Goal: Navigation & Orientation: Find specific page/section

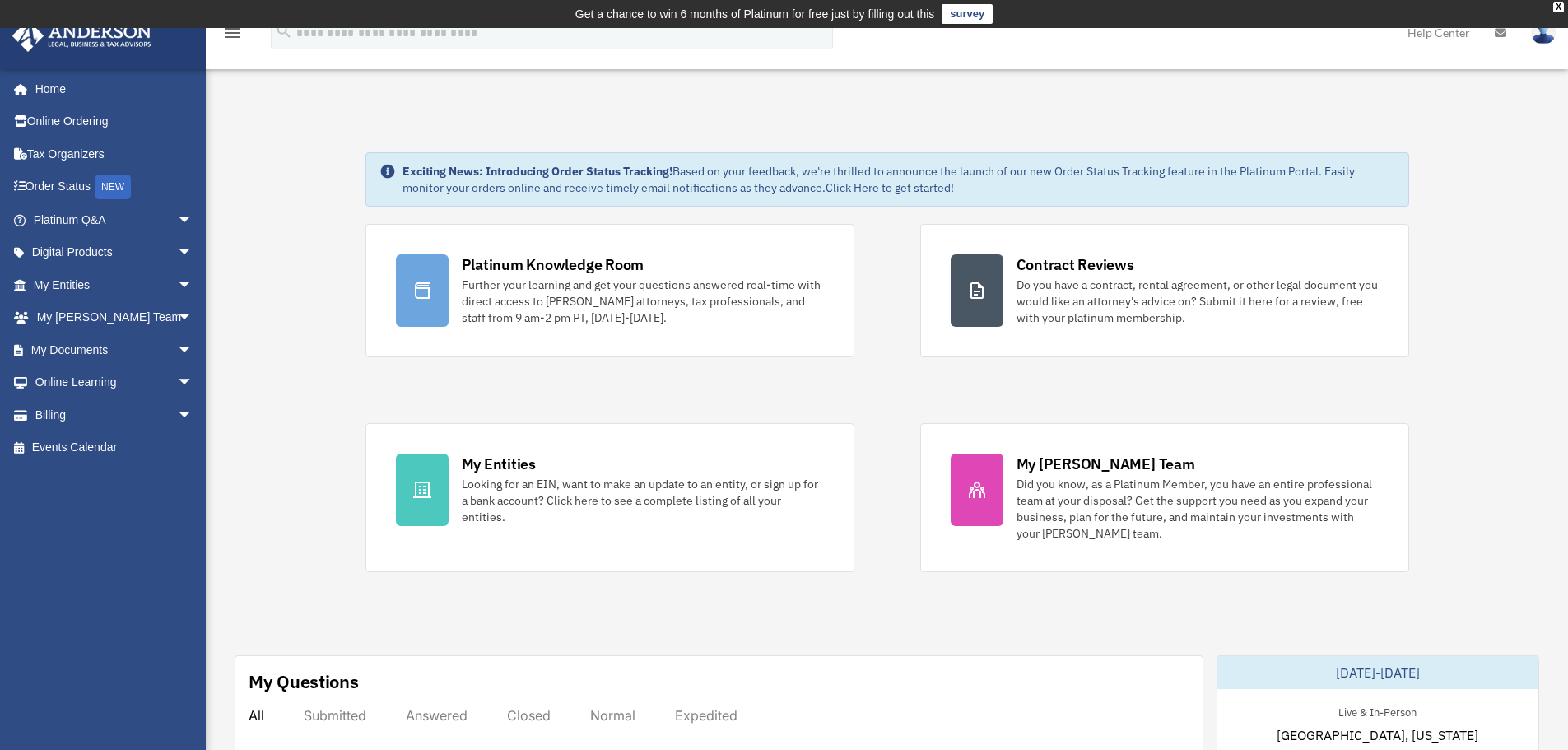
click at [107, 346] on link "My Documents arrow_drop_down" at bounding box center [115, 349] width 206 height 32
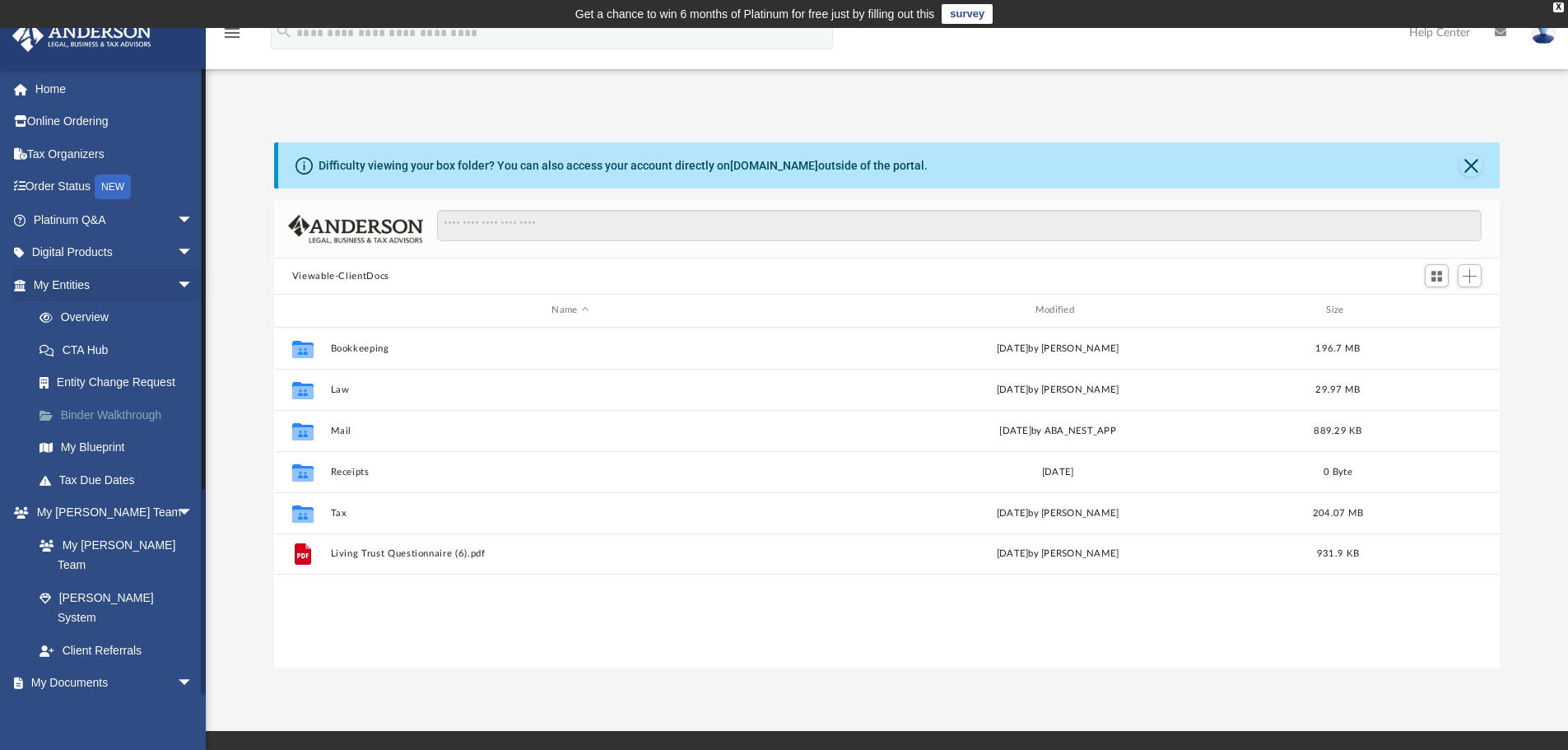
scroll to position [362, 1213]
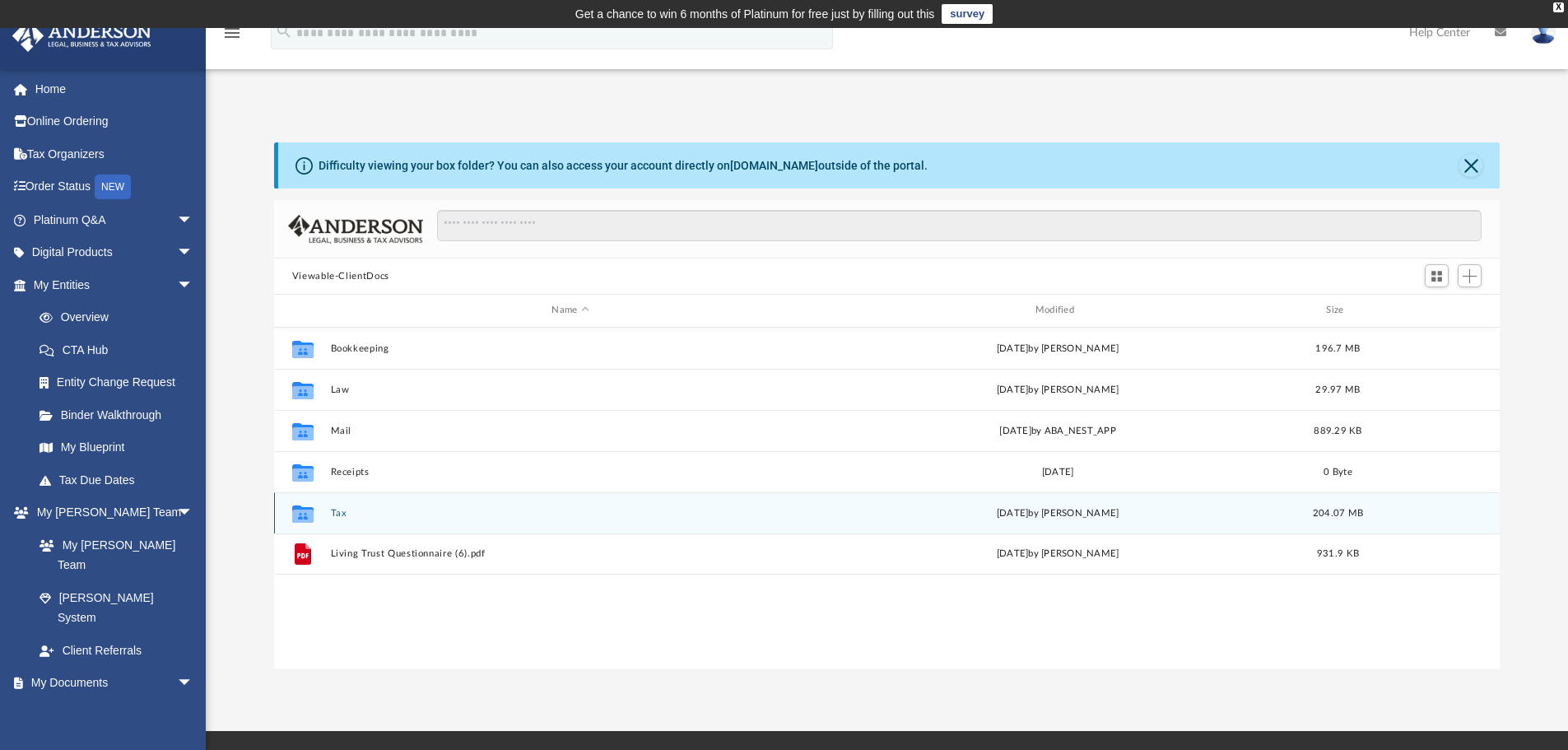
click at [341, 512] on button "Tax" at bounding box center [570, 513] width 480 height 11
click at [357, 508] on button "Personal" at bounding box center [570, 513] width 480 height 11
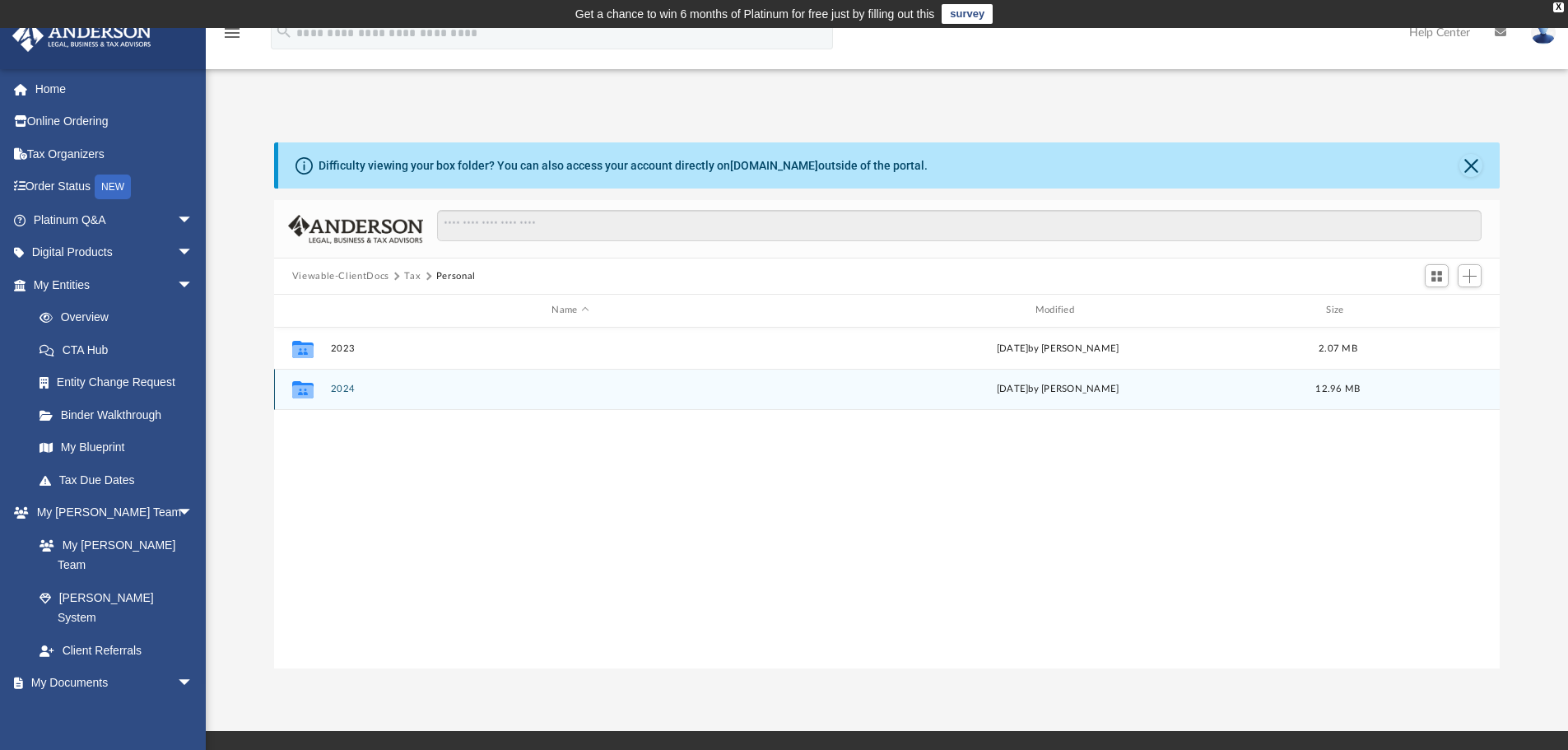
click at [340, 392] on button "2024" at bounding box center [570, 388] width 480 height 11
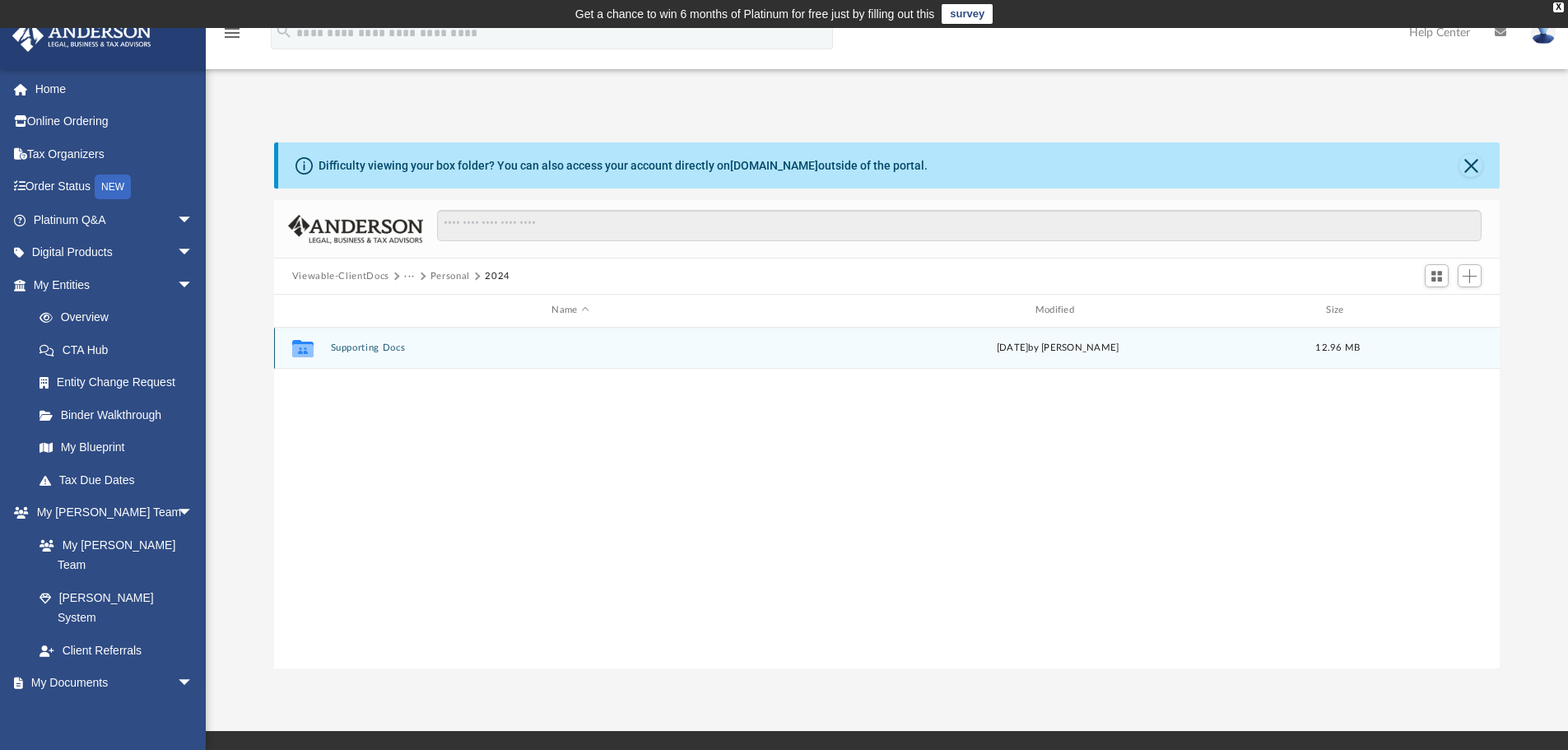
click at [383, 342] on button "Supporting Docs" at bounding box center [570, 347] width 480 height 11
click at [408, 346] on button "Digital Tax Organizer" at bounding box center [570, 347] width 480 height 11
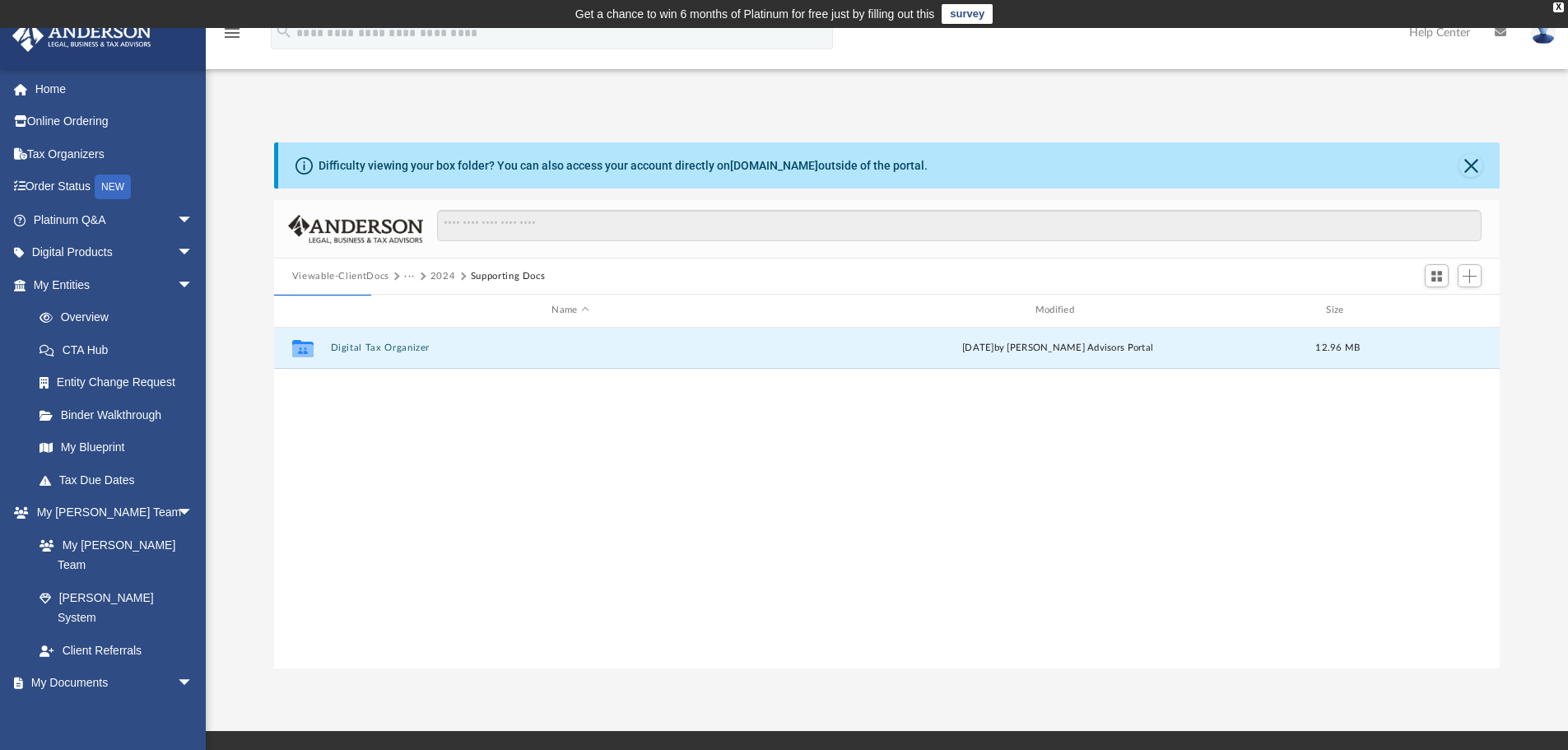
click at [441, 276] on button "2024" at bounding box center [443, 276] width 26 height 15
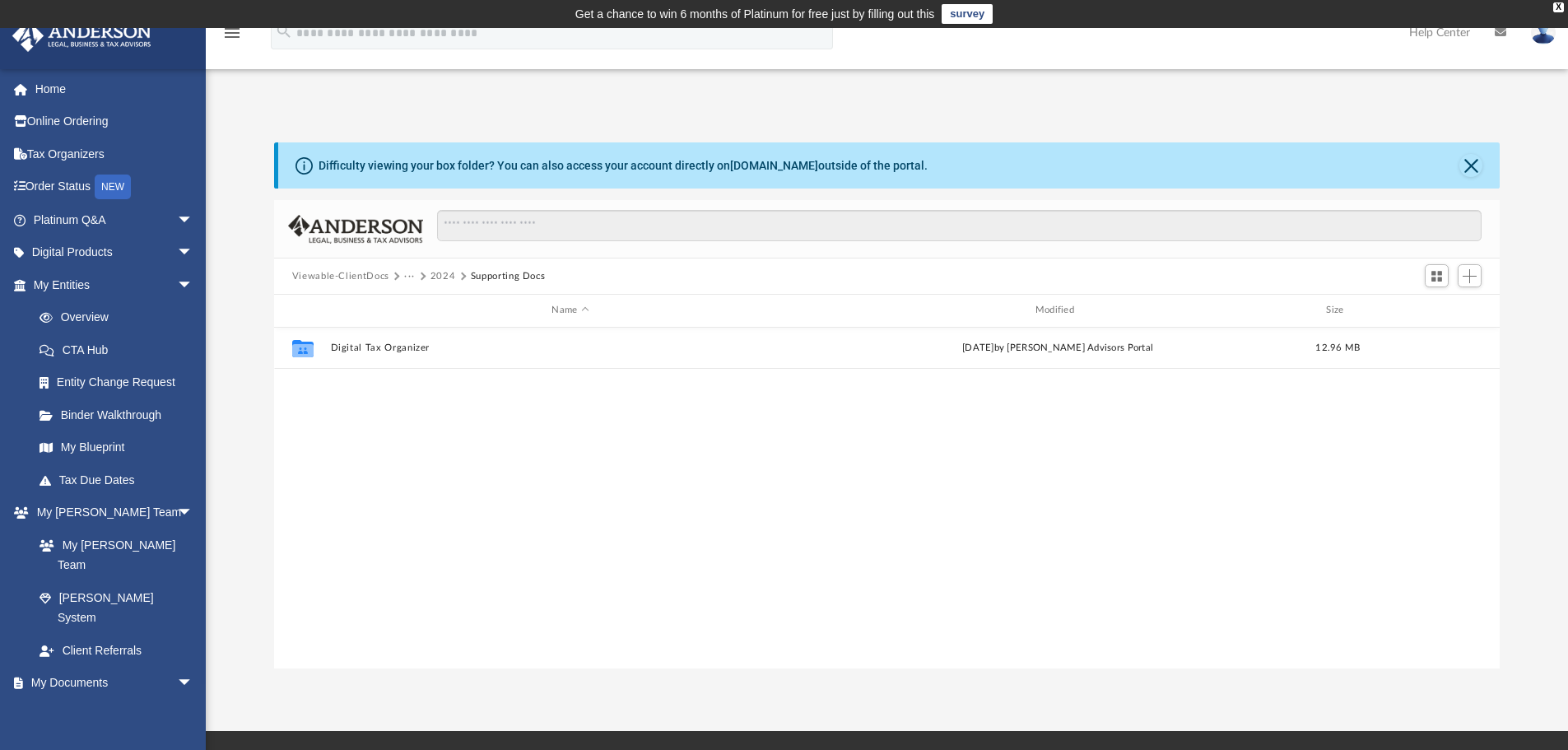
click at [431, 278] on button "2024" at bounding box center [443, 276] width 26 height 15
click at [443, 274] on button "Personal" at bounding box center [450, 276] width 39 height 15
click at [407, 273] on button "Tax" at bounding box center [412, 276] width 17 height 15
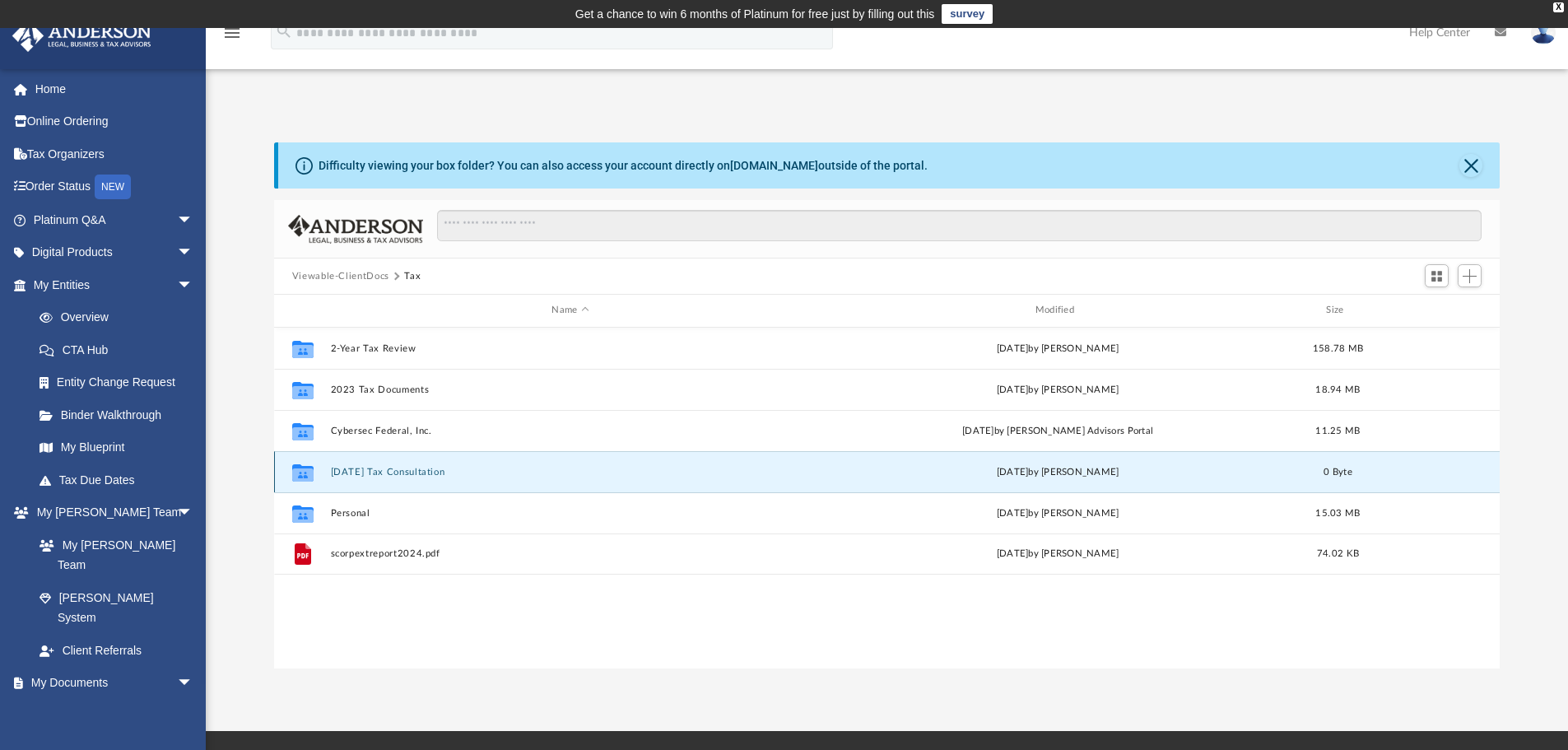
click at [403, 473] on button "[DATE] Tax Consultation" at bounding box center [570, 472] width 480 height 11
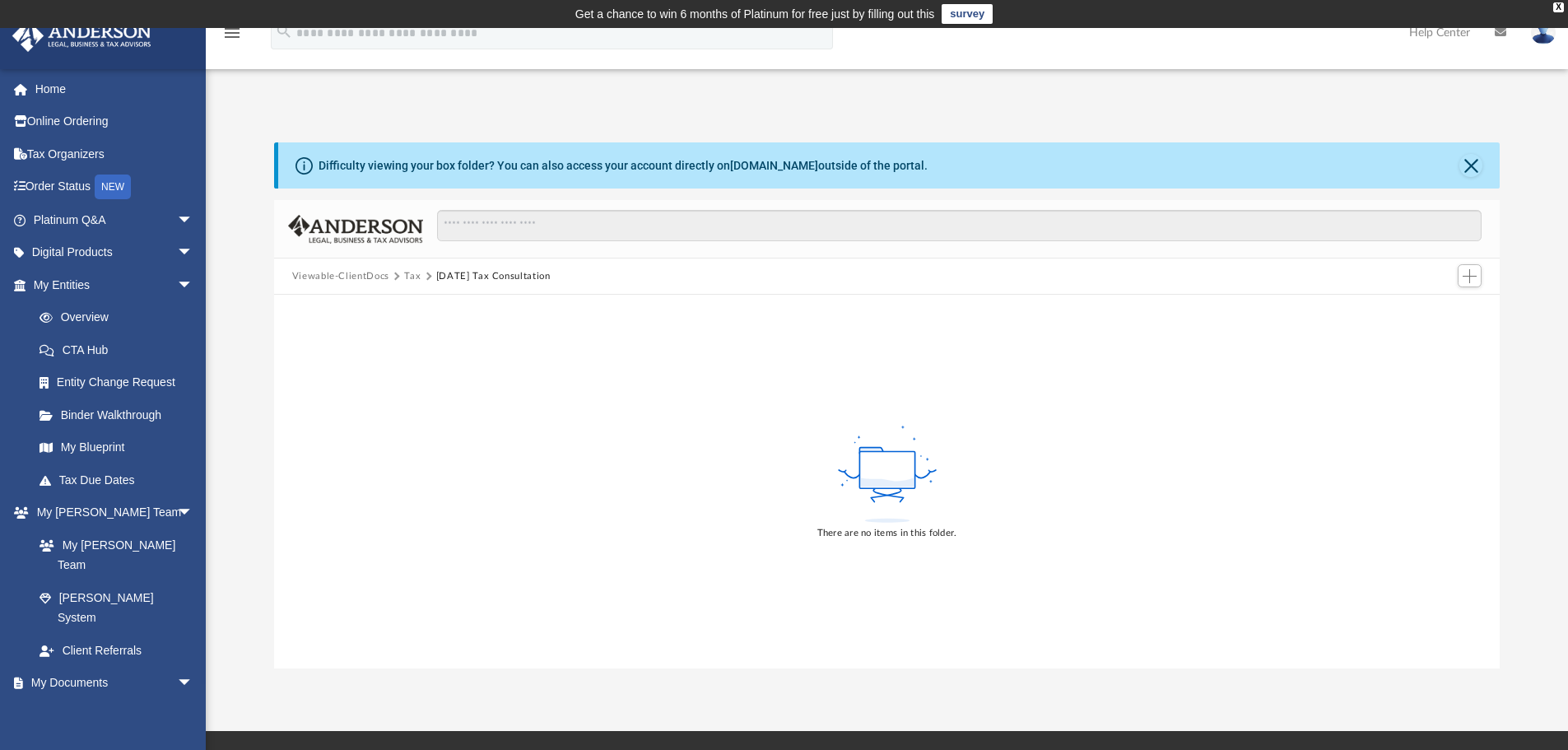
click at [410, 274] on button "Tax" at bounding box center [412, 276] width 17 height 15
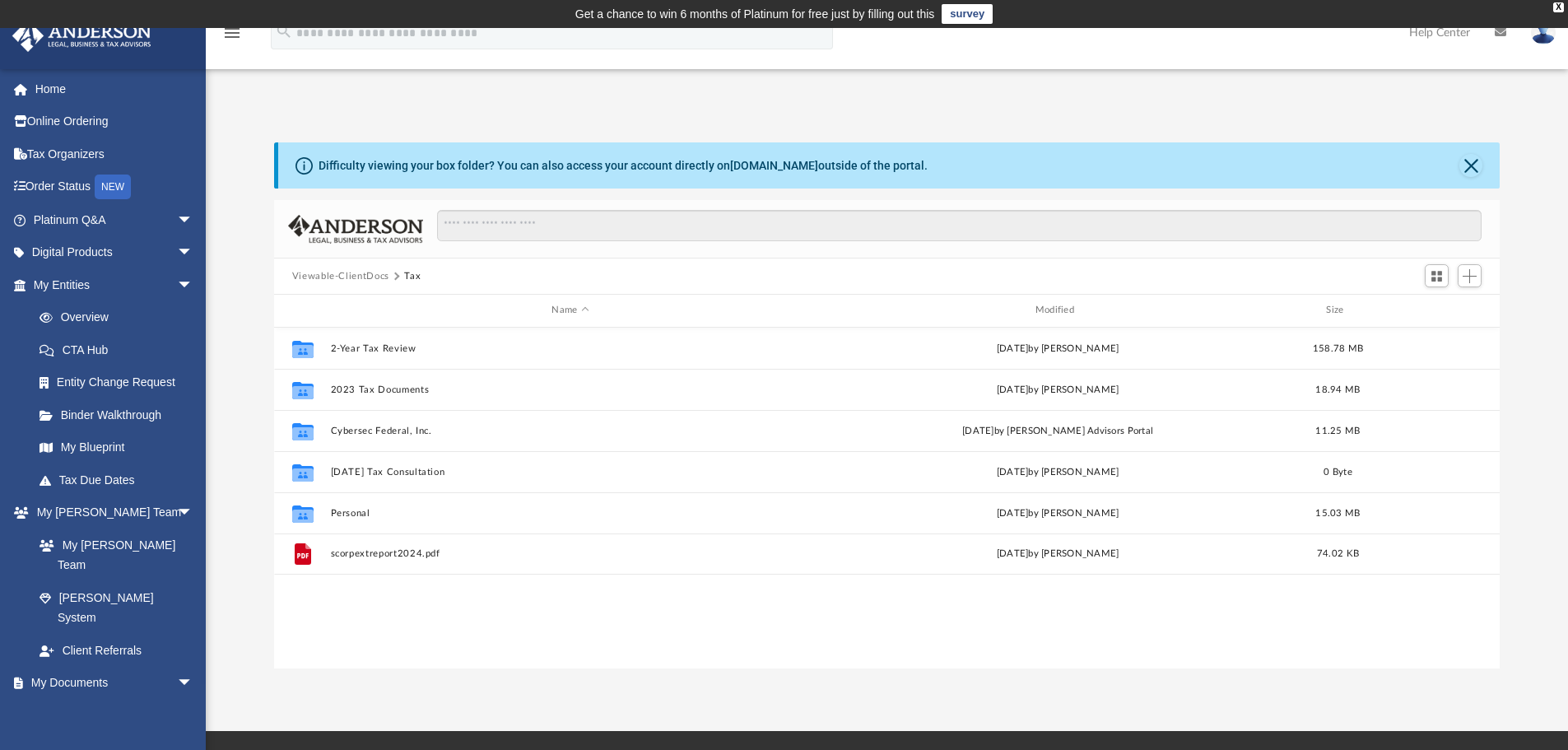
click at [376, 279] on button "Viewable-ClientDocs" at bounding box center [340, 276] width 97 height 15
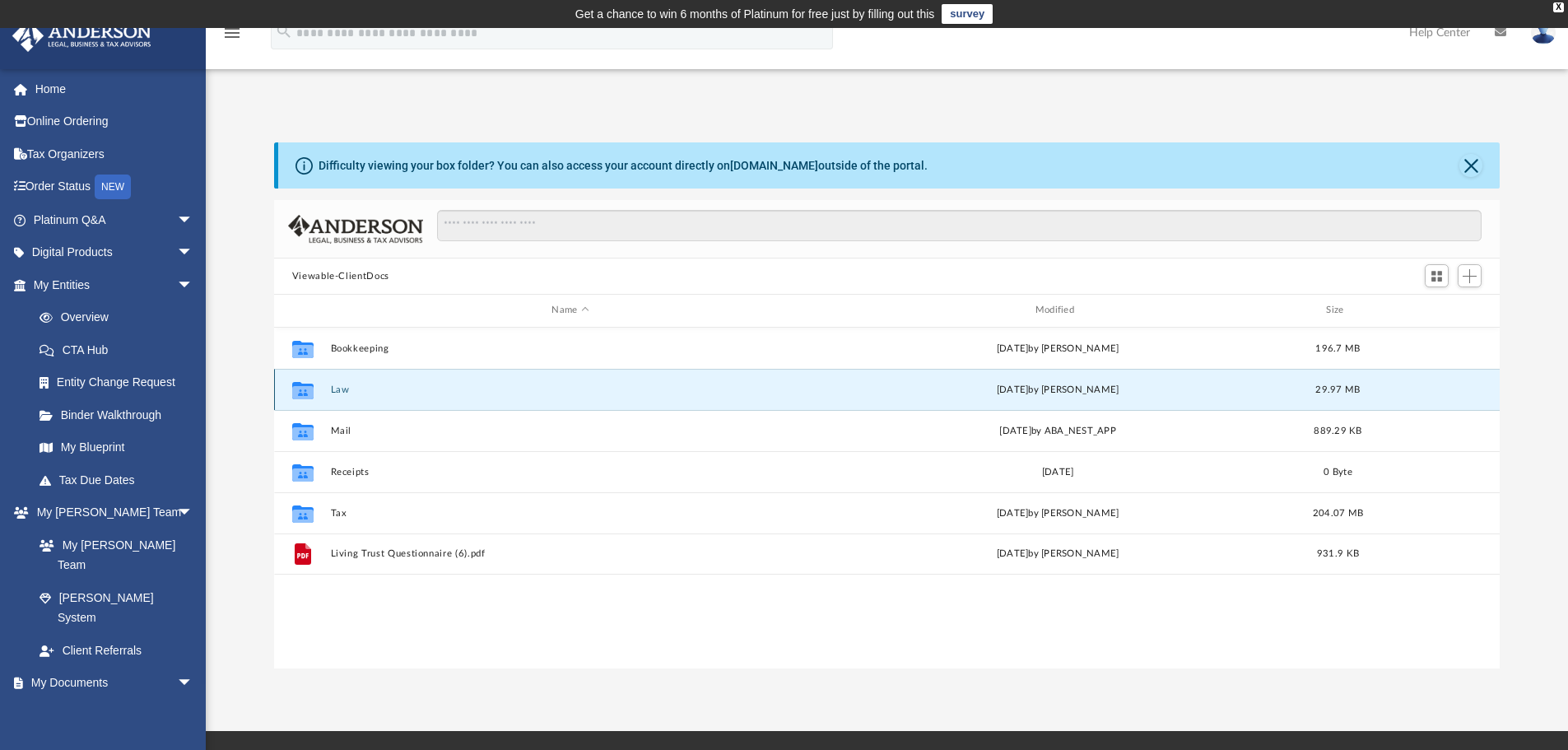
click at [337, 392] on button "Law" at bounding box center [570, 389] width 480 height 11
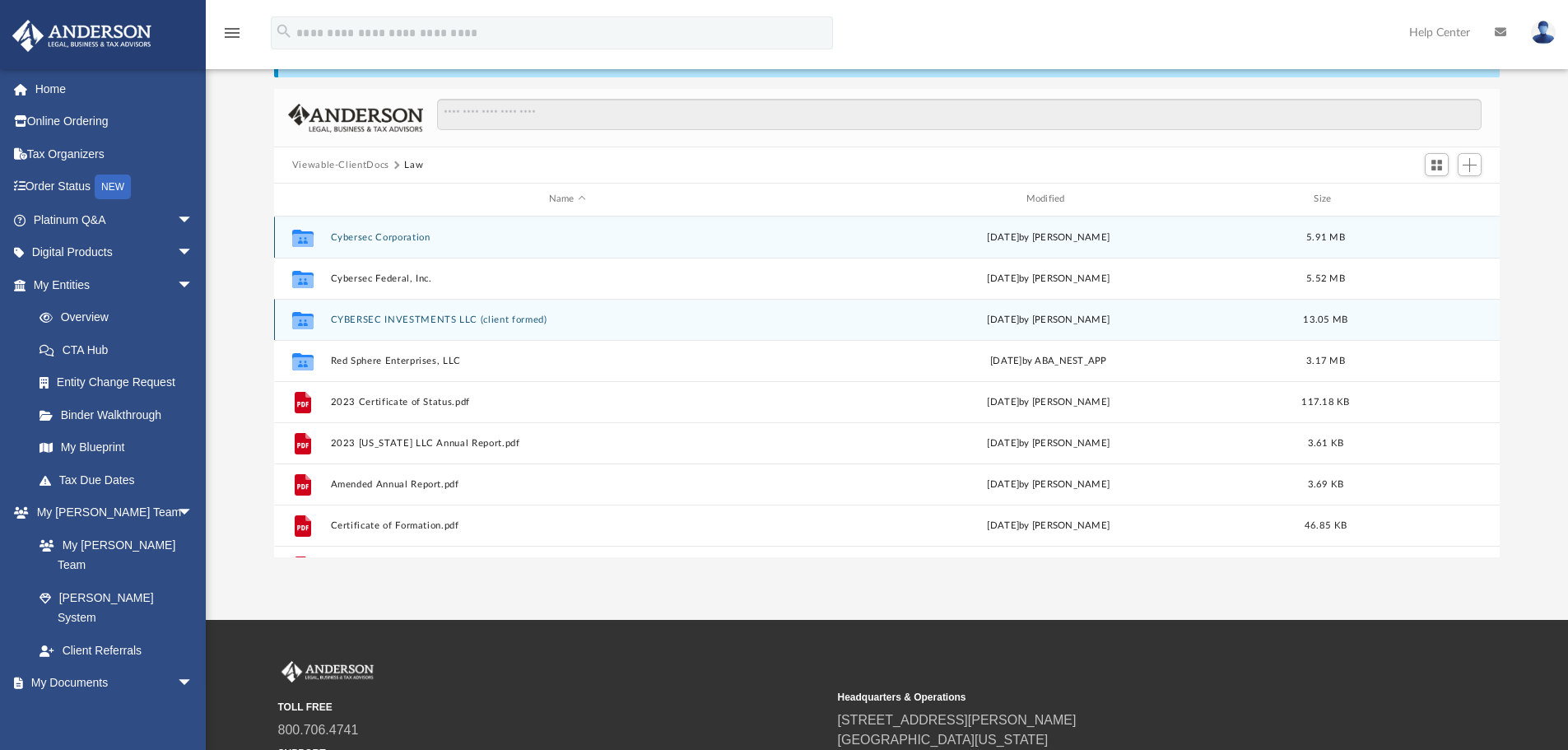
scroll to position [83, 0]
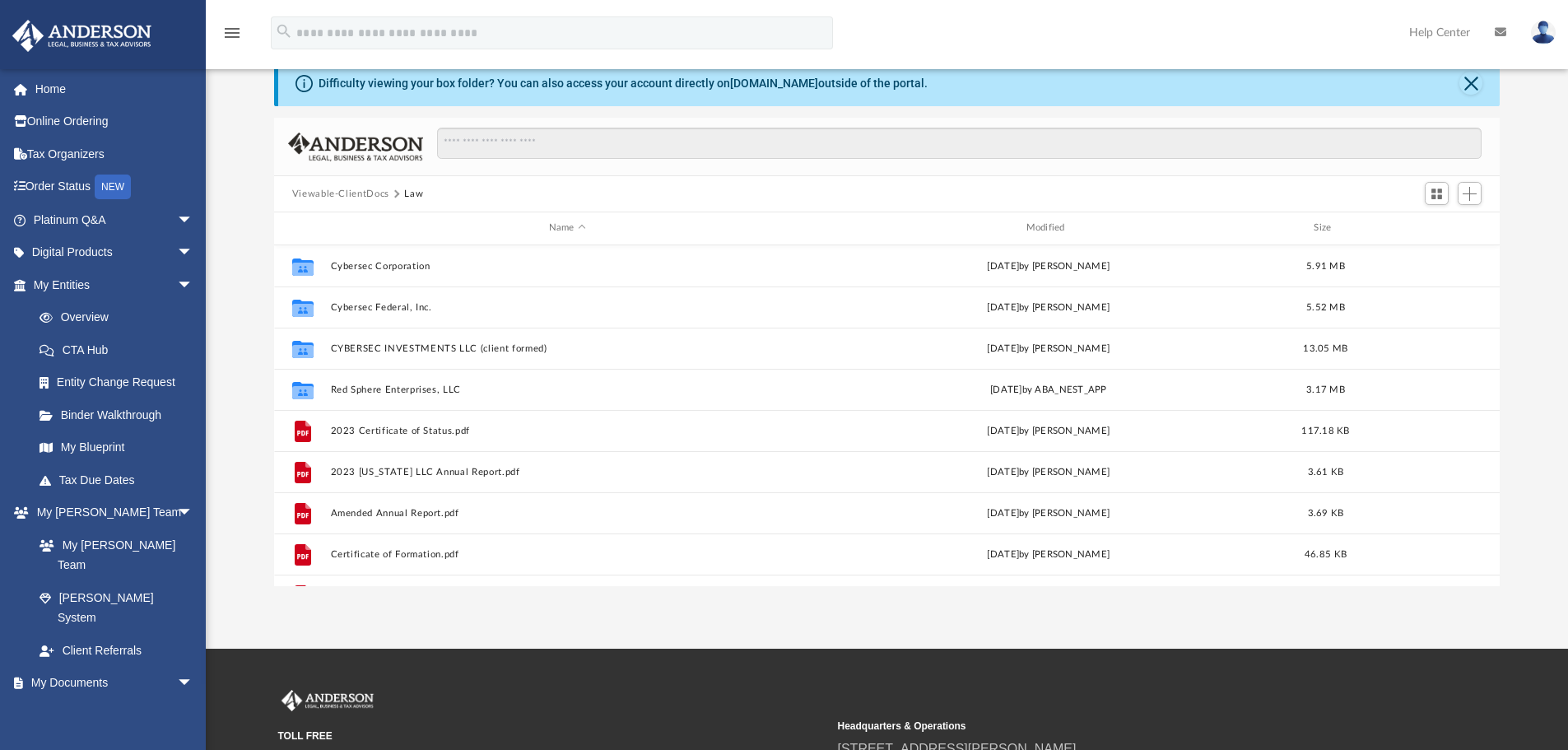
click at [356, 191] on button "Viewable-ClientDocs" at bounding box center [340, 194] width 97 height 15
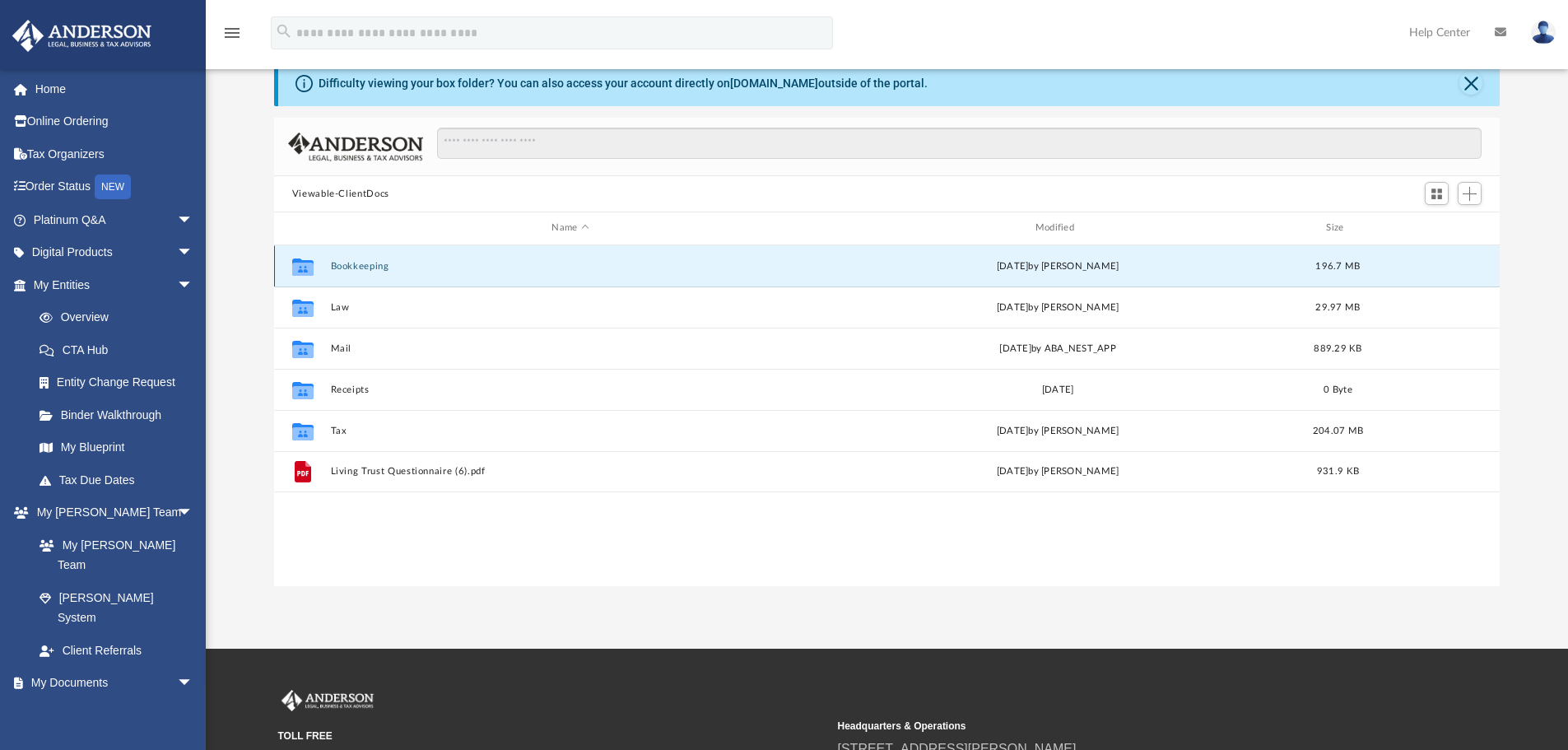
click at [369, 262] on button "Bookkeeping" at bounding box center [570, 265] width 480 height 11
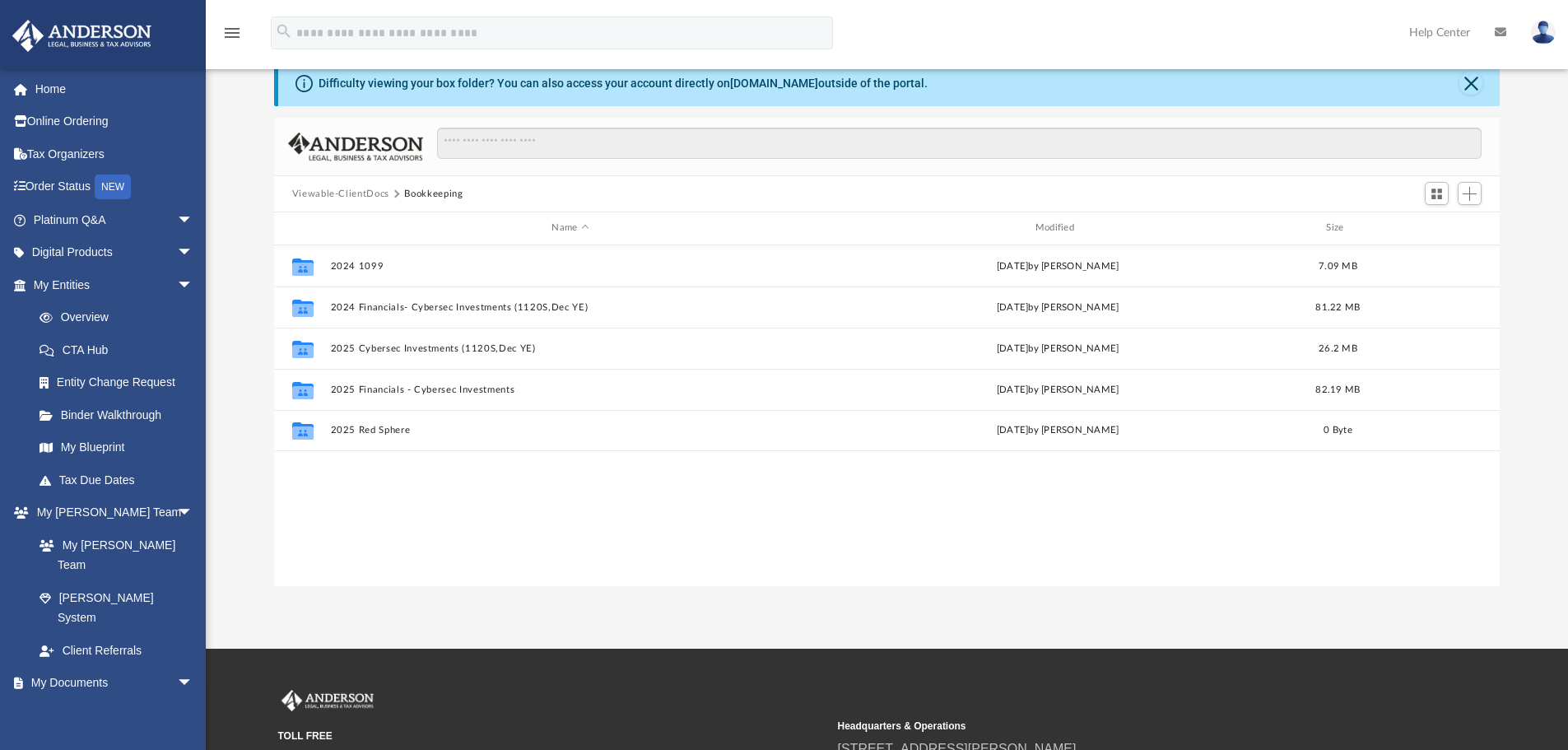
click at [372, 199] on button "Viewable-ClientDocs" at bounding box center [340, 194] width 97 height 15
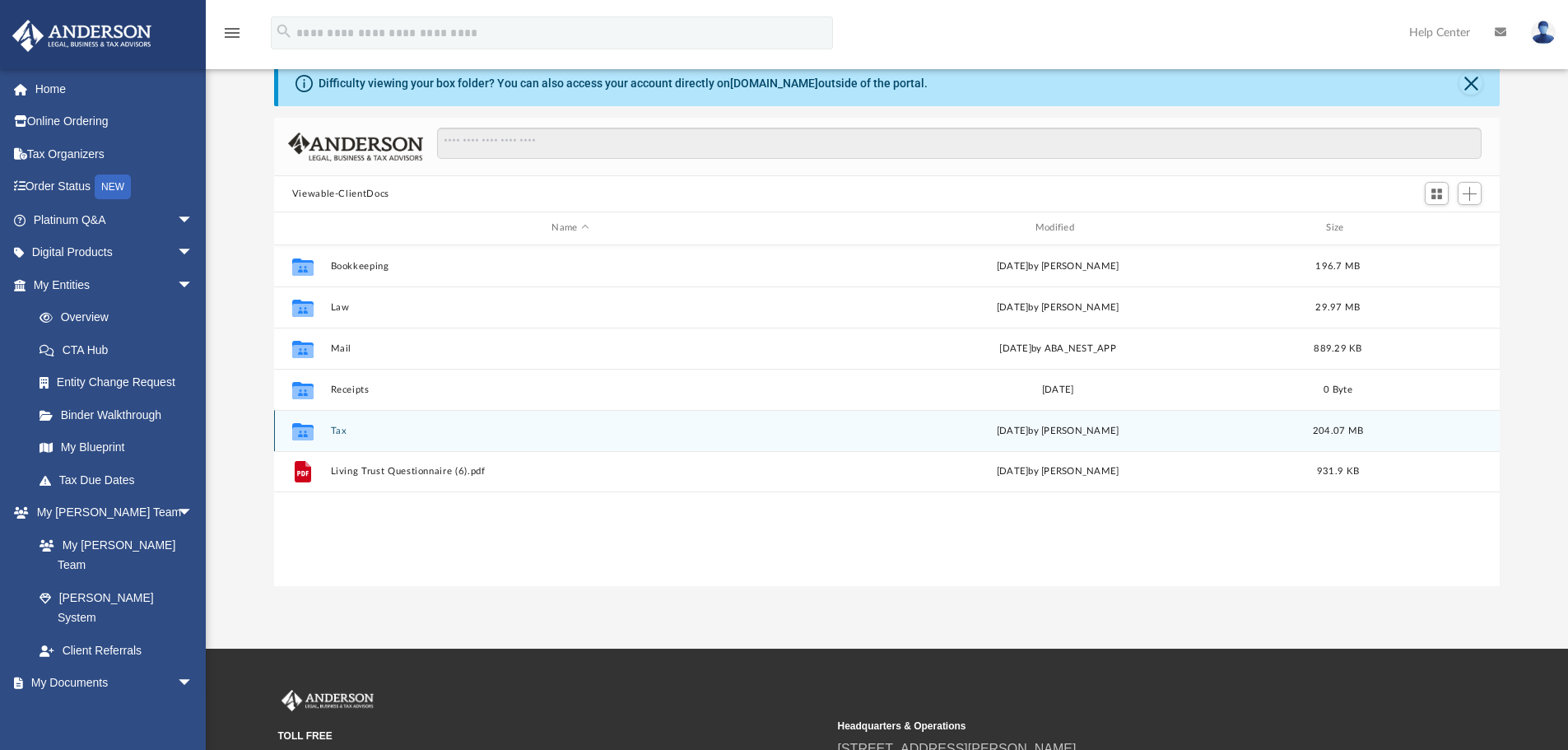
click at [344, 433] on button "Tax" at bounding box center [570, 431] width 480 height 11
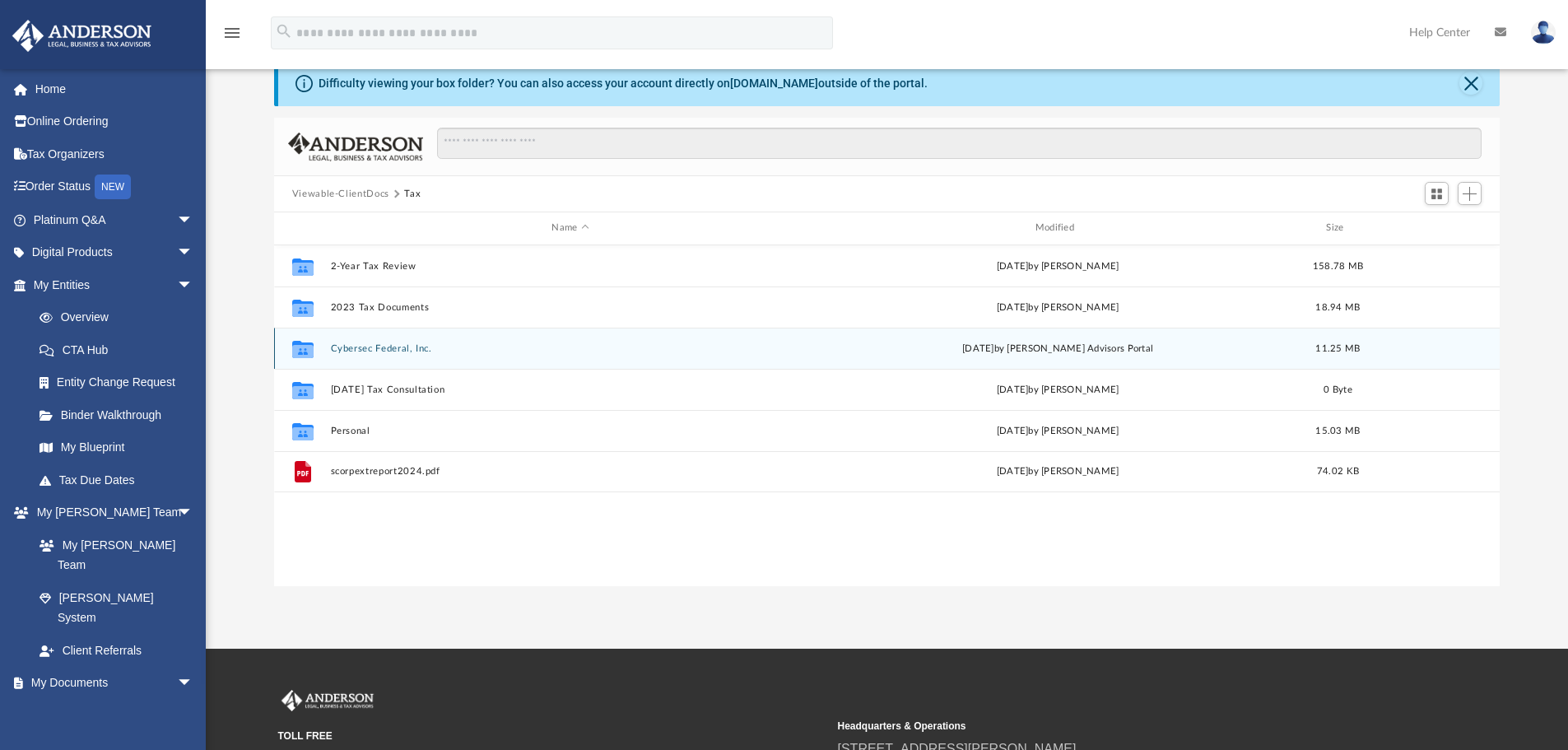
click at [395, 350] on button "Cybersec Federal, Inc." at bounding box center [570, 348] width 480 height 11
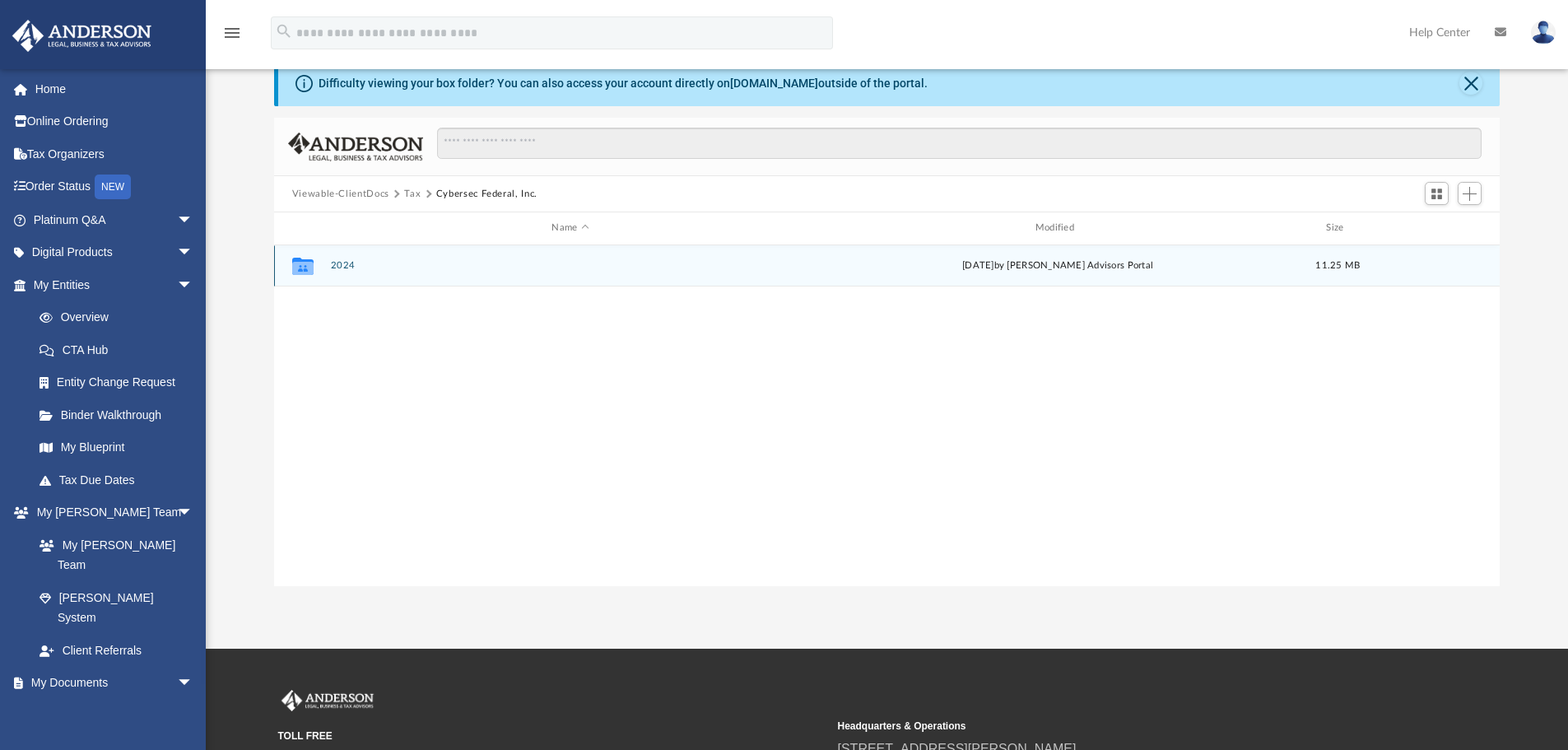
click at [336, 258] on div "Collaborated Folder 2024 [DATE] by [PERSON_NAME] Advisors Portal 11.25 MB" at bounding box center [887, 265] width 1226 height 41
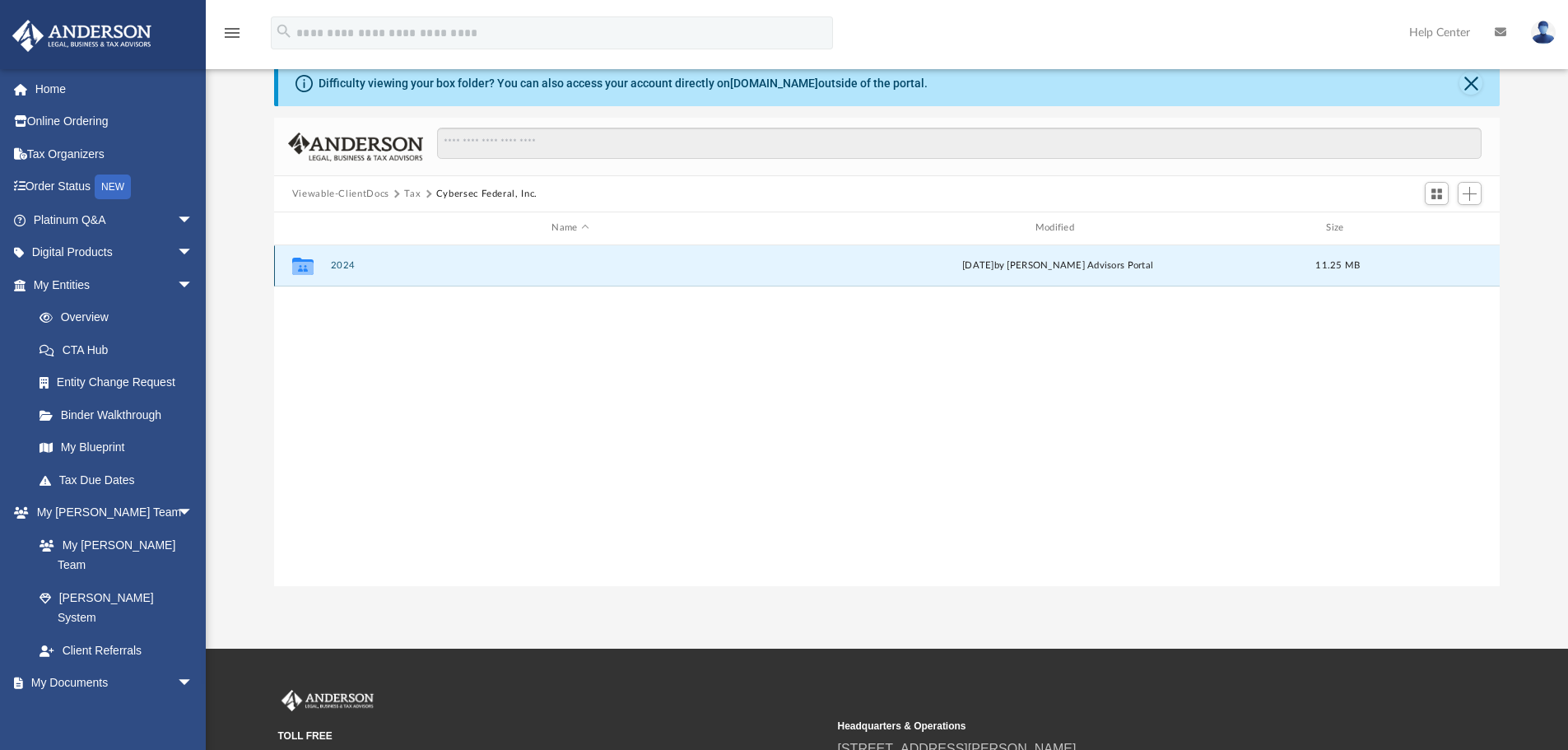
click at [336, 262] on button "2024" at bounding box center [570, 265] width 480 height 11
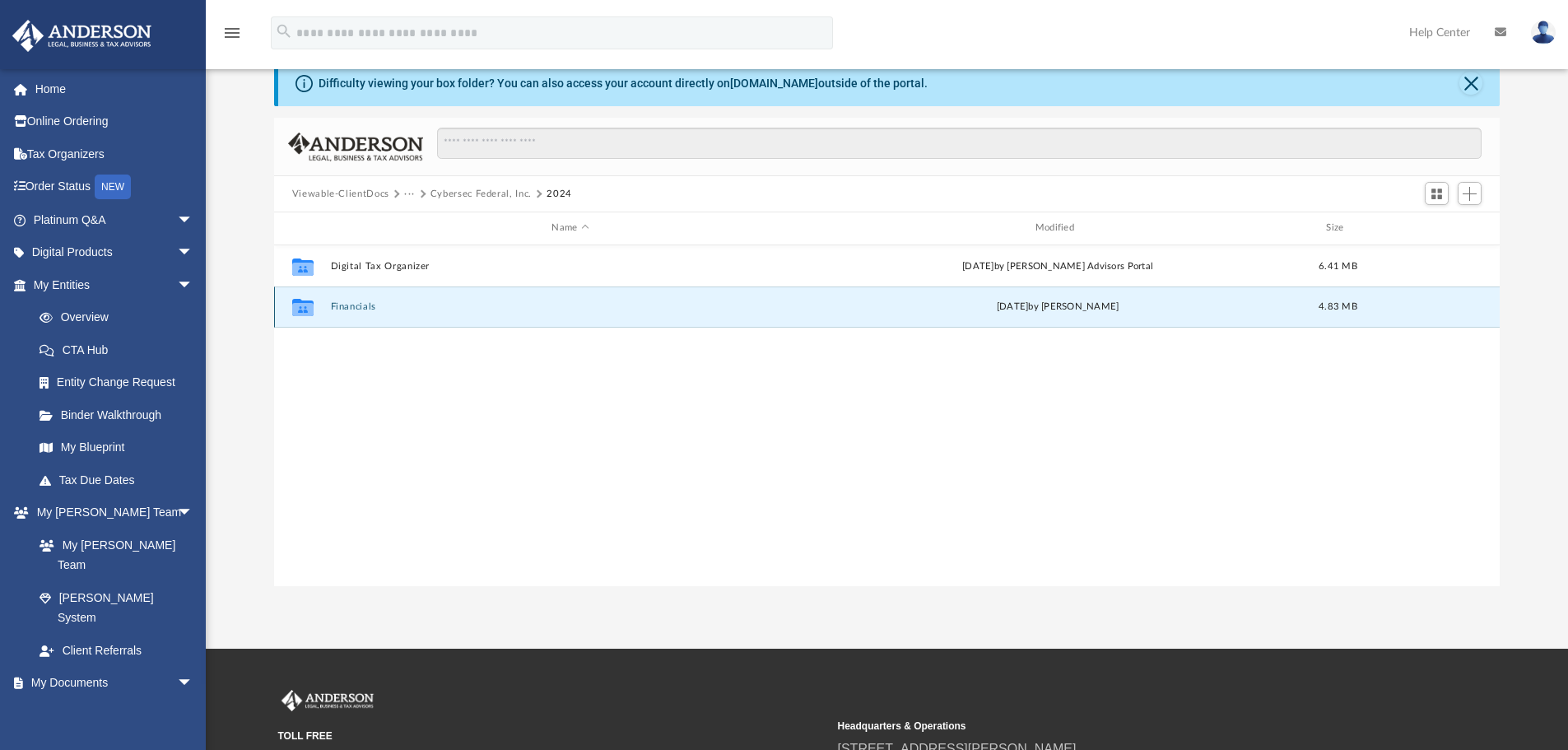
click at [367, 308] on button "Financials" at bounding box center [570, 306] width 480 height 11
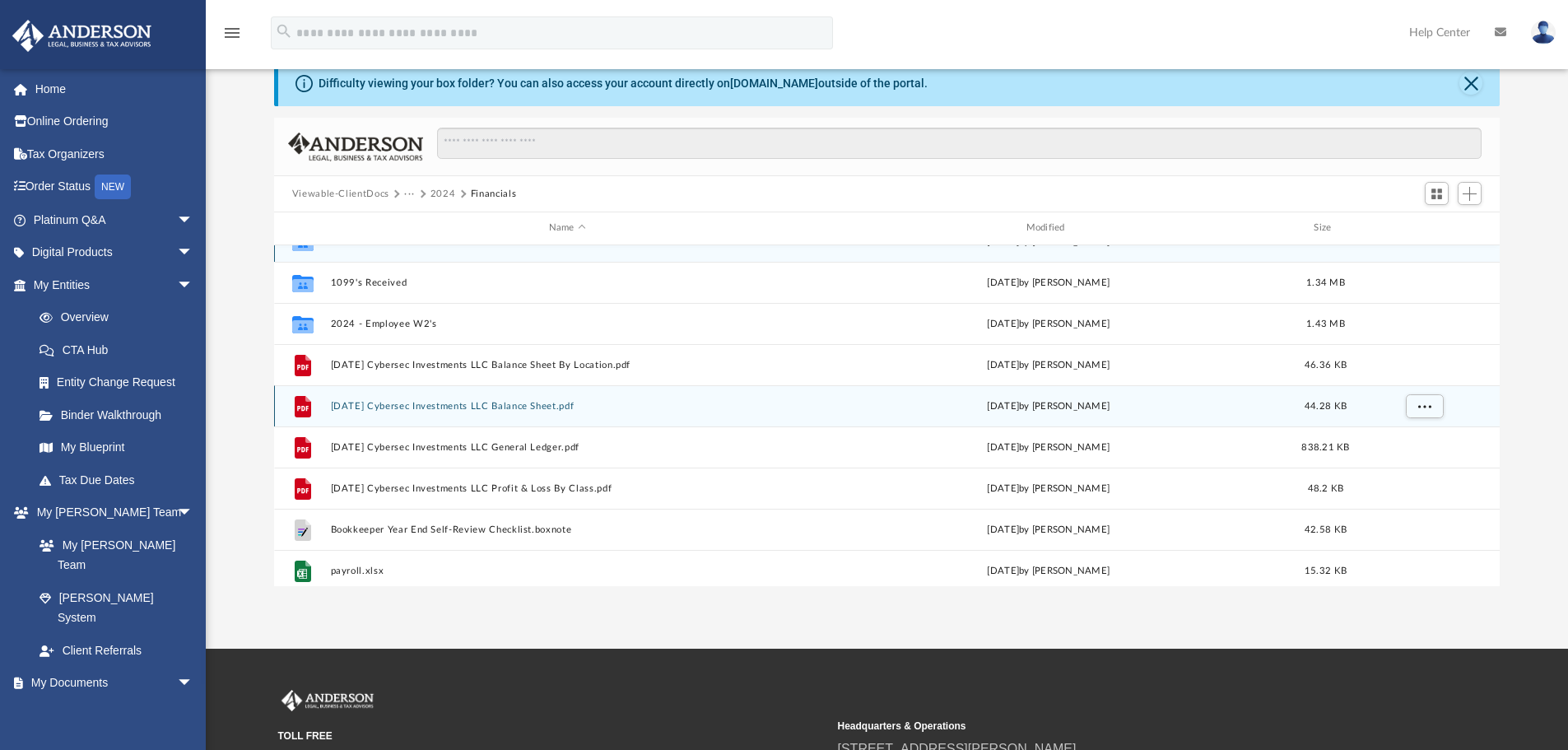
scroll to position [0, 0]
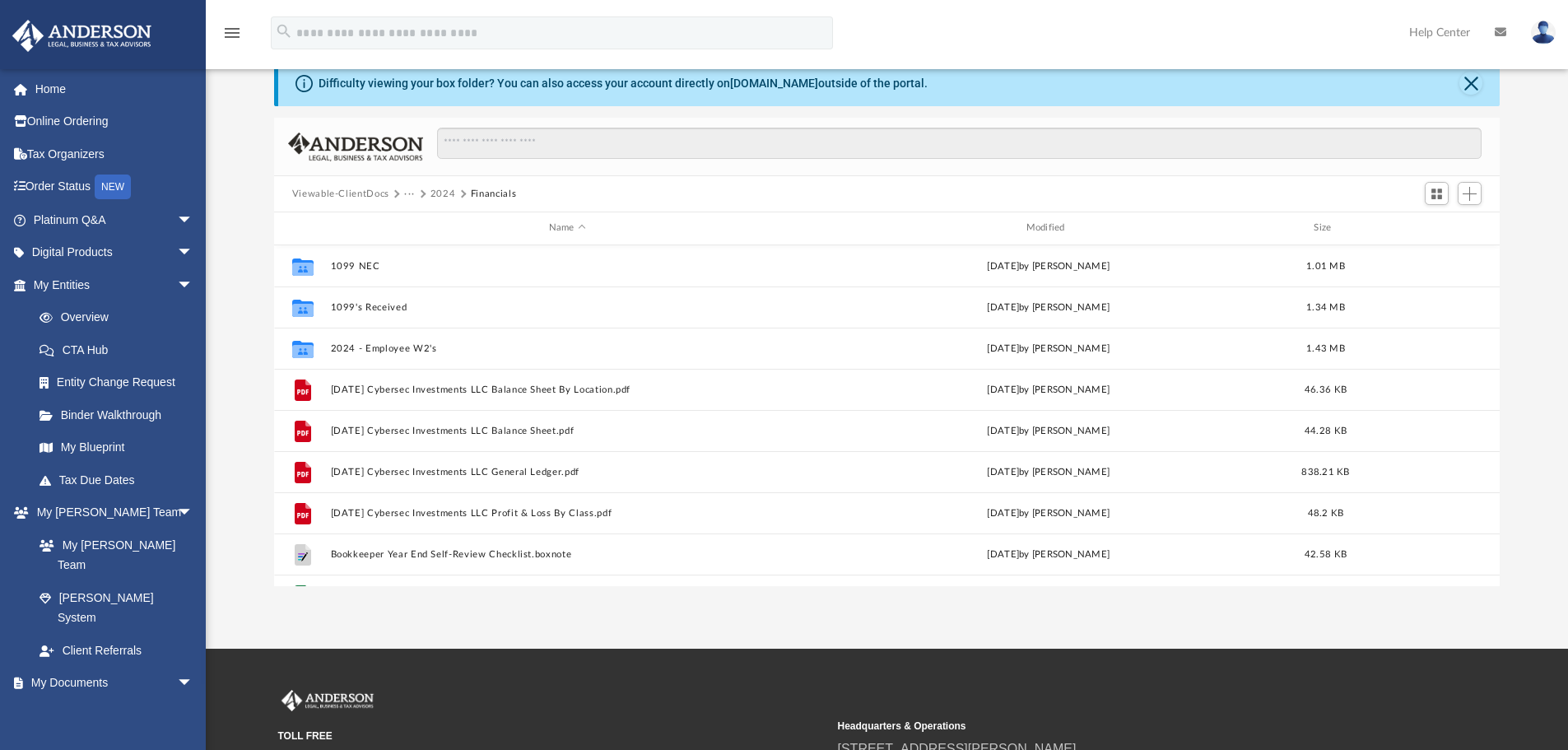
click at [437, 193] on button "2024" at bounding box center [443, 194] width 26 height 15
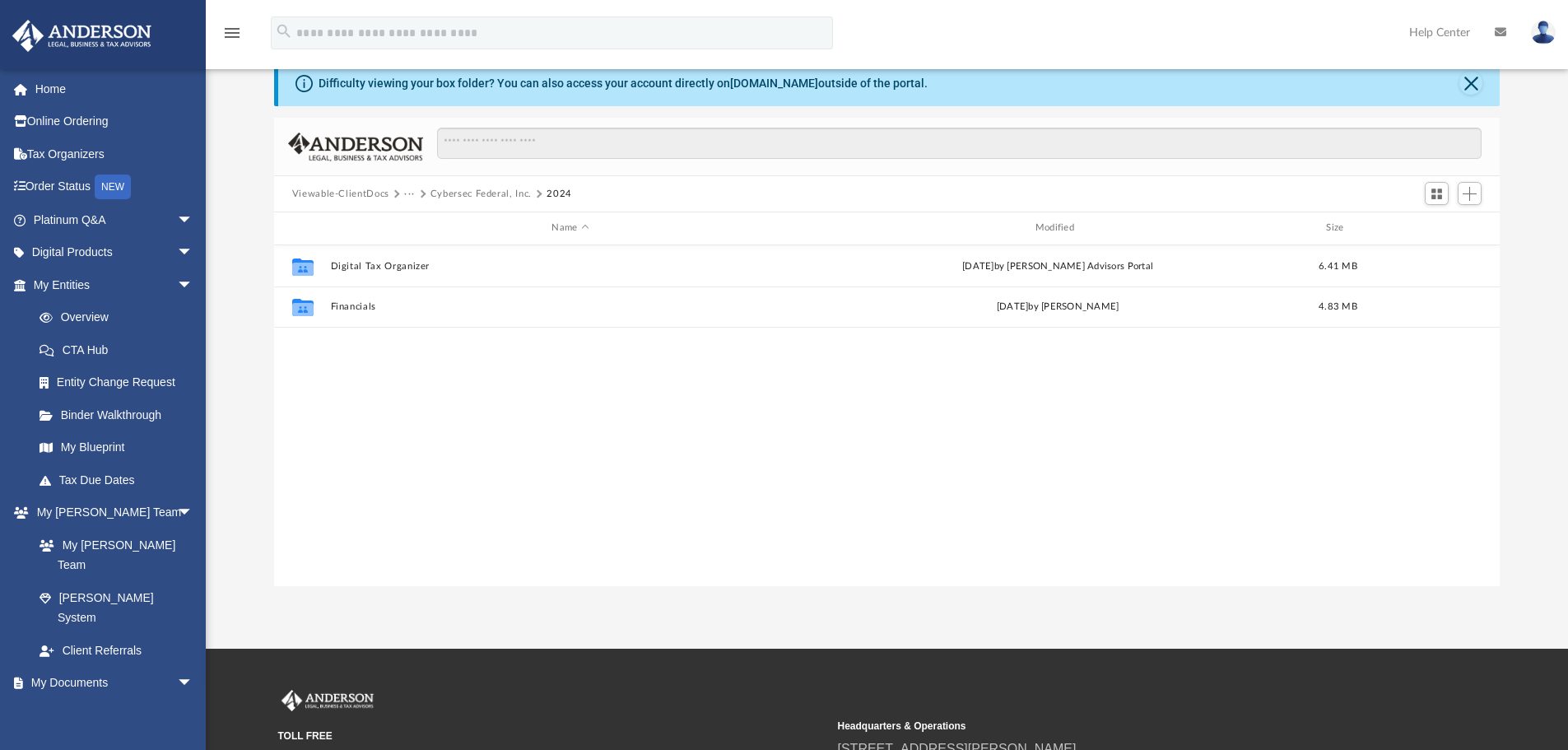
click at [480, 192] on button "Cybersec Federal, Inc." at bounding box center [481, 194] width 101 height 15
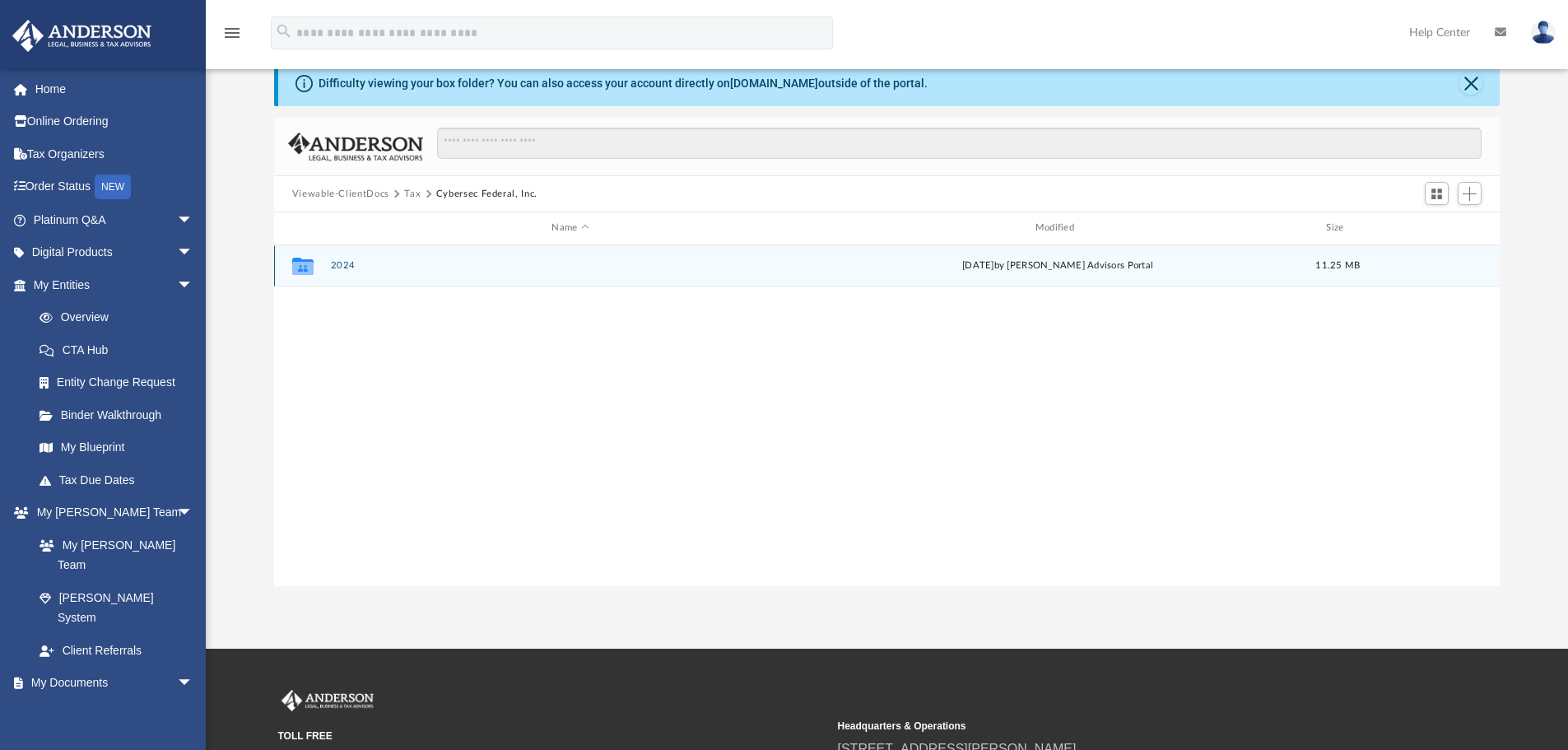
click at [339, 272] on div "Collaborated Folder 2024 [DATE] by [PERSON_NAME] Advisors Portal 11.25 MB" at bounding box center [887, 265] width 1226 height 41
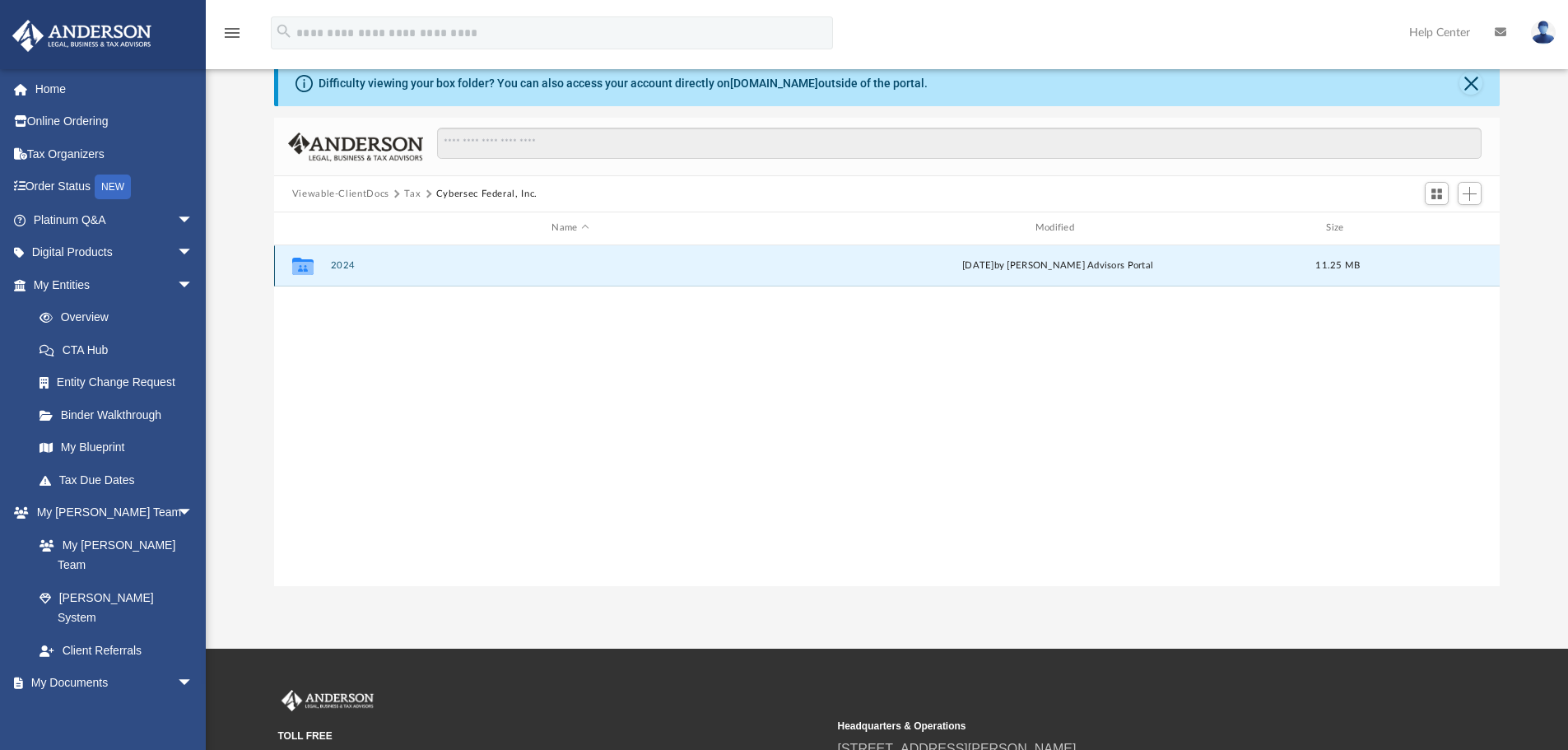
click at [346, 260] on button "2024" at bounding box center [570, 265] width 480 height 11
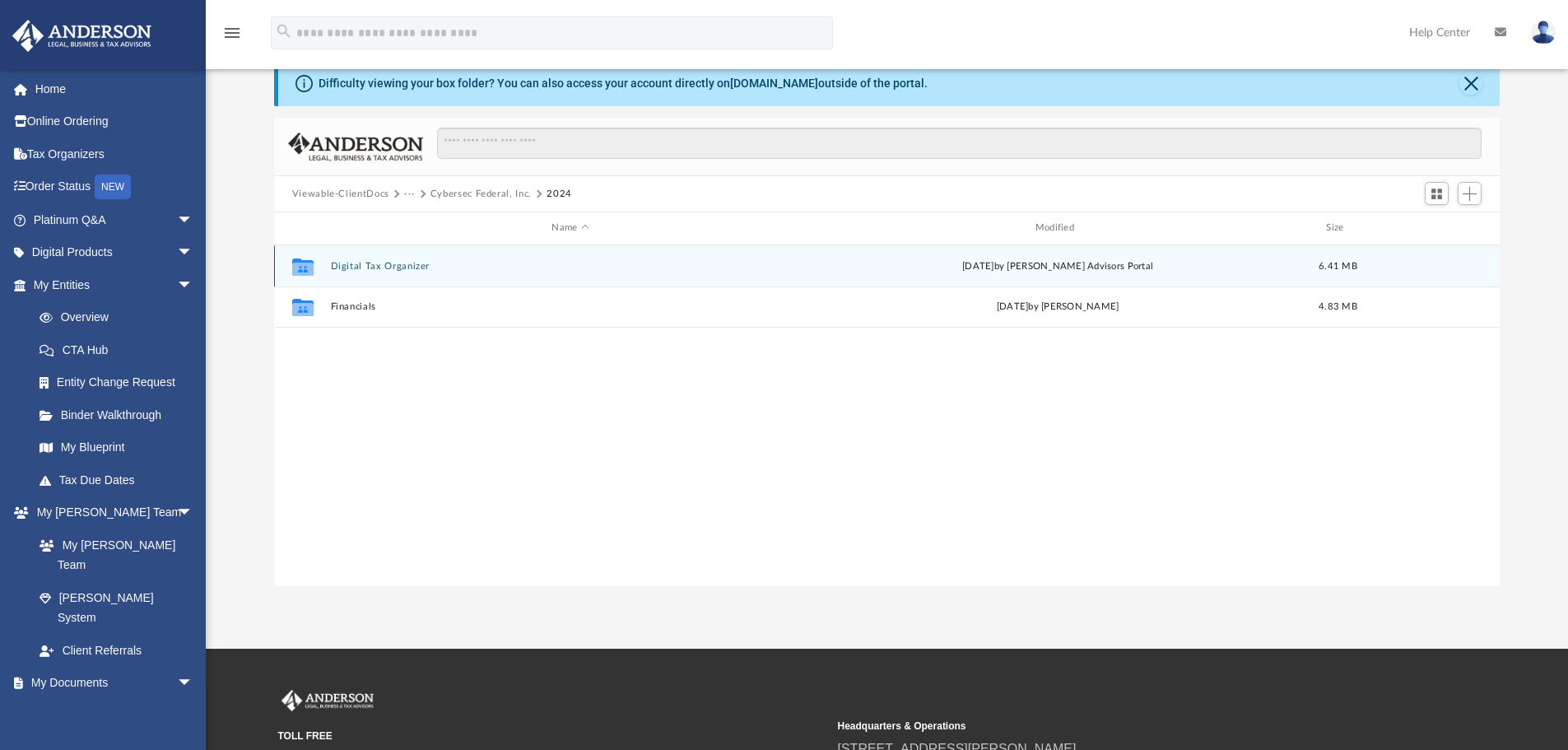
click at [391, 272] on div "Collaborated Folder Digital Tax Organizer [DATE] by [PERSON_NAME] Advisors Port…" at bounding box center [887, 265] width 1226 height 41
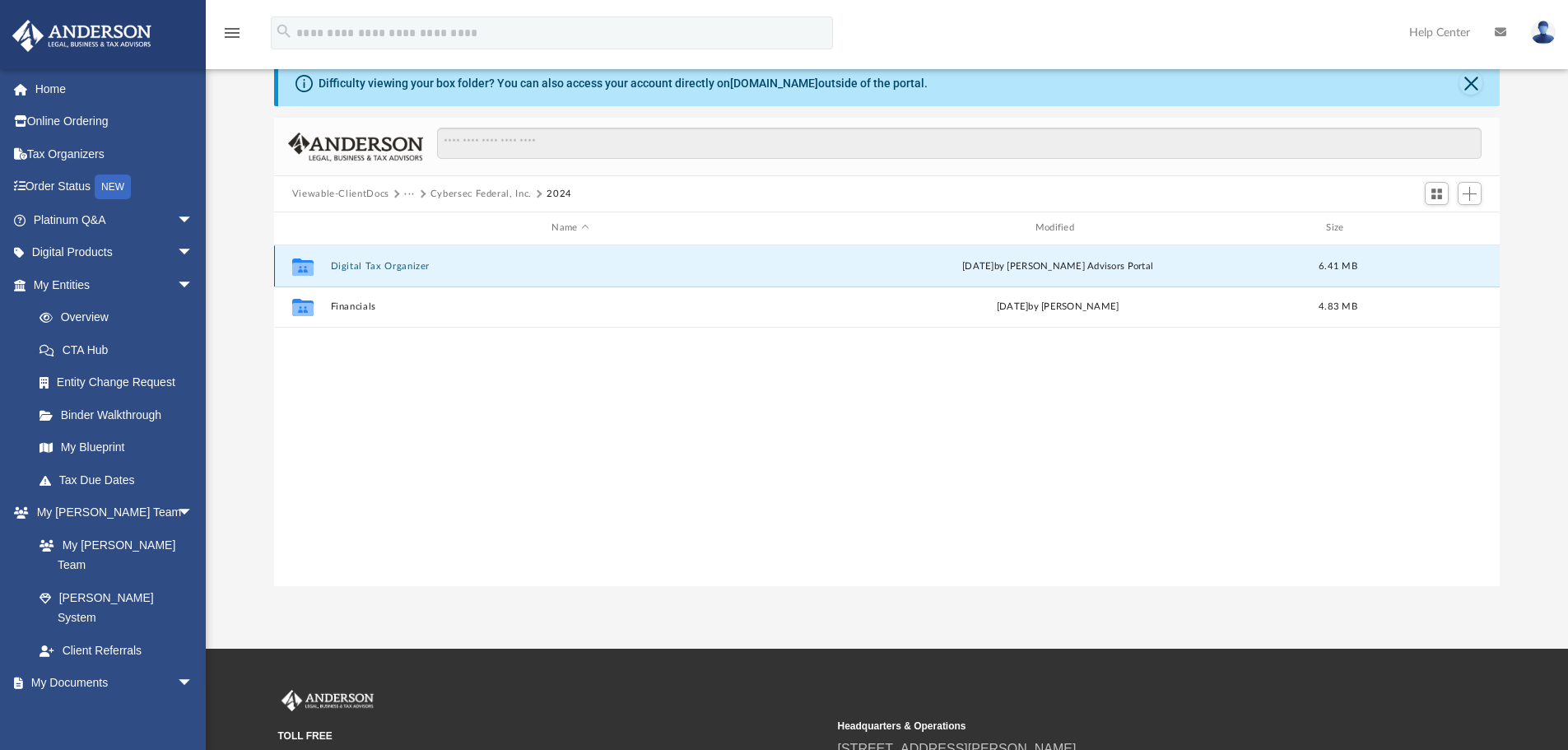
click at [395, 263] on button "Digital Tax Organizer" at bounding box center [570, 265] width 480 height 11
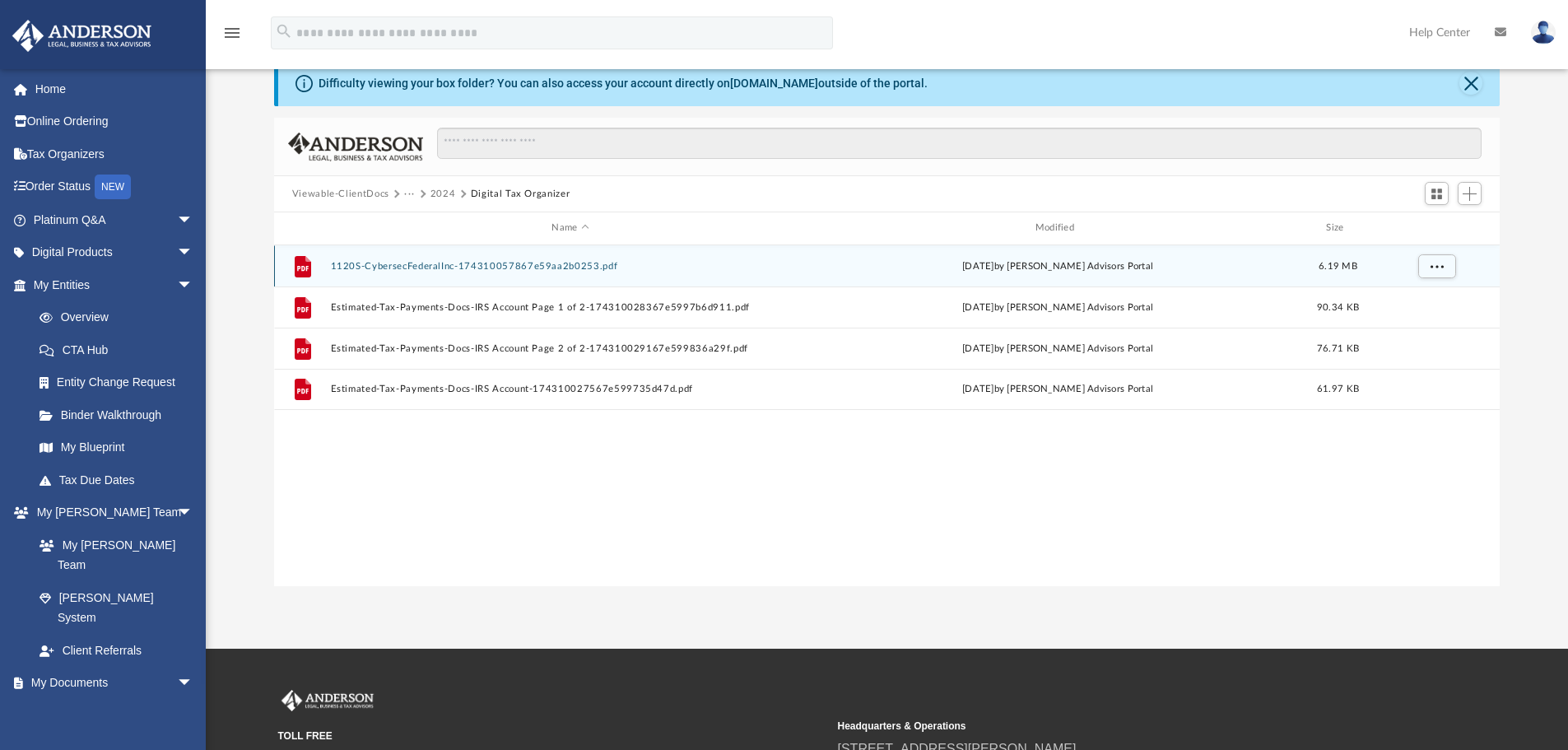
click at [516, 269] on button "1120S-CybersecFederalInc-174310057867e59aa2b0253.pdf" at bounding box center [570, 265] width 480 height 11
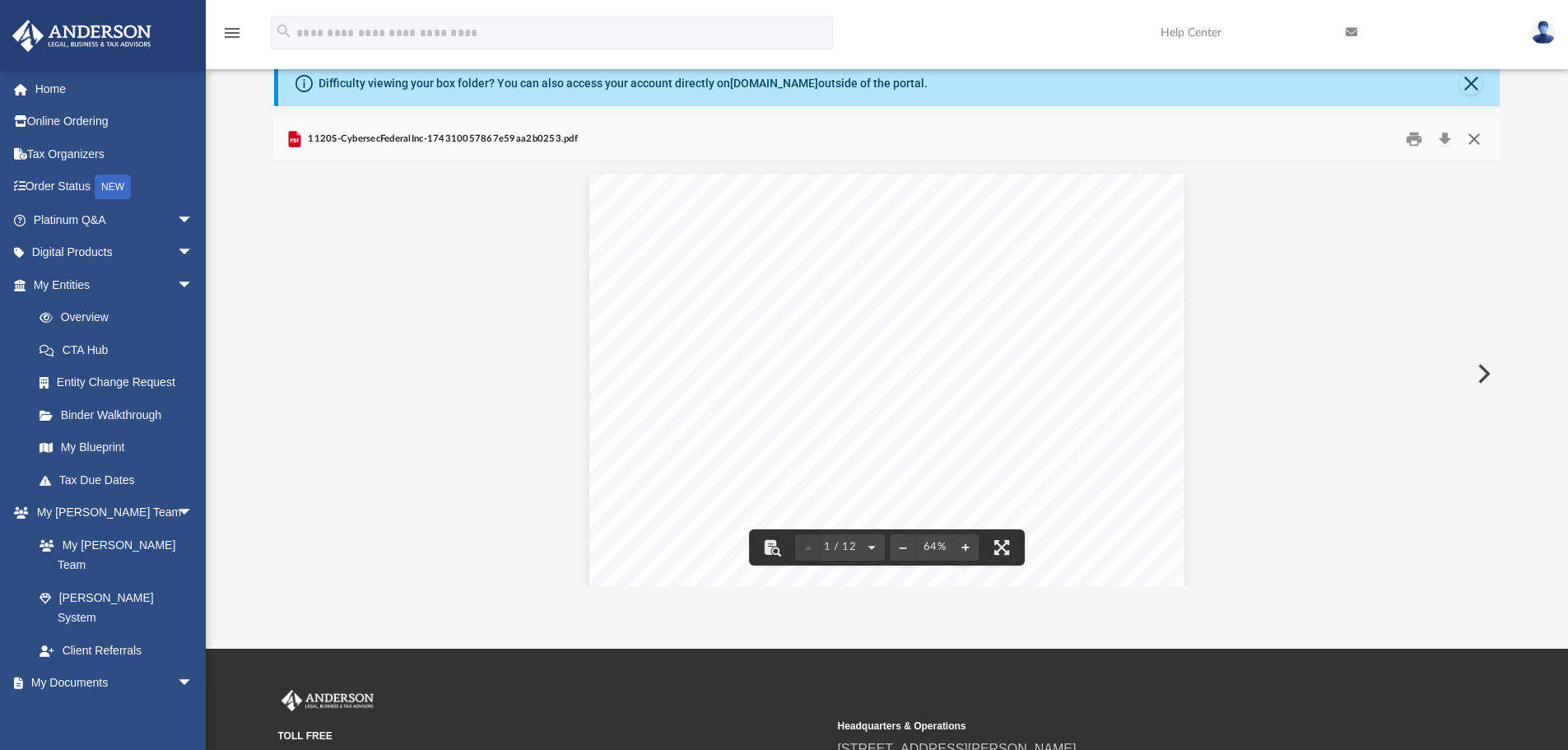
click at [1477, 139] on button "Close" at bounding box center [1474, 140] width 29 height 26
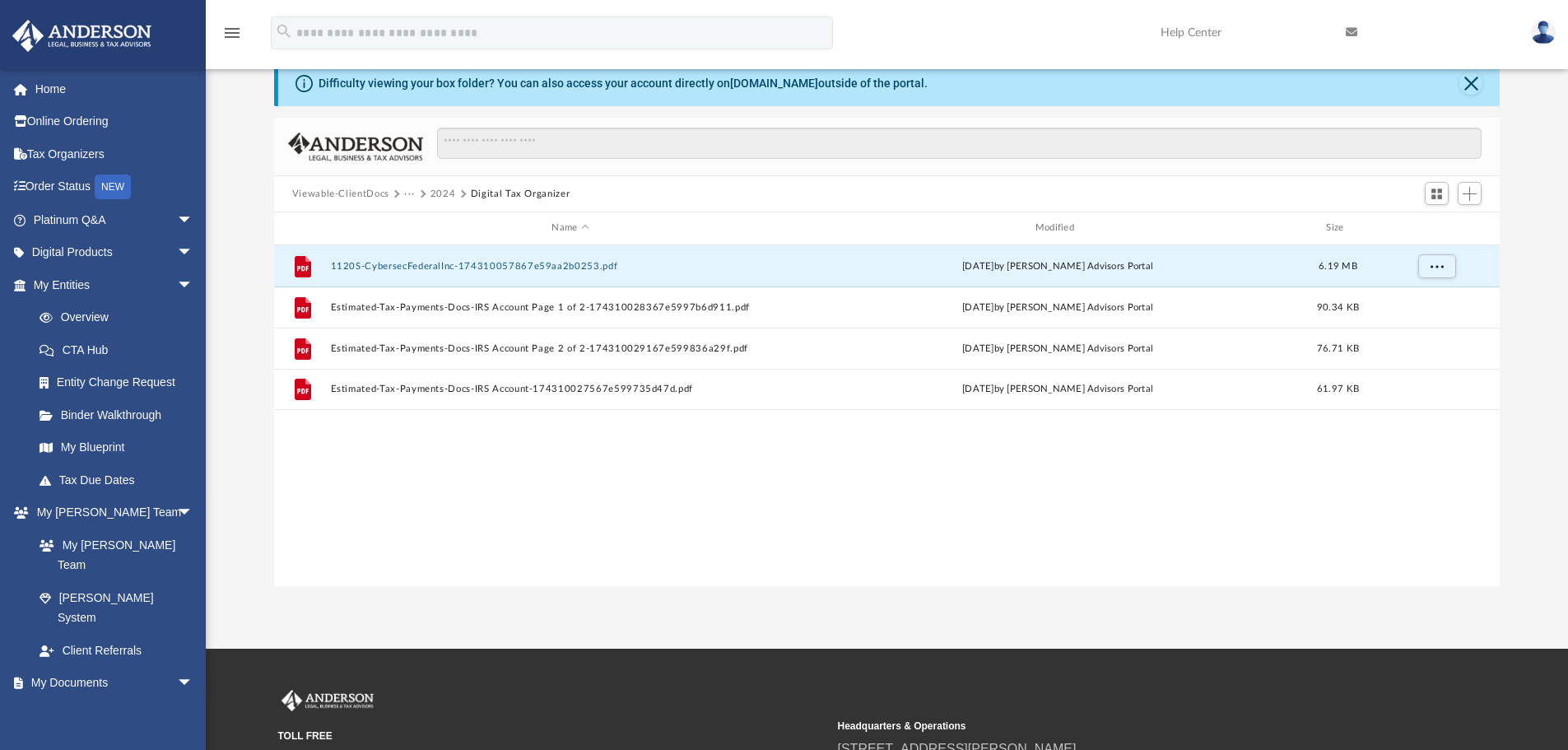
click at [444, 194] on button "2024" at bounding box center [443, 194] width 26 height 15
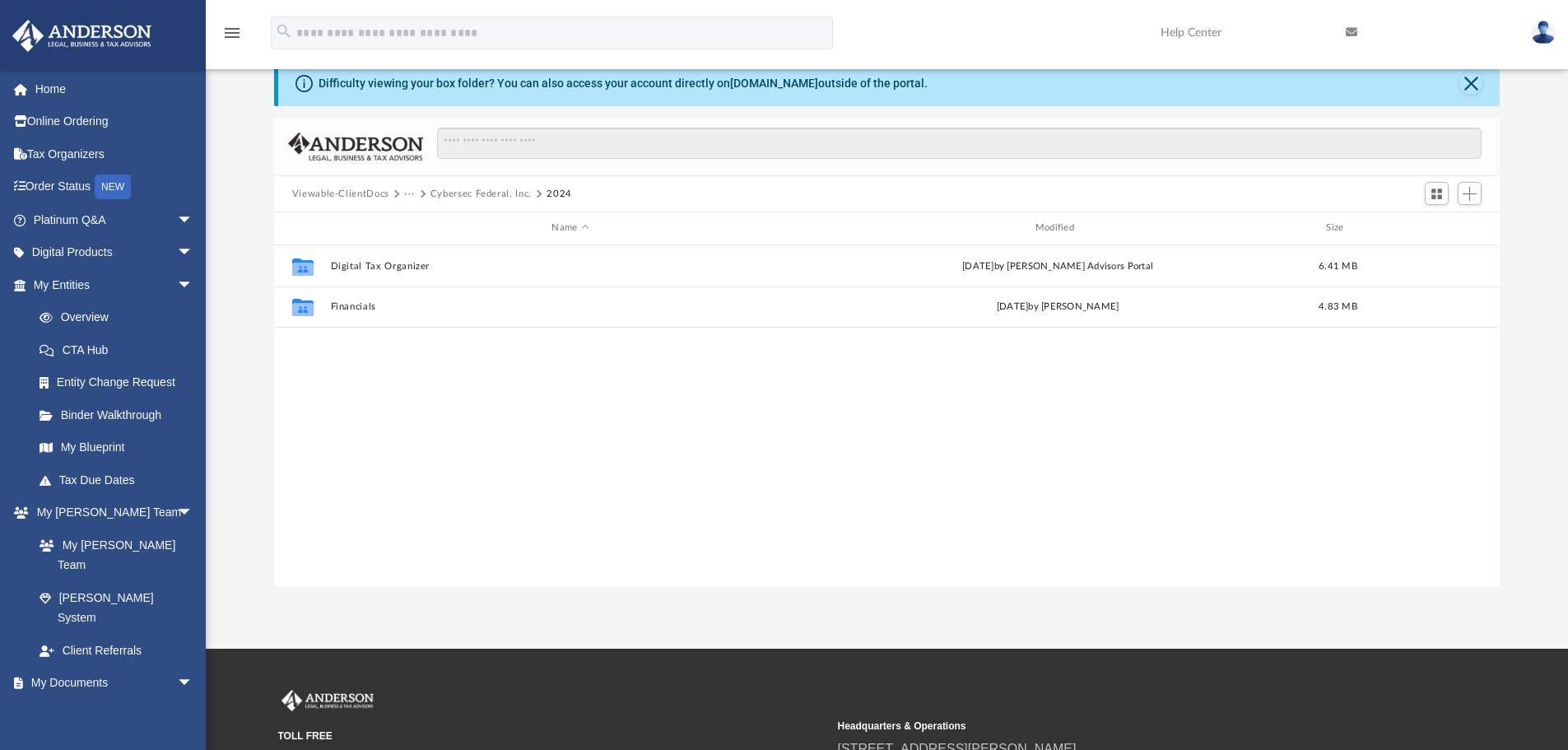
click at [471, 196] on button "Cybersec Federal, Inc." at bounding box center [481, 194] width 101 height 15
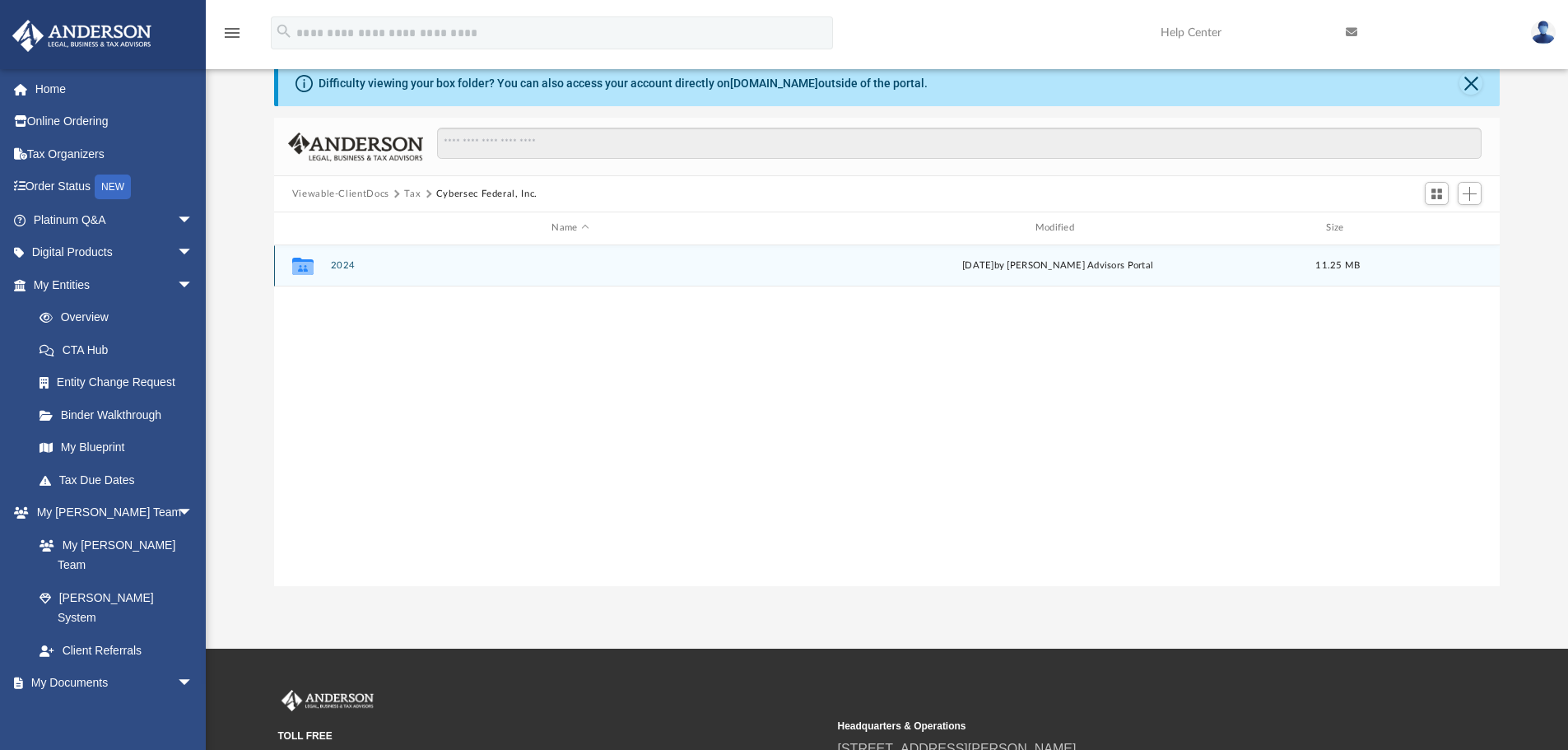
click at [334, 264] on button "2024" at bounding box center [570, 265] width 480 height 11
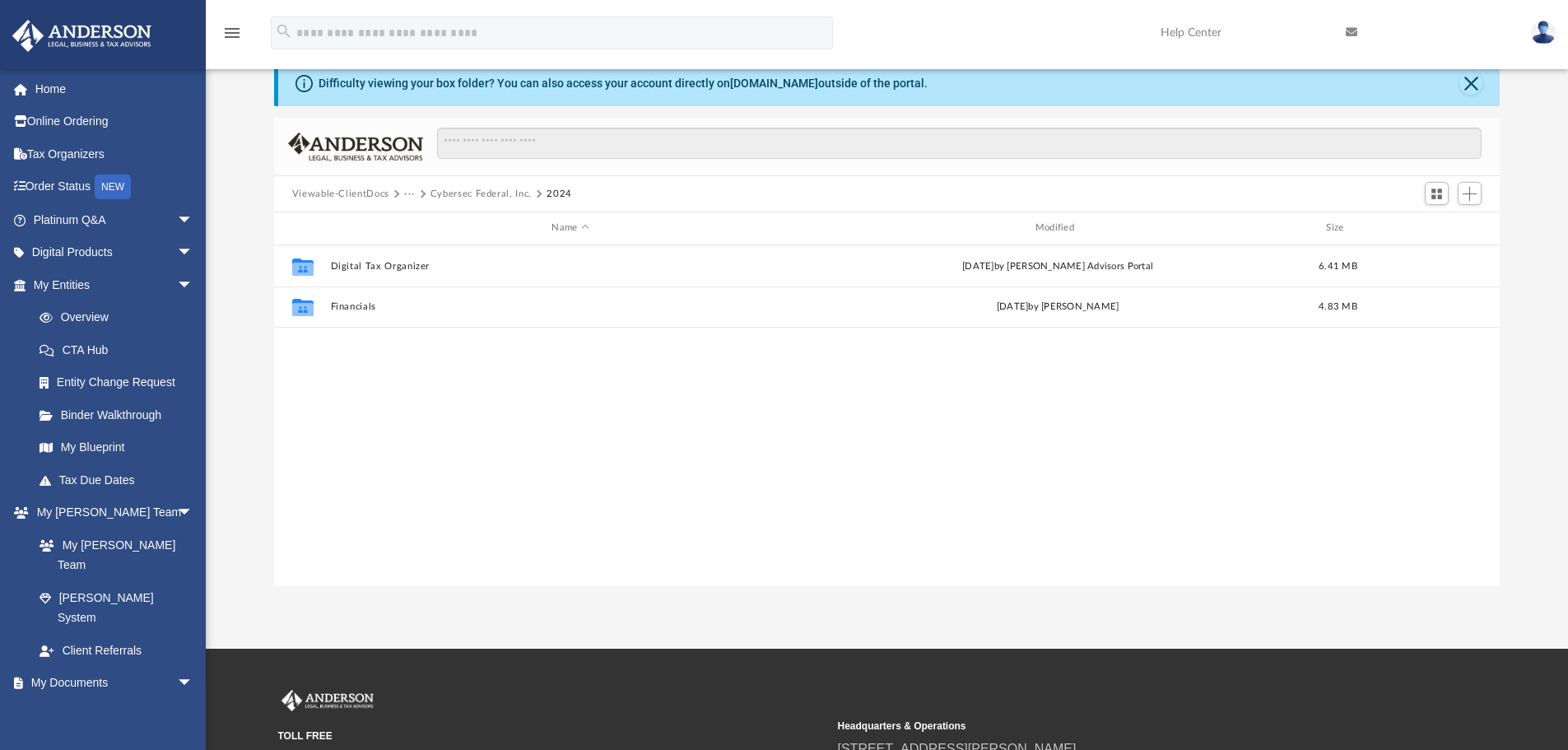
click at [452, 192] on button "Cybersec Federal, Inc." at bounding box center [481, 194] width 101 height 15
click at [410, 194] on button "Tax" at bounding box center [412, 194] width 17 height 15
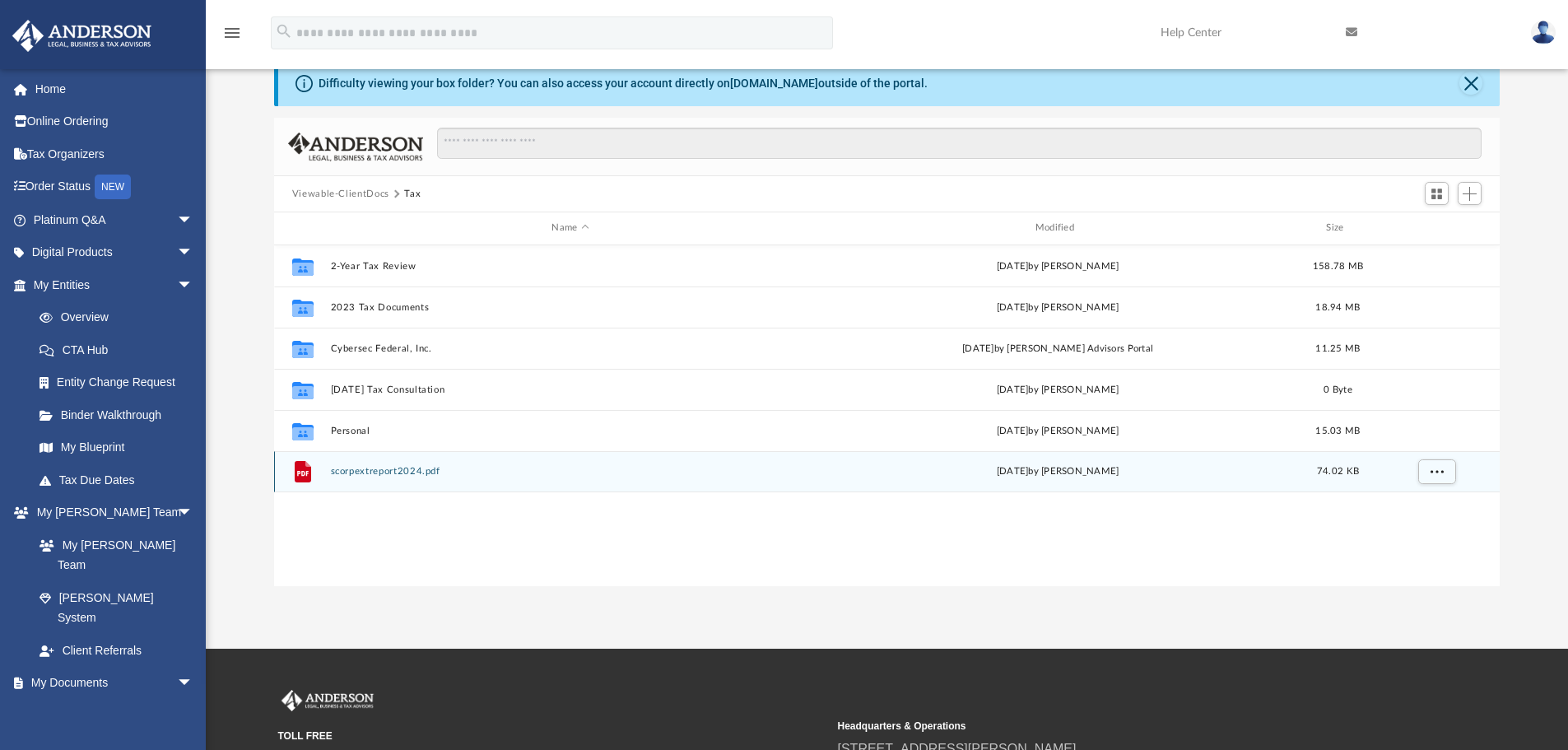
click at [375, 468] on button "scorpextreport2024.pdf" at bounding box center [570, 471] width 480 height 11
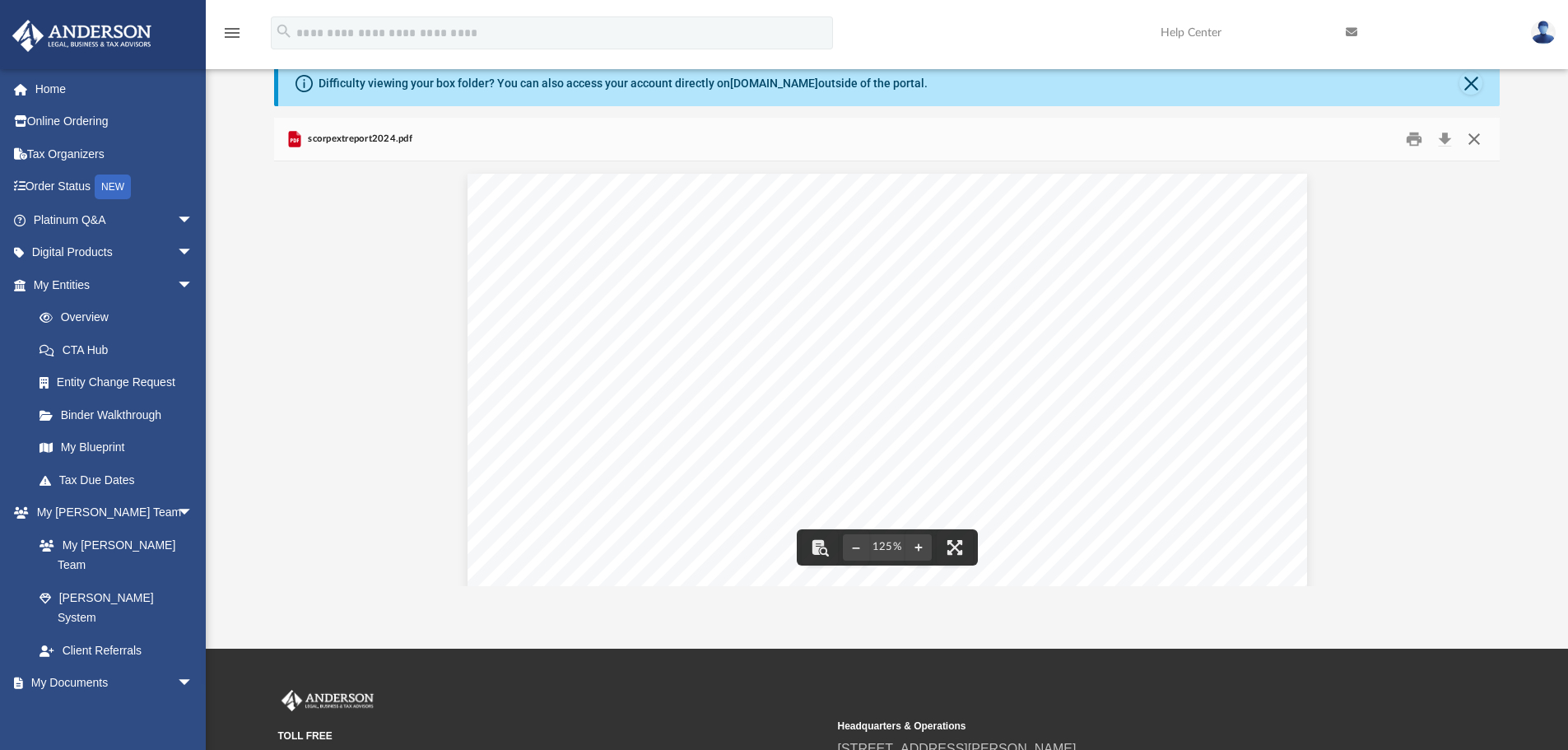
click at [1474, 140] on button "Close" at bounding box center [1474, 140] width 29 height 26
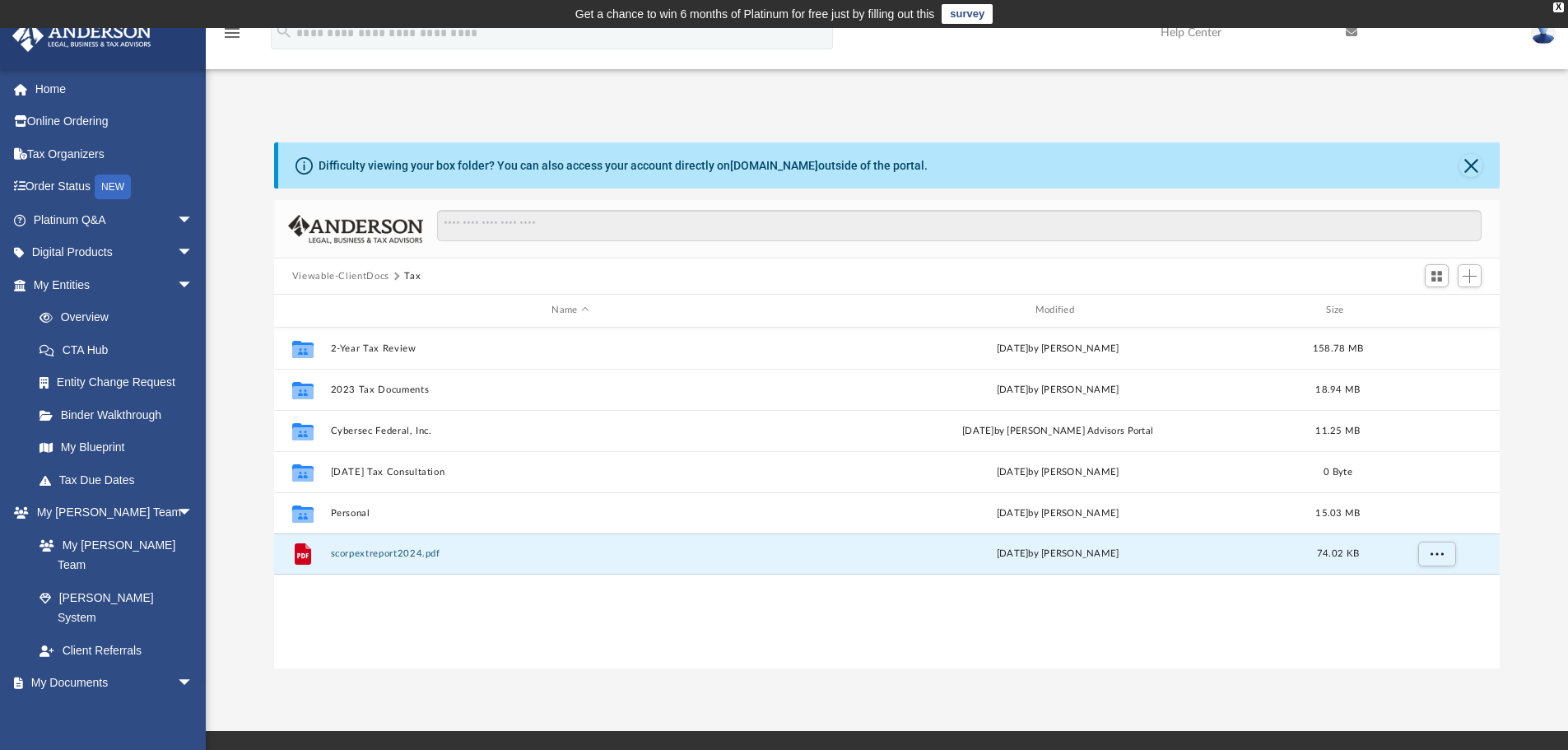
click at [346, 279] on button "Viewable-ClientDocs" at bounding box center [340, 276] width 97 height 15
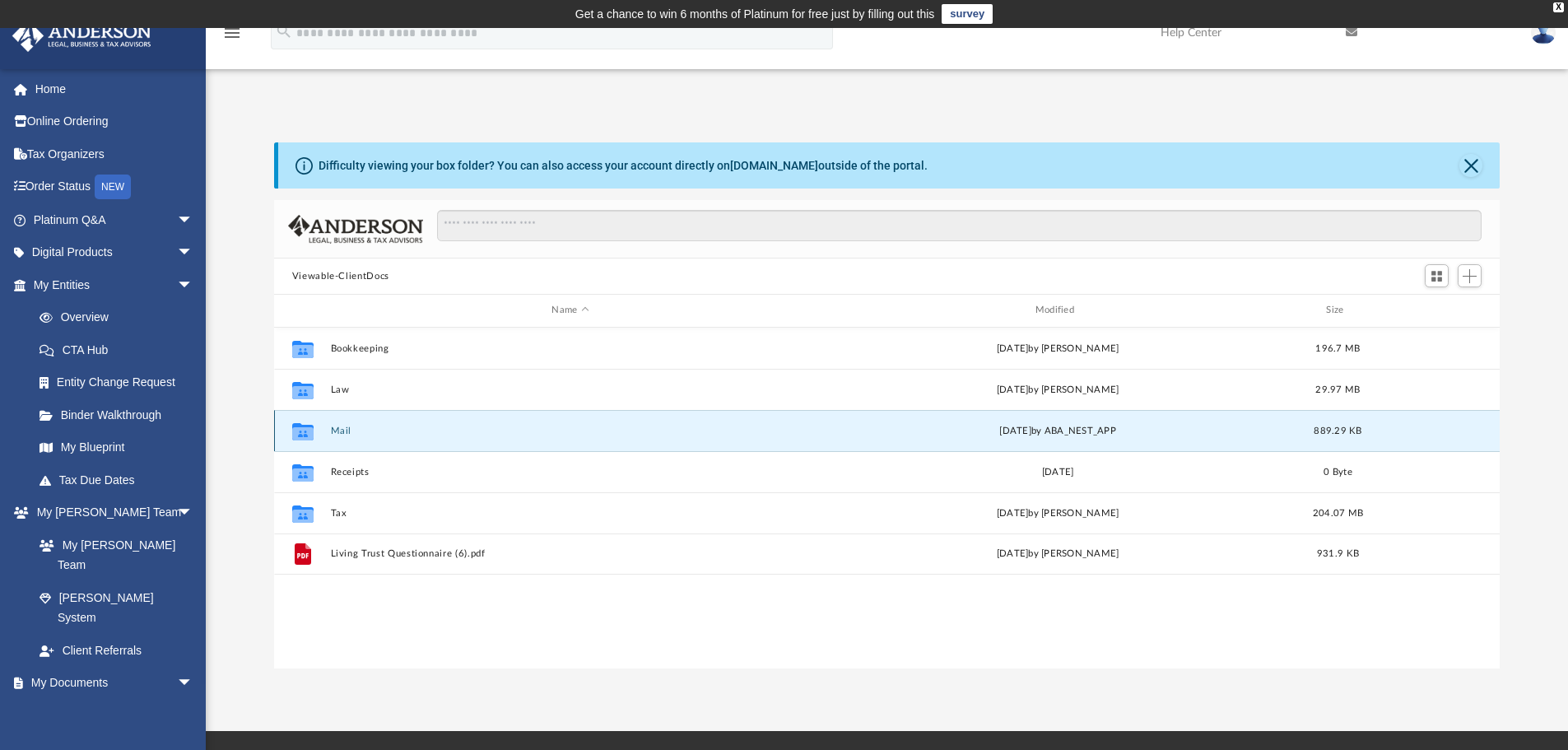
click at [340, 431] on button "Mail" at bounding box center [570, 431] width 480 height 11
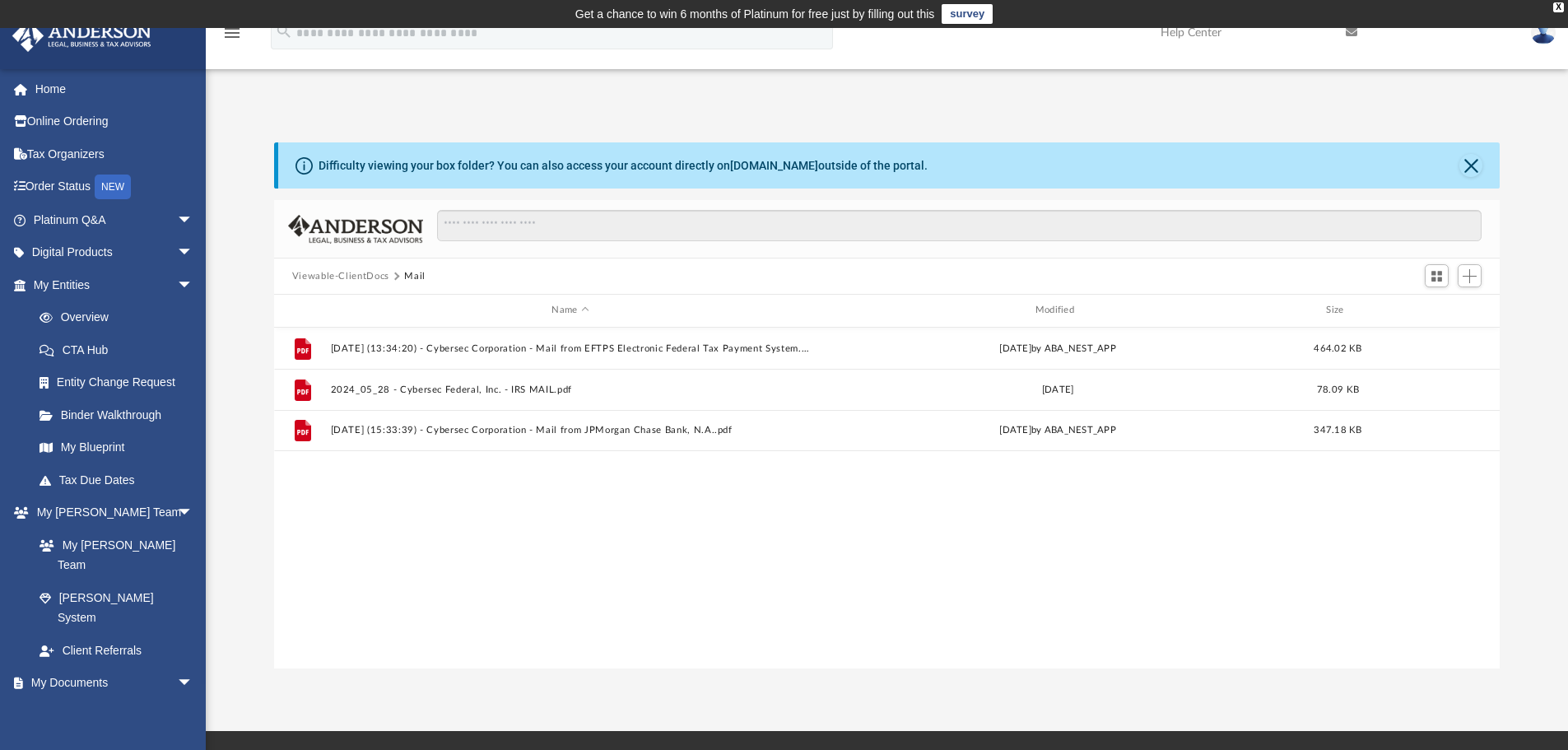
click at [372, 275] on button "Viewable-ClientDocs" at bounding box center [340, 276] width 97 height 15
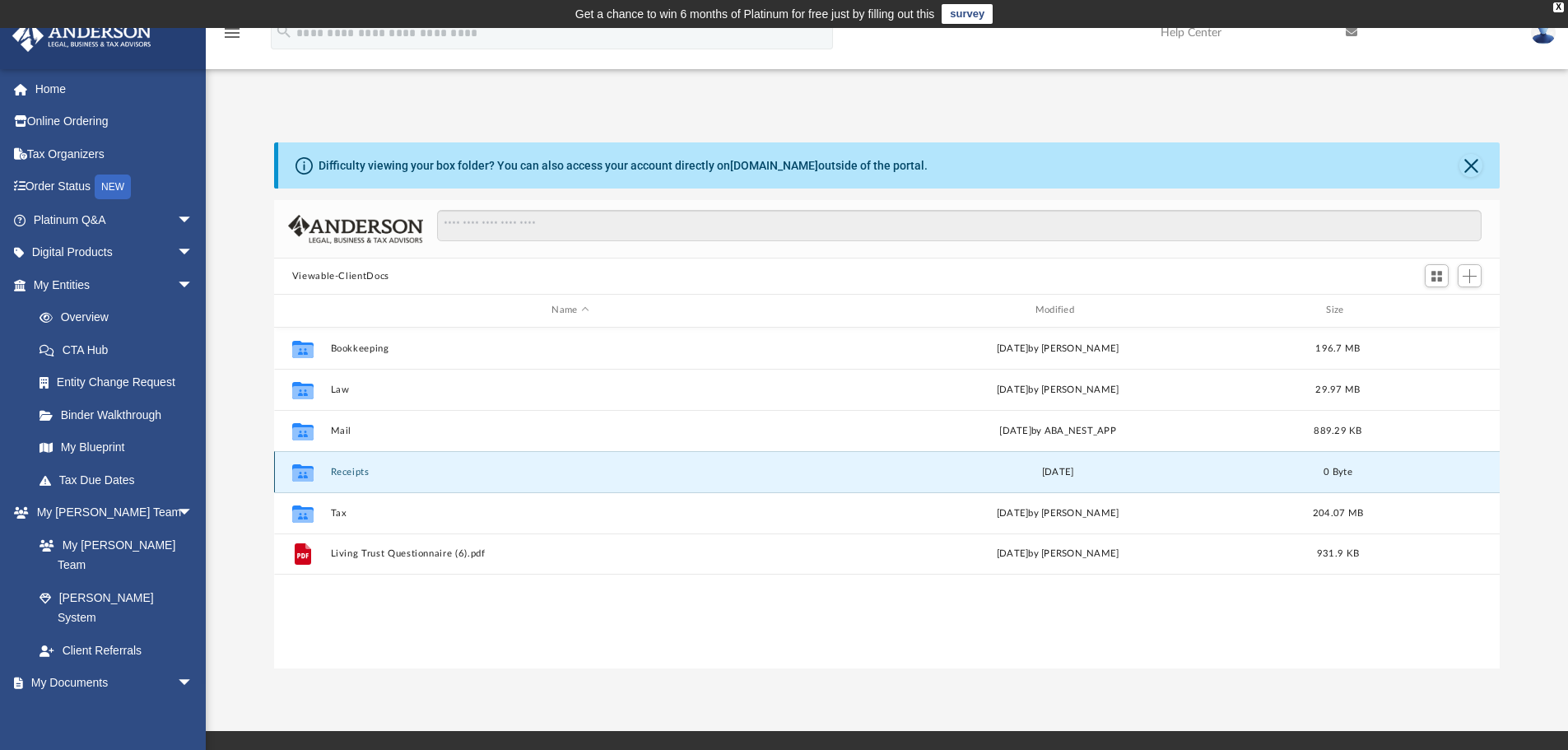
click at [347, 467] on button "Receipts" at bounding box center [570, 472] width 480 height 11
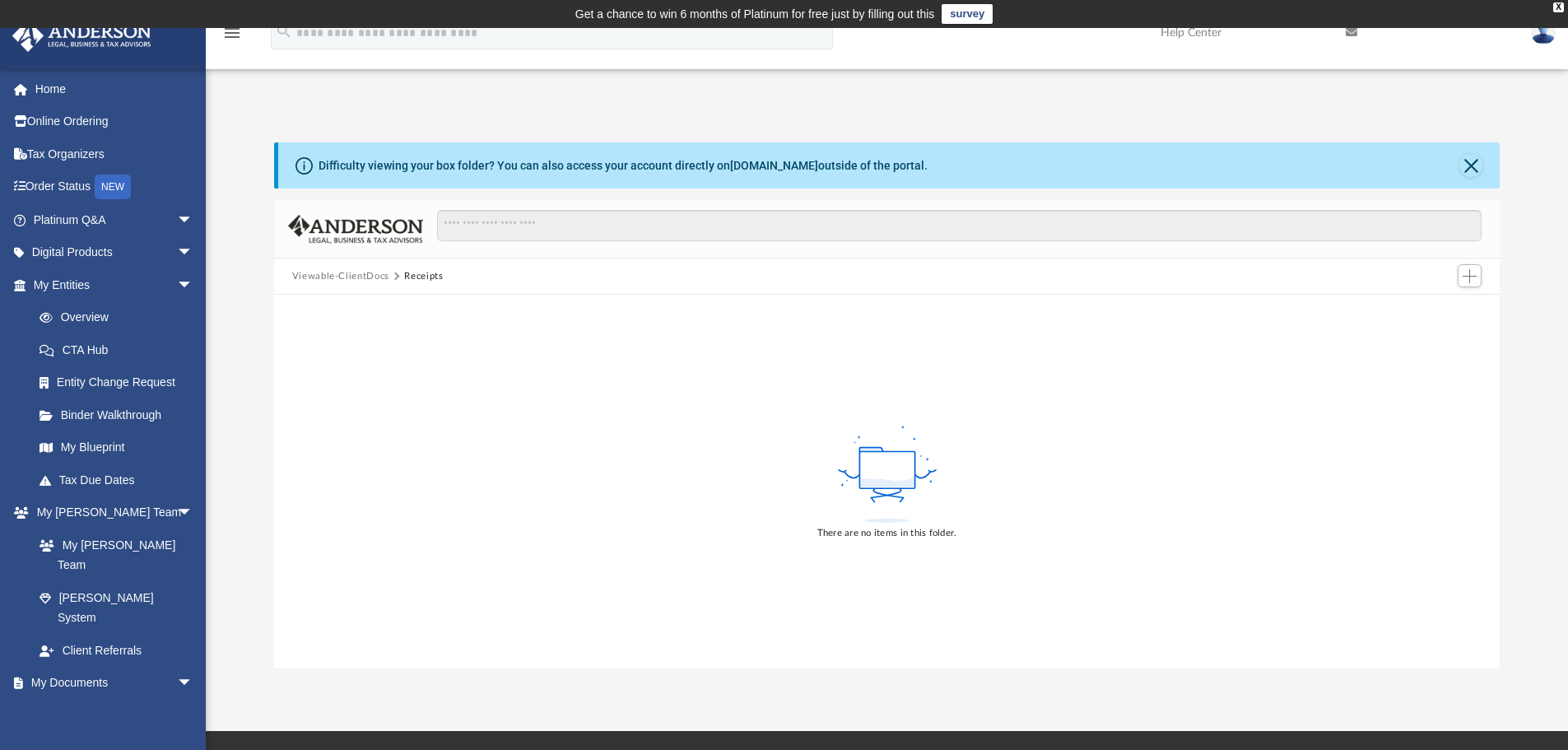
click at [363, 274] on button "Viewable-ClientDocs" at bounding box center [340, 276] width 97 height 15
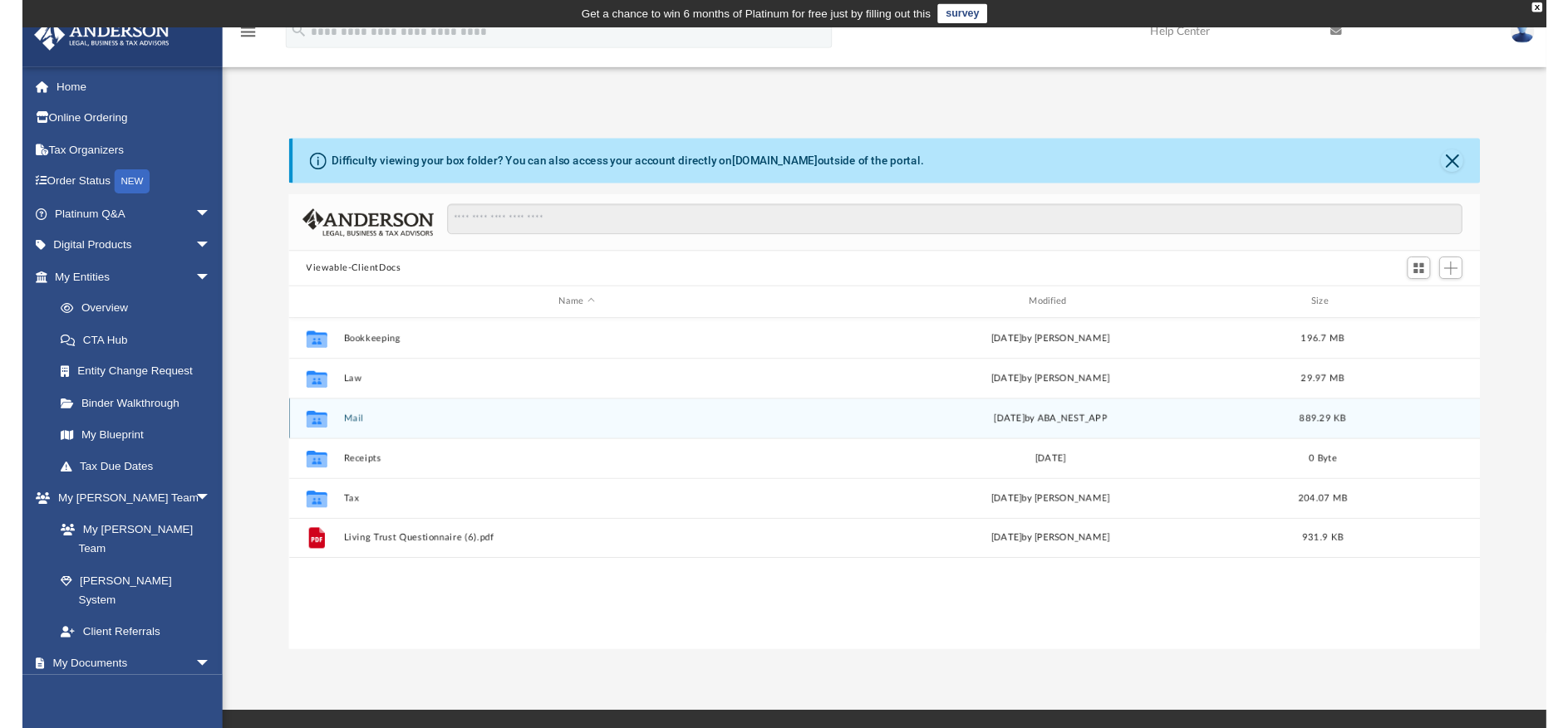
scroll to position [365, 1225]
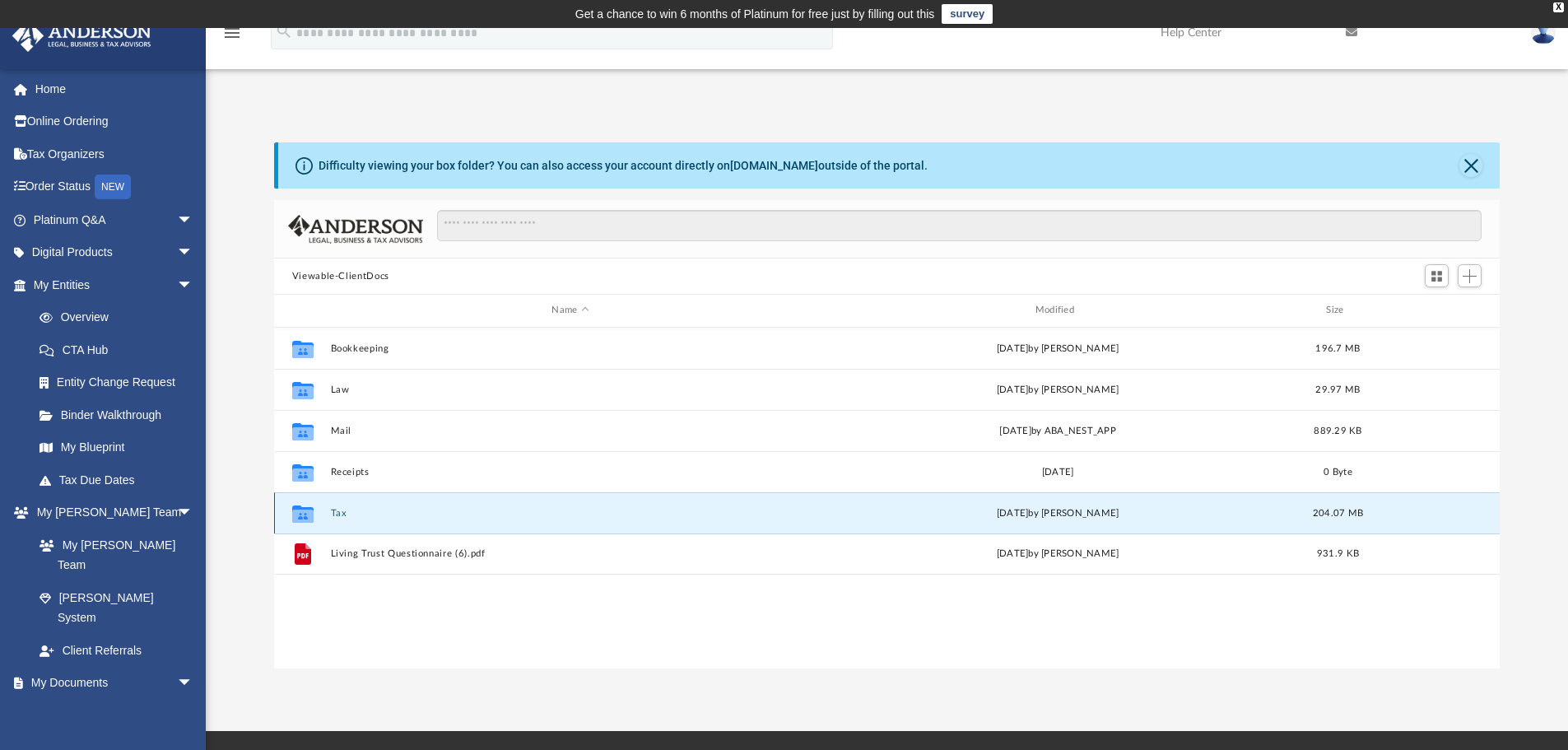
click at [331, 512] on button "Tax" at bounding box center [570, 513] width 480 height 11
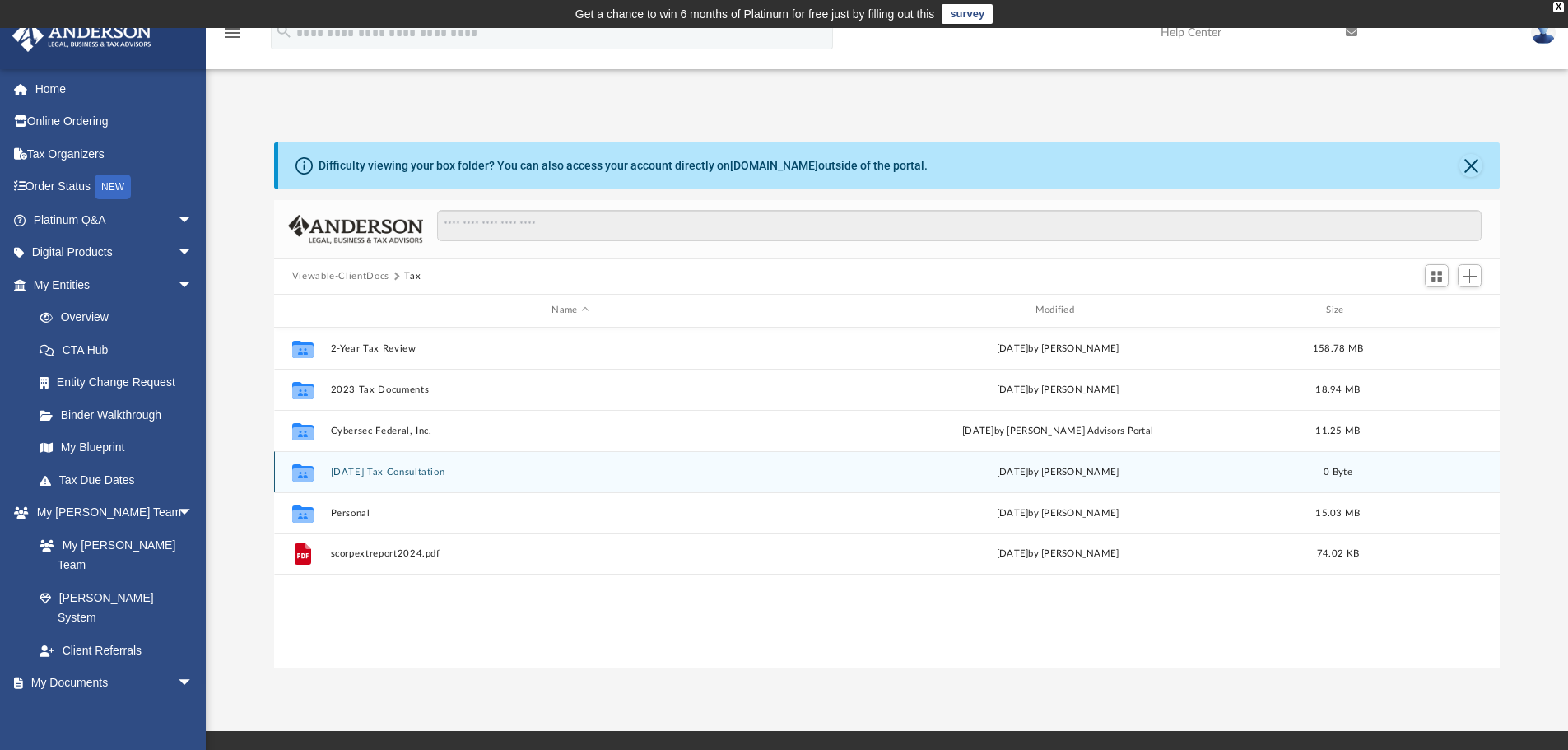
click at [412, 473] on button "[DATE] Tax Consultation" at bounding box center [570, 472] width 480 height 11
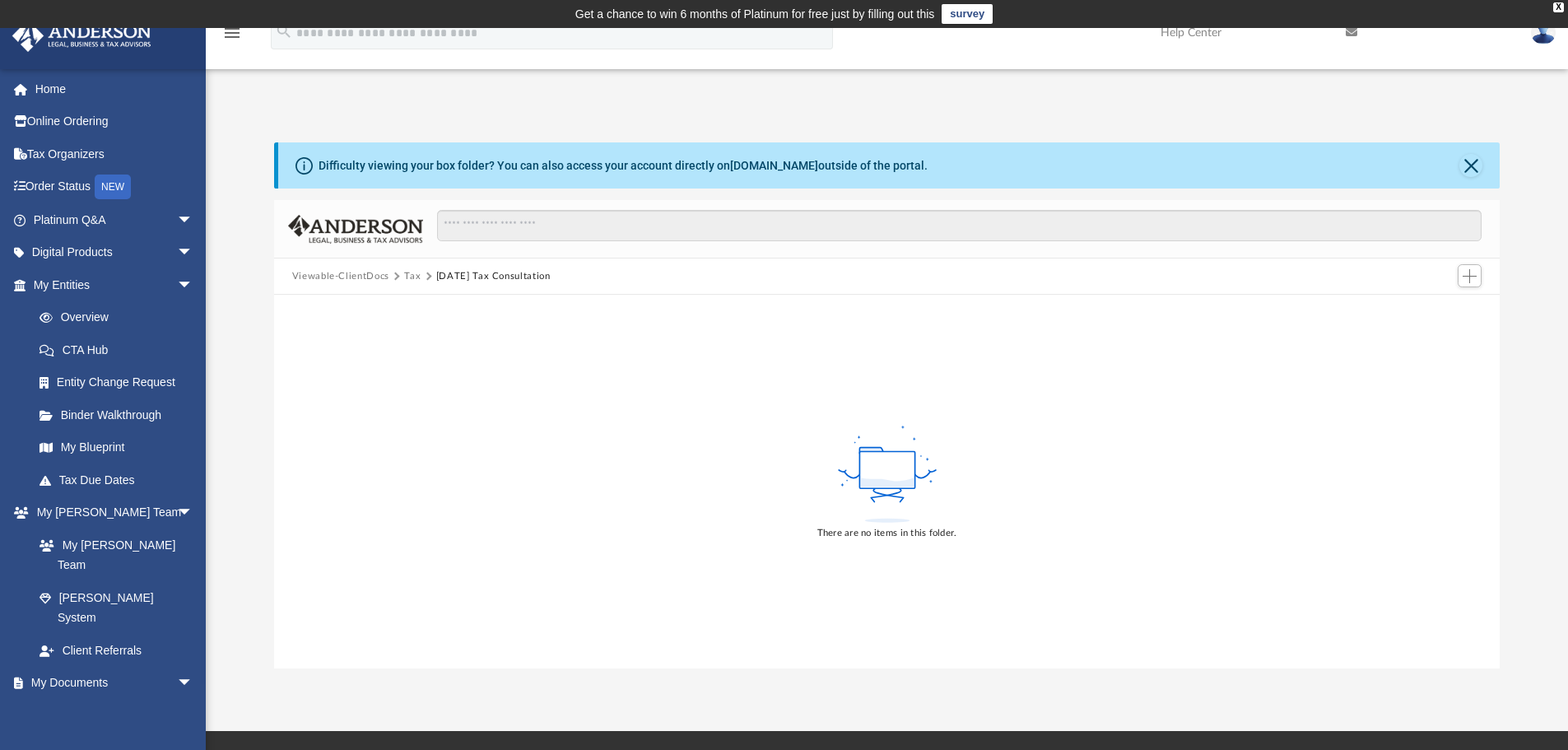
click at [413, 276] on button "Tax" at bounding box center [412, 276] width 17 height 15
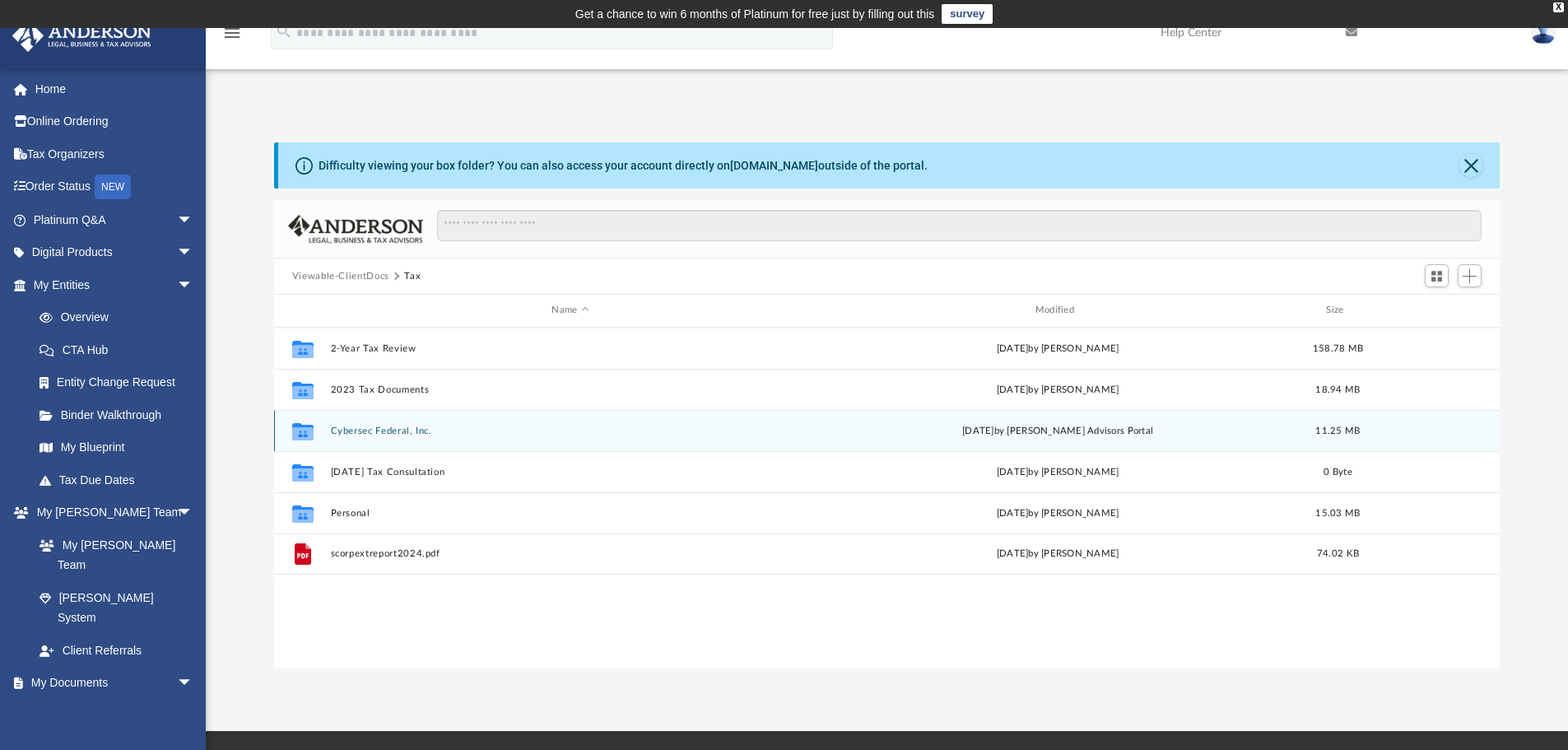
click at [372, 432] on button "Cybersec Federal, Inc." at bounding box center [570, 431] width 480 height 11
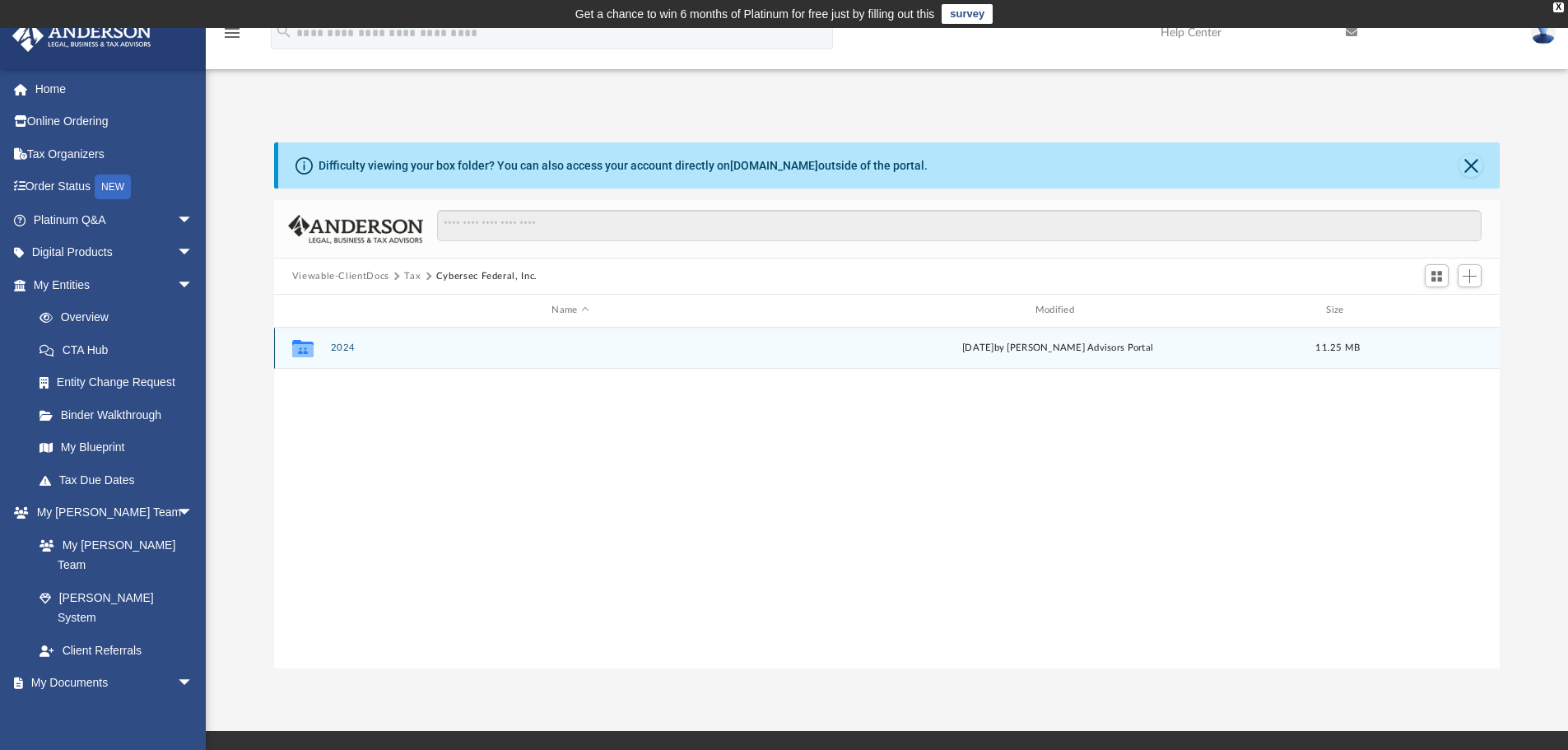
click at [330, 351] on button "2024" at bounding box center [570, 347] width 480 height 11
click at [381, 349] on button "Digital Tax Organizer" at bounding box center [570, 348] width 480 height 11
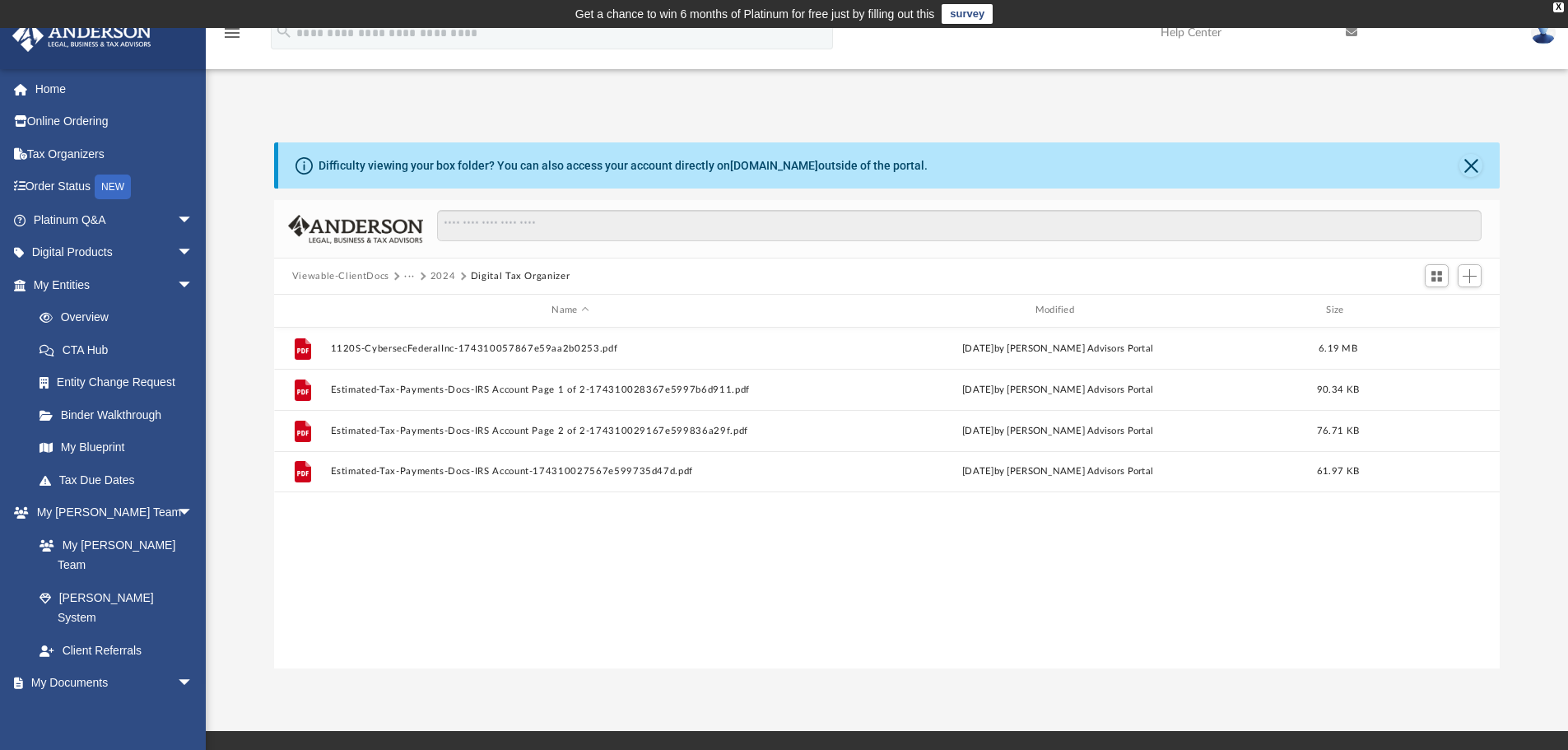
click at [442, 272] on button "2024" at bounding box center [443, 276] width 26 height 15
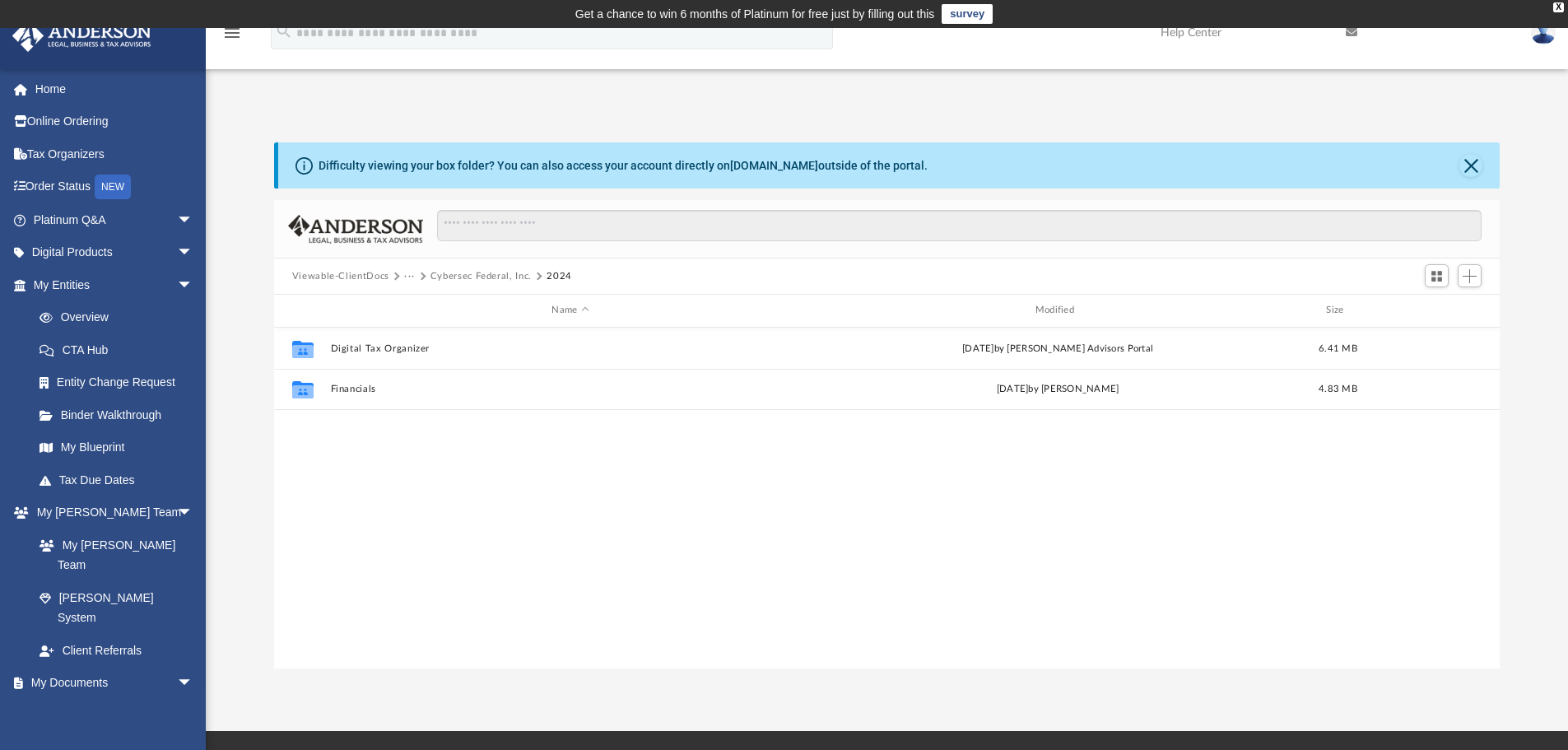
click at [463, 270] on button "Cybersec Federal, Inc." at bounding box center [481, 276] width 101 height 15
click at [412, 279] on button "Tax" at bounding box center [412, 276] width 17 height 15
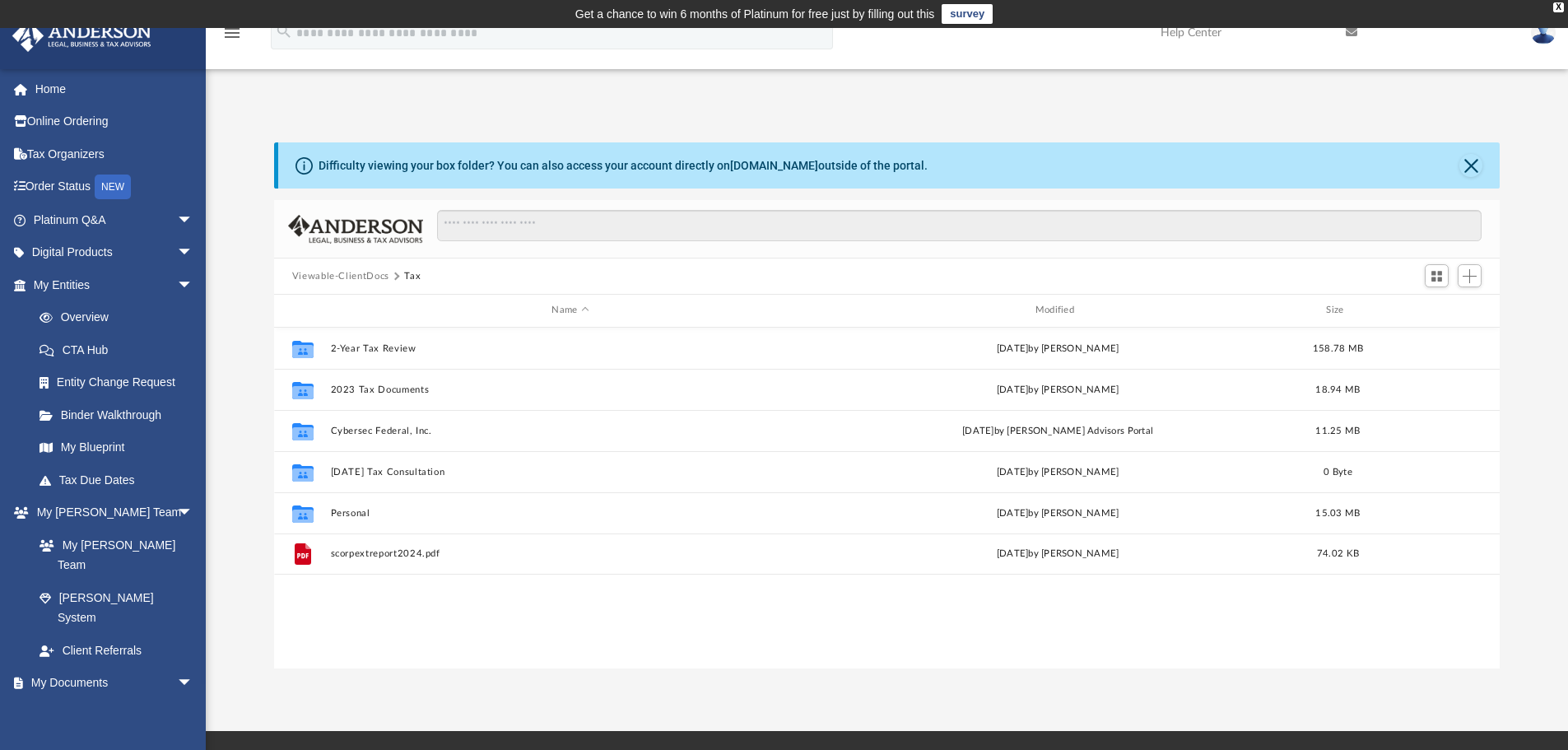
click at [377, 277] on button "Viewable-ClientDocs" at bounding box center [340, 276] width 97 height 15
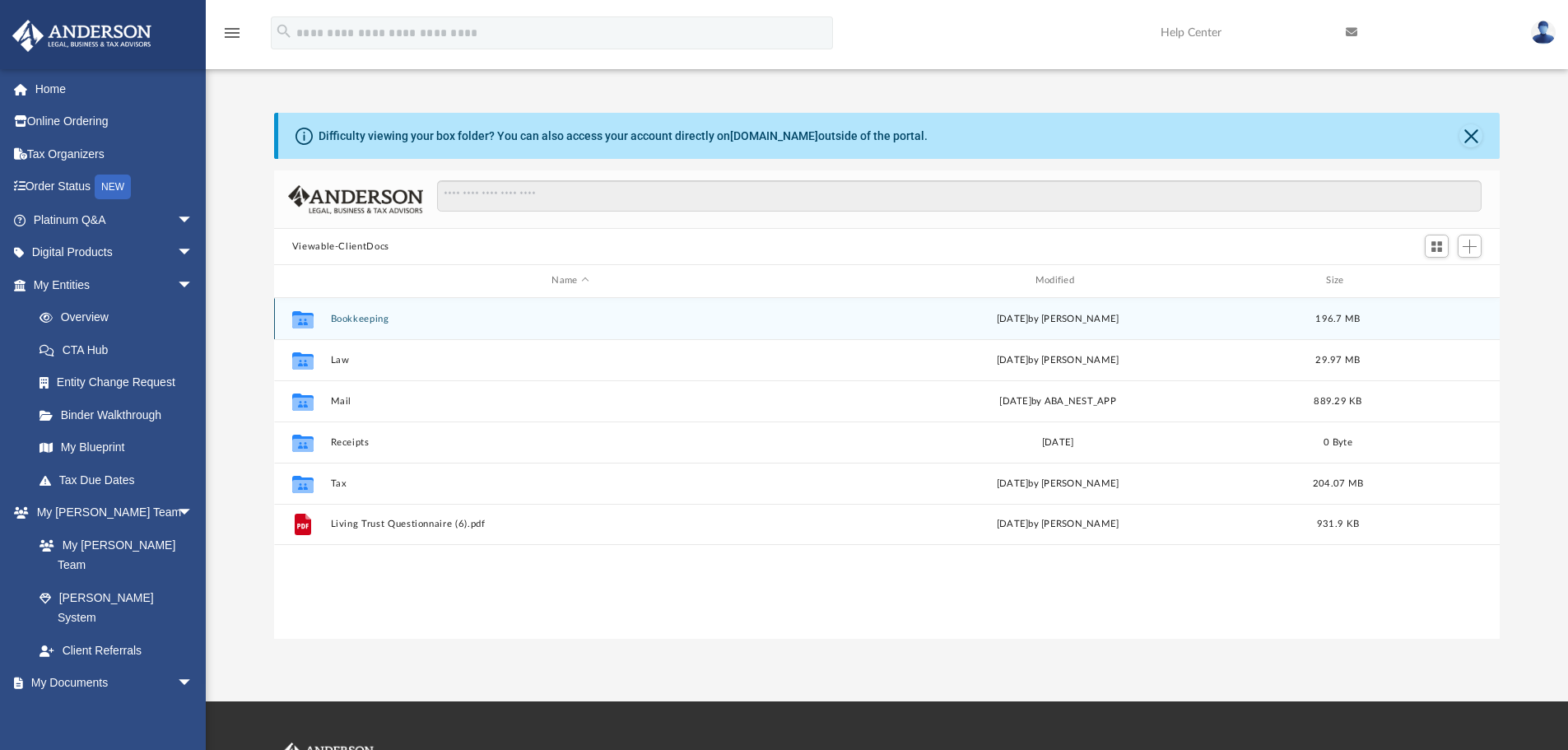
scroll to position [0, 0]
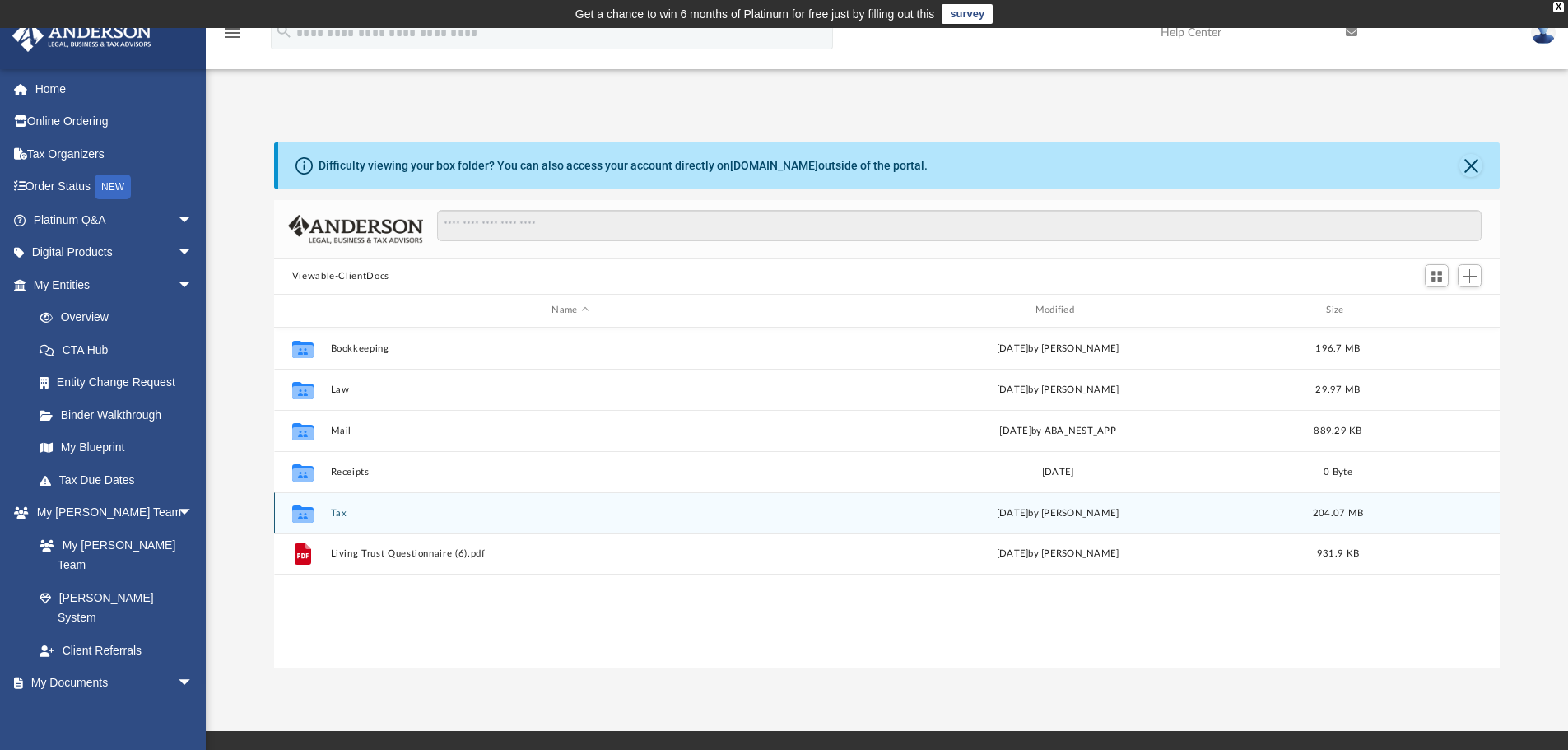
click at [336, 510] on button "Tax" at bounding box center [570, 513] width 480 height 11
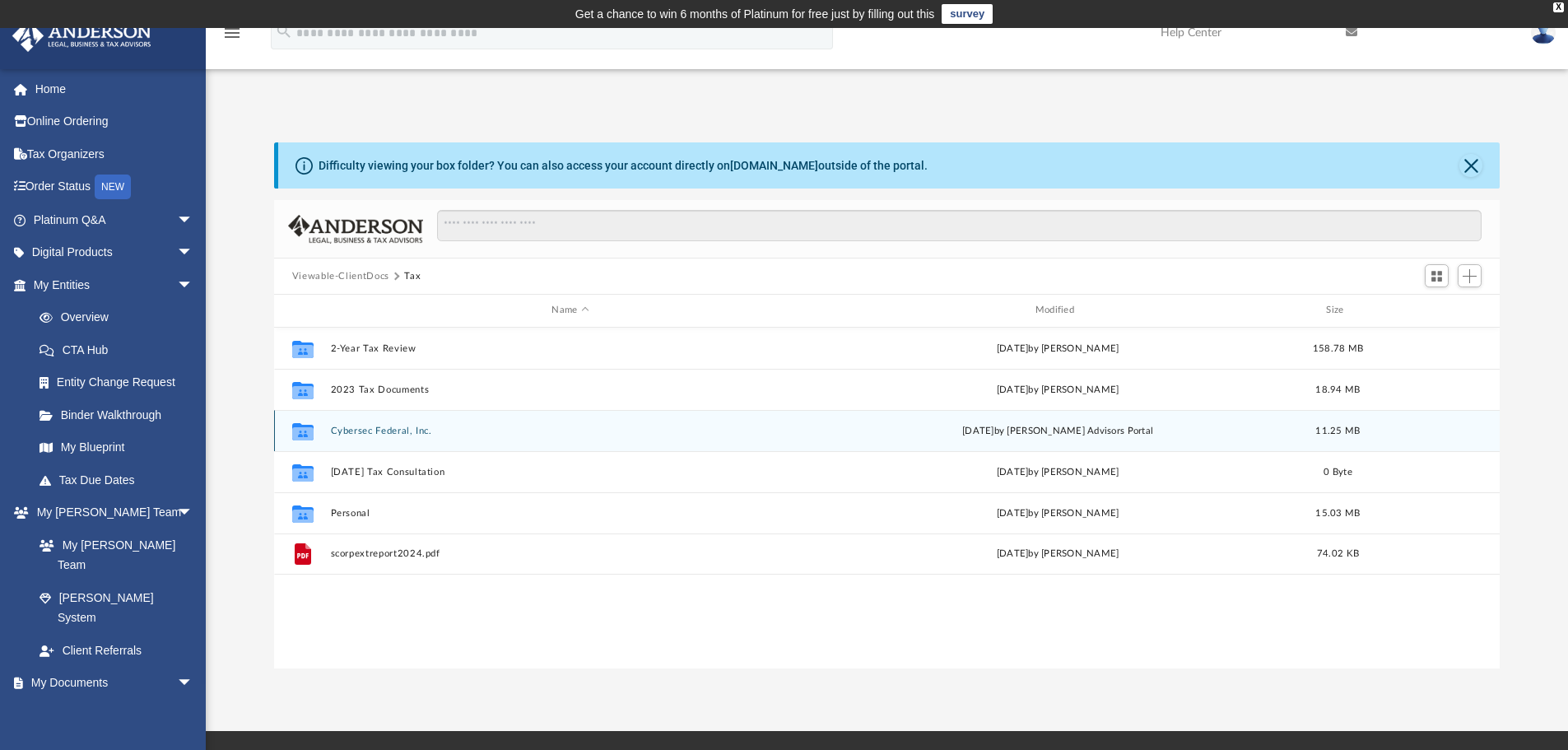
click at [413, 426] on button "Cybersec Federal, Inc." at bounding box center [570, 431] width 480 height 11
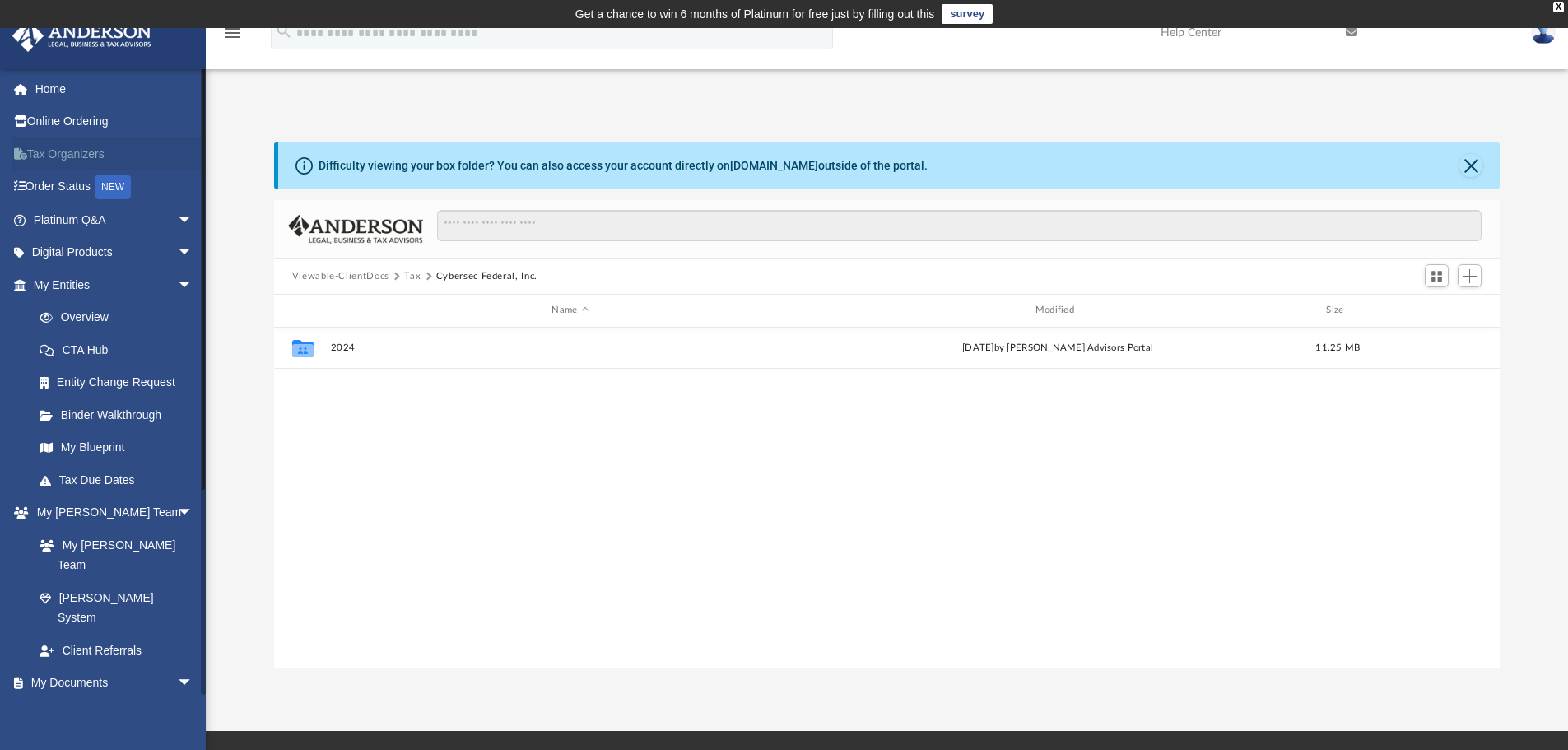
click at [88, 154] on link "Tax Organizers" at bounding box center [115, 153] width 206 height 32
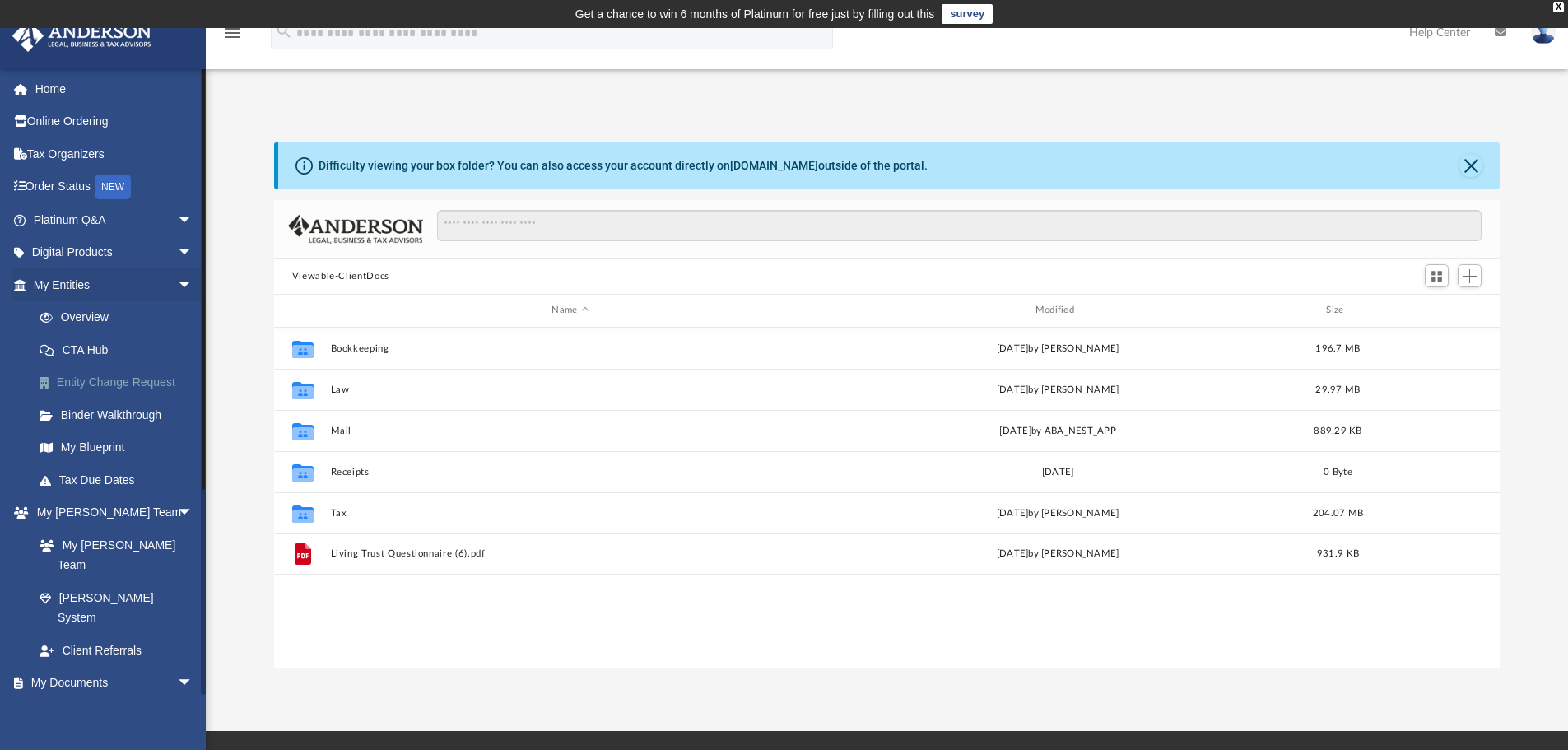
scroll to position [362, 1213]
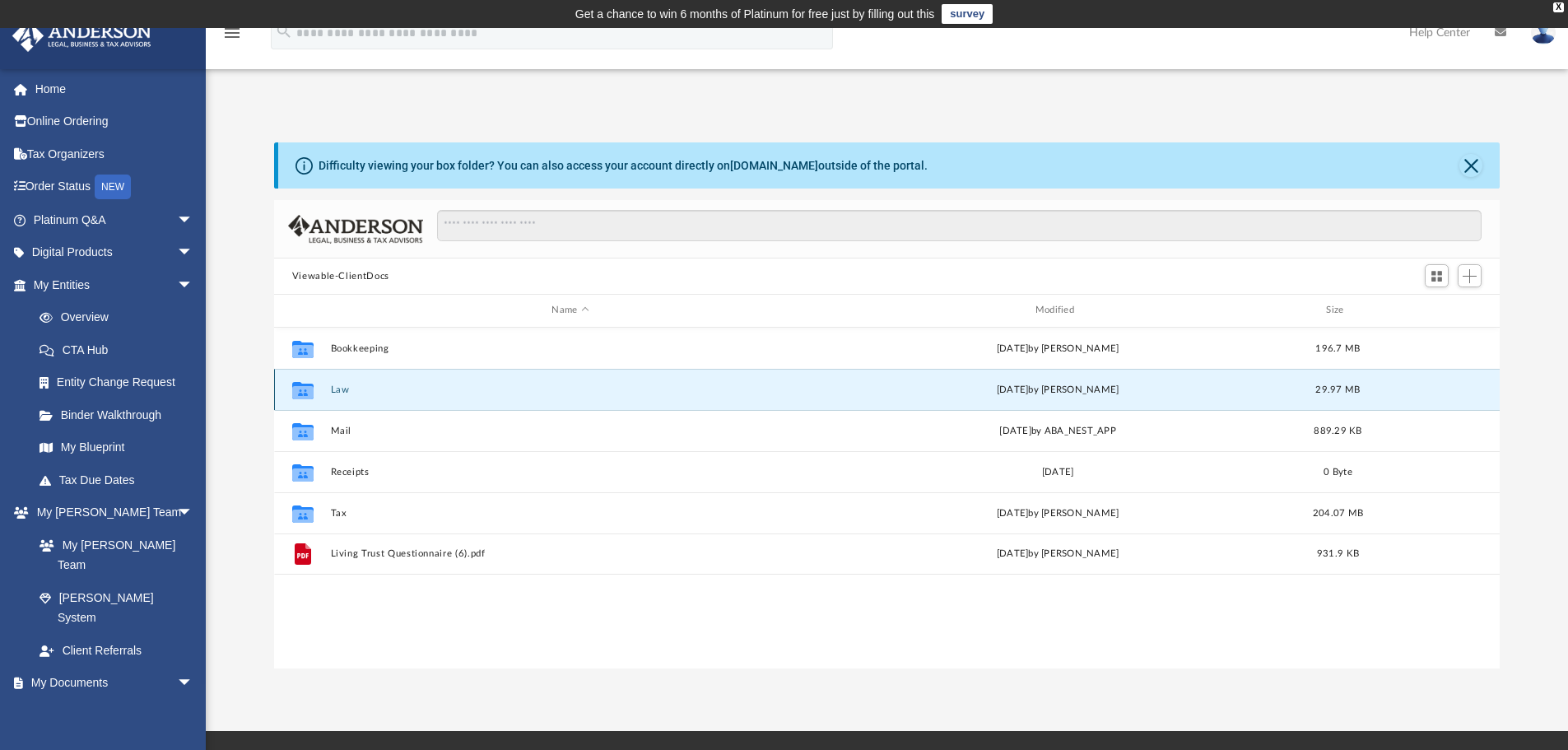
click at [339, 391] on button "Law" at bounding box center [570, 389] width 480 height 11
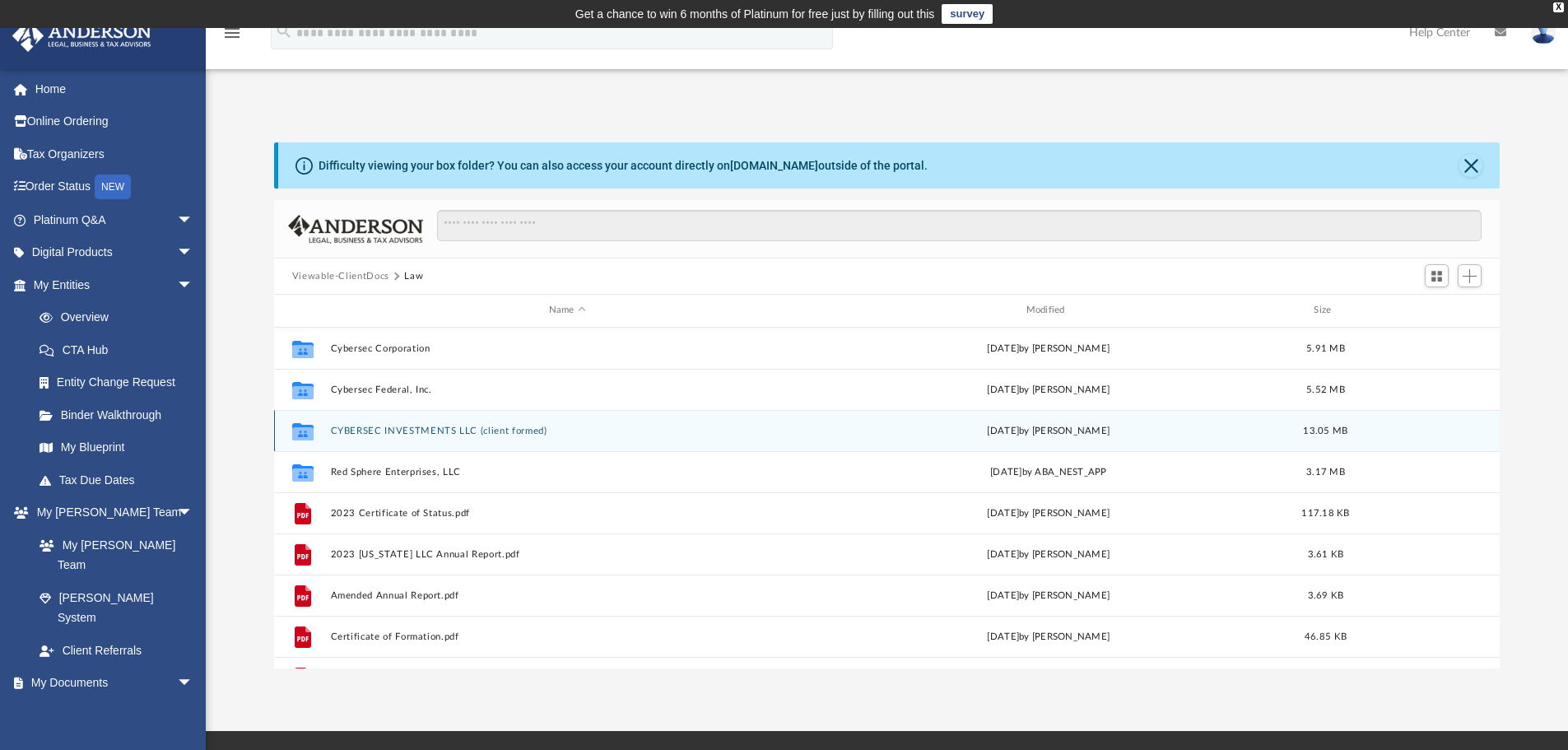
click at [390, 434] on button "CYBERSEC INVESTMENTS LLC (client formed)" at bounding box center [567, 431] width 474 height 11
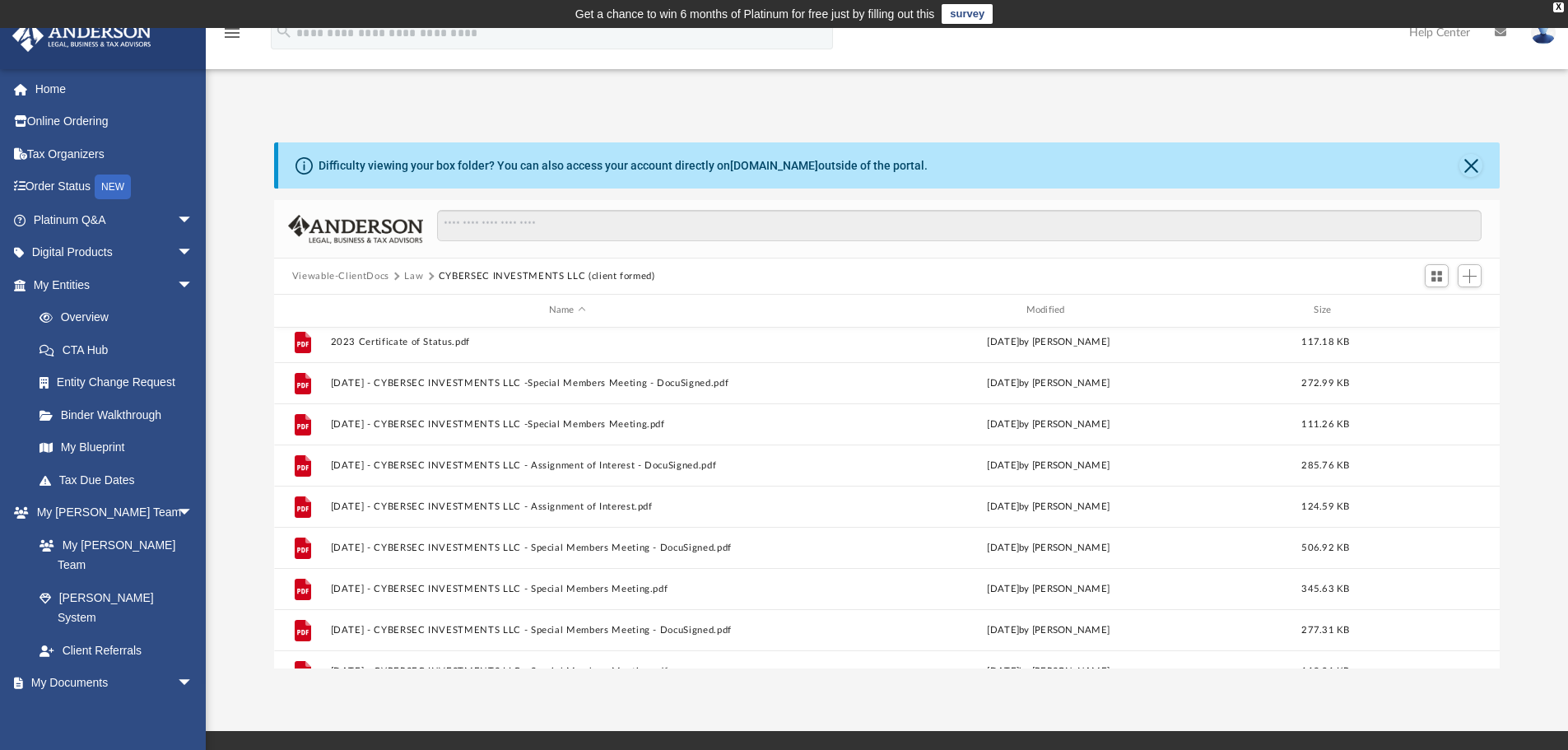
scroll to position [0, 0]
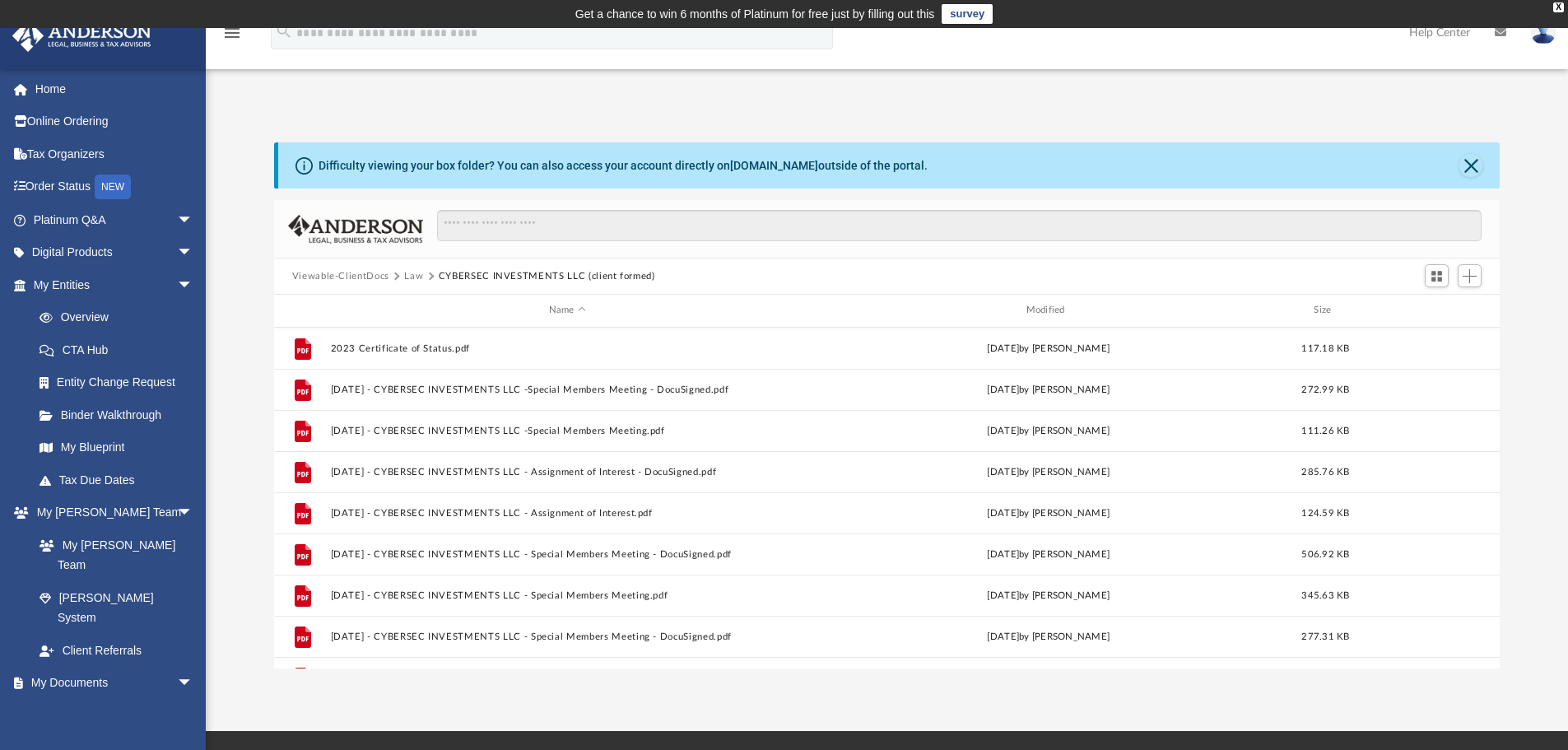
click at [419, 275] on button "Law" at bounding box center [413, 276] width 19 height 15
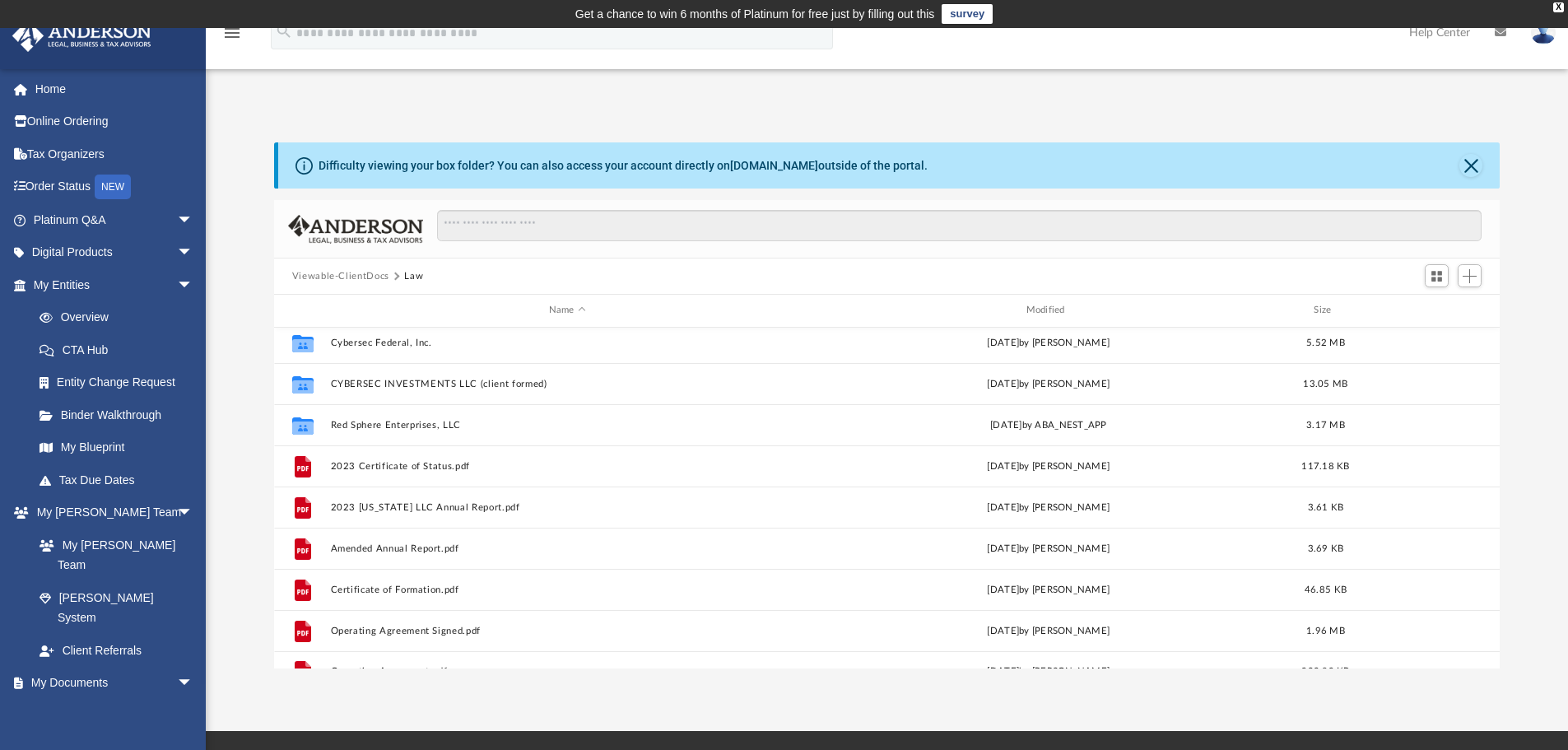
scroll to position [71, 0]
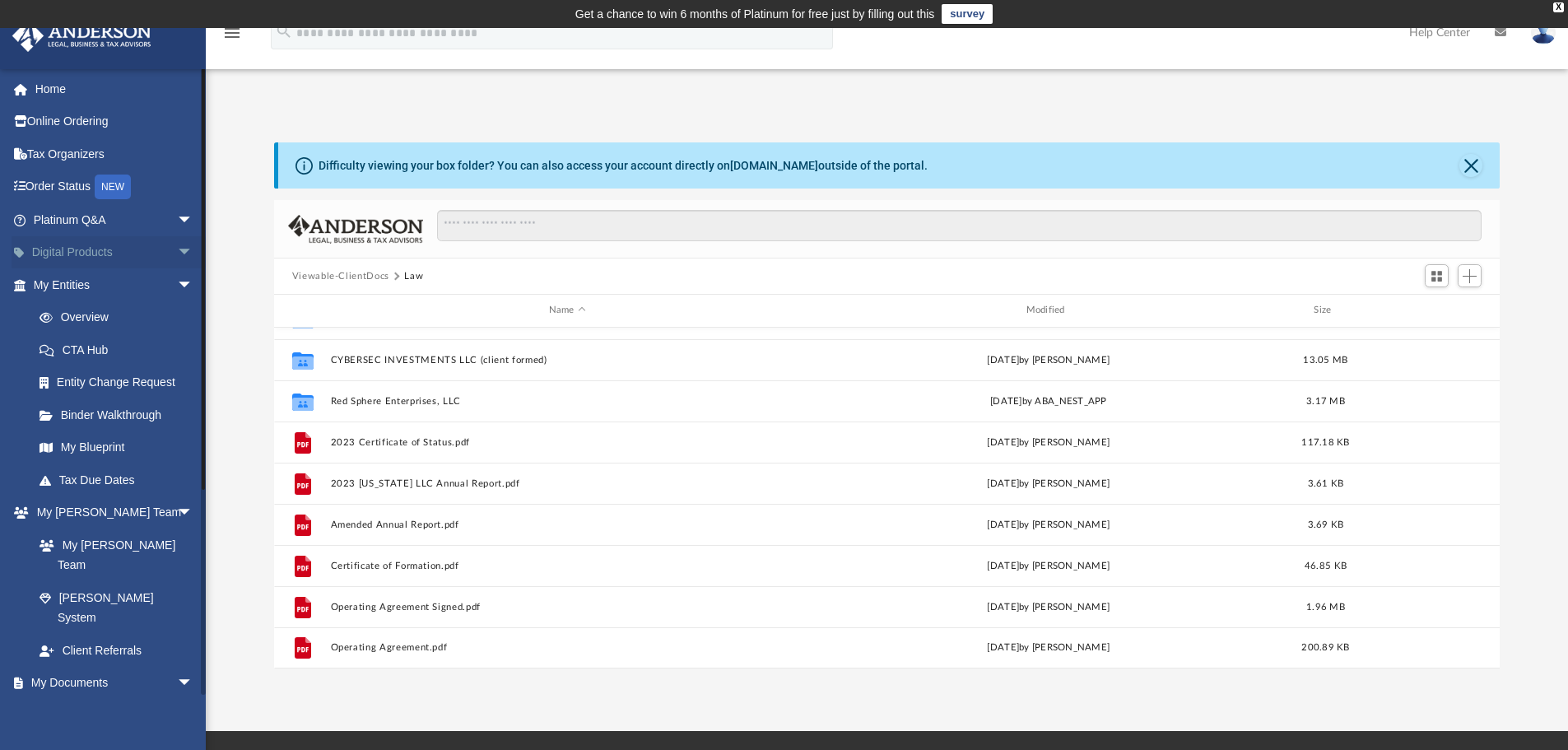
click at [177, 257] on span "arrow_drop_down" at bounding box center [193, 253] width 32 height 33
